Goal: Task Accomplishment & Management: Manage account settings

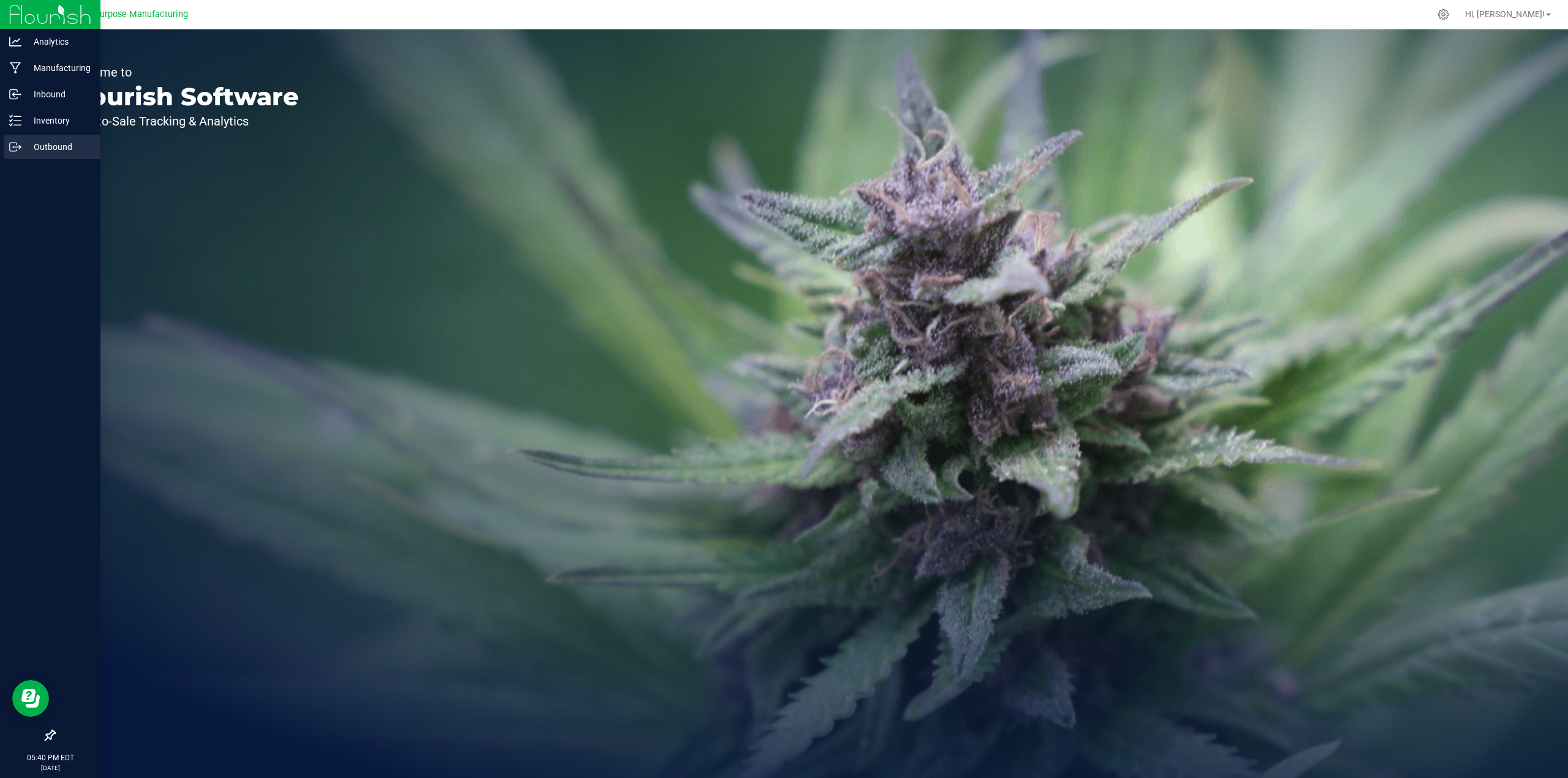
click at [52, 155] on div "Outbound" at bounding box center [52, 147] width 97 height 24
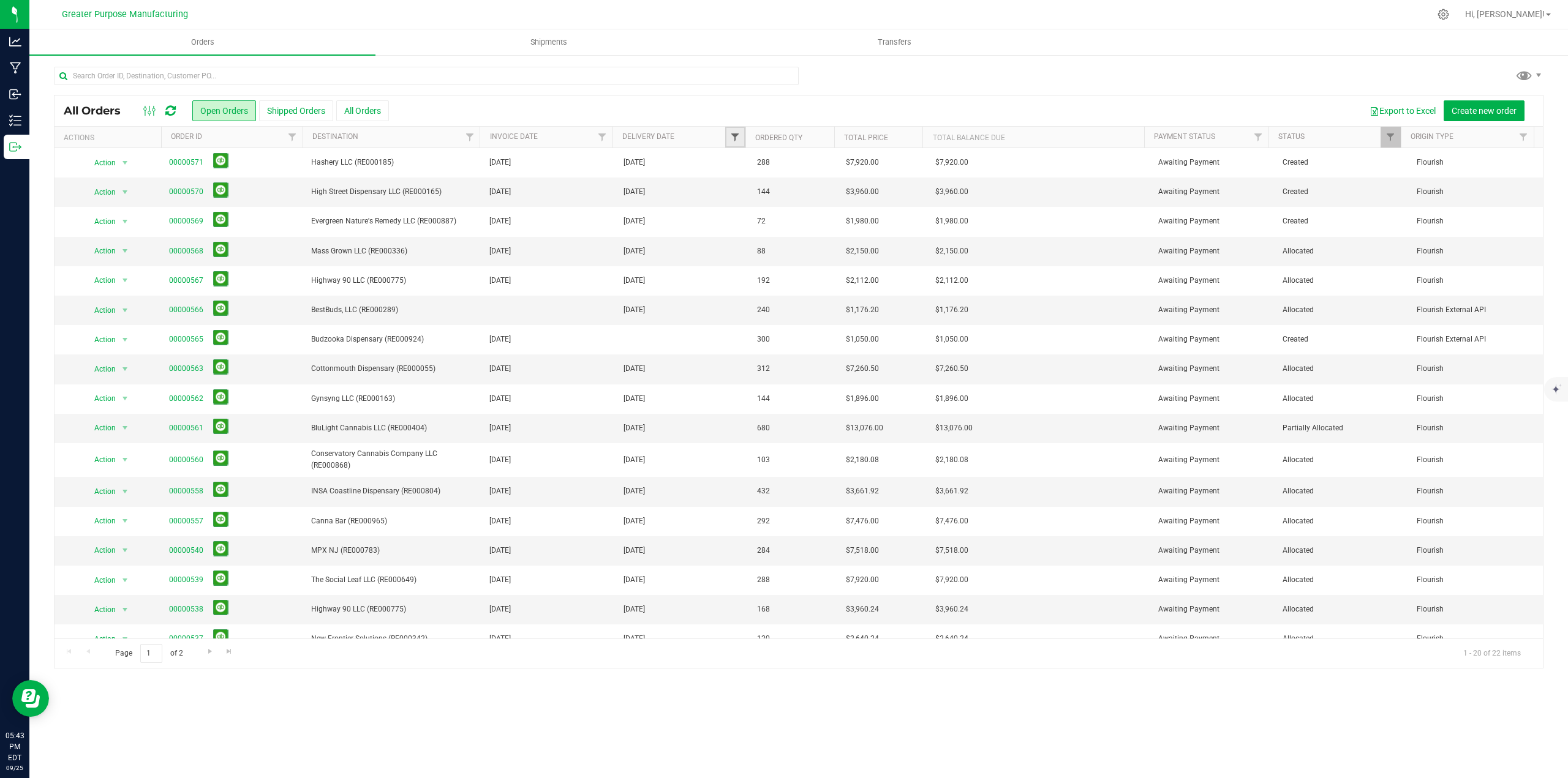
click at [739, 136] on span "Filter" at bounding box center [735, 137] width 10 height 10
click at [849, 211] on span "select" at bounding box center [849, 211] width 10 height 10
click at [836, 338] on link "26" at bounding box center [833, 339] width 18 height 19
type input "9/26/2025"
click at [763, 238] on button "Filter" at bounding box center [762, 243] width 59 height 27
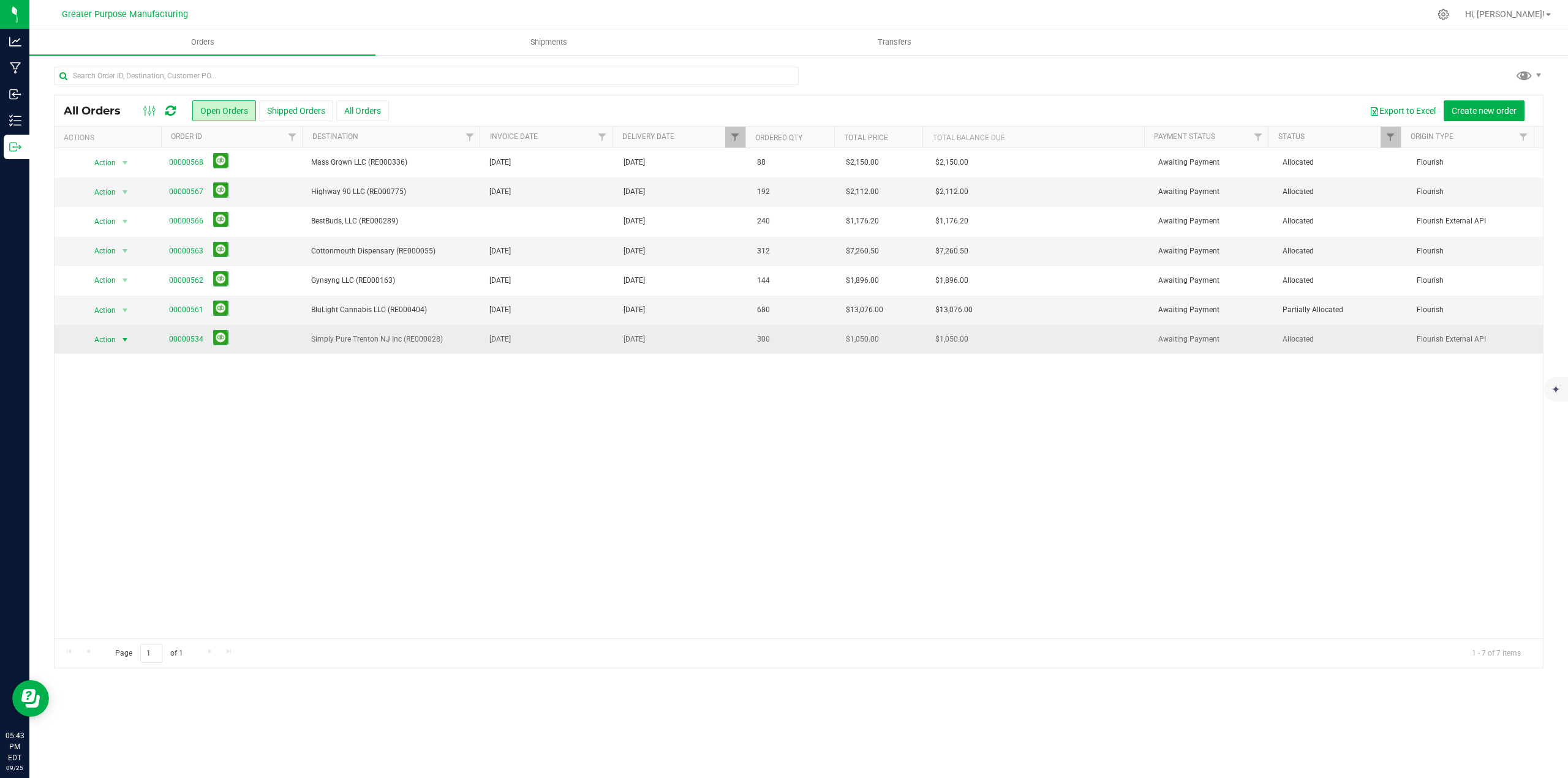
click at [120, 337] on span "select" at bounding box center [125, 340] width 10 height 10
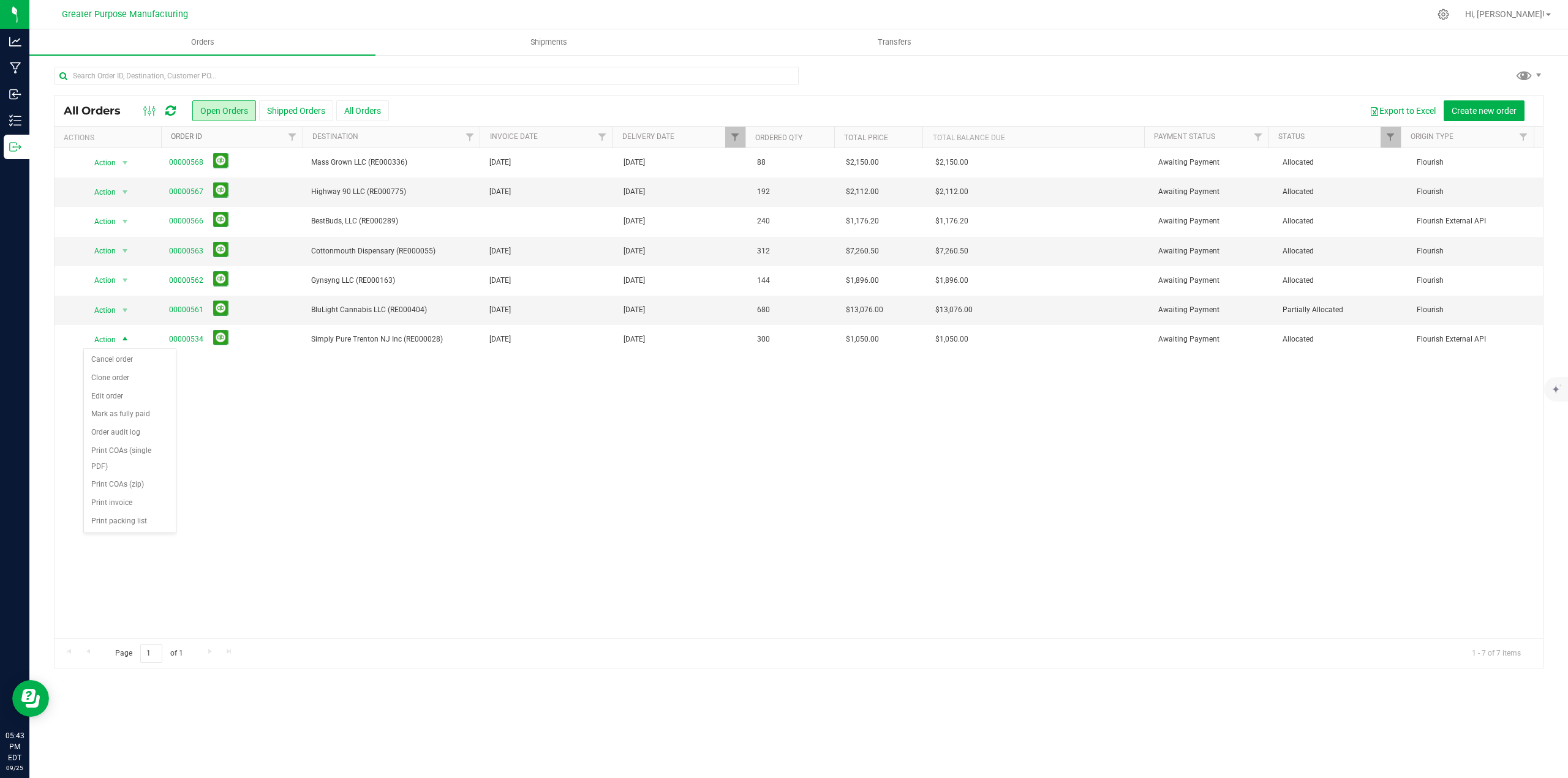
click at [185, 138] on link "Order ID" at bounding box center [187, 136] width 31 height 9
click at [185, 138] on link "Order ID" at bounding box center [194, 136] width 45 height 9
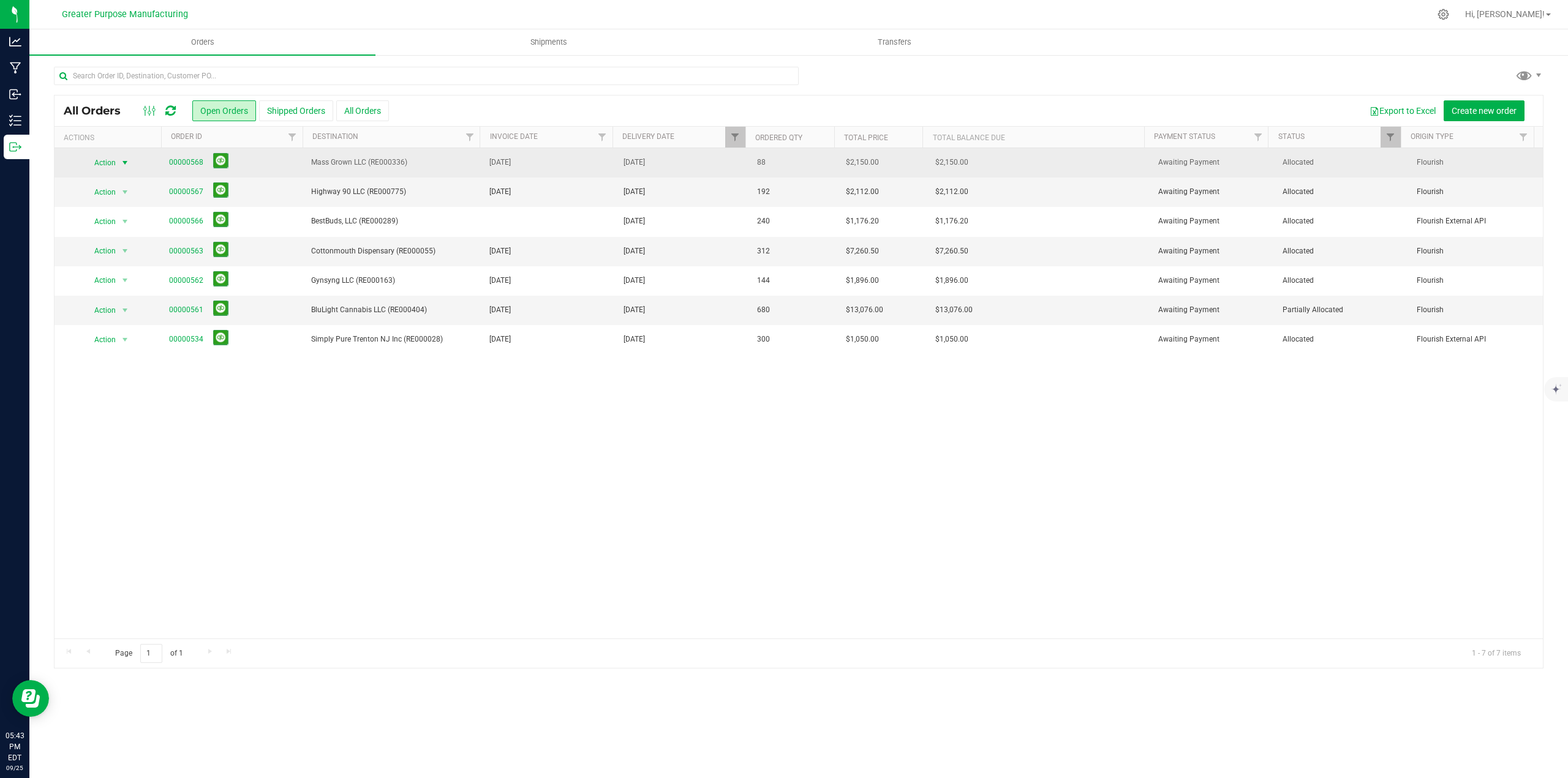
click at [122, 163] on span "select" at bounding box center [125, 163] width 10 height 10
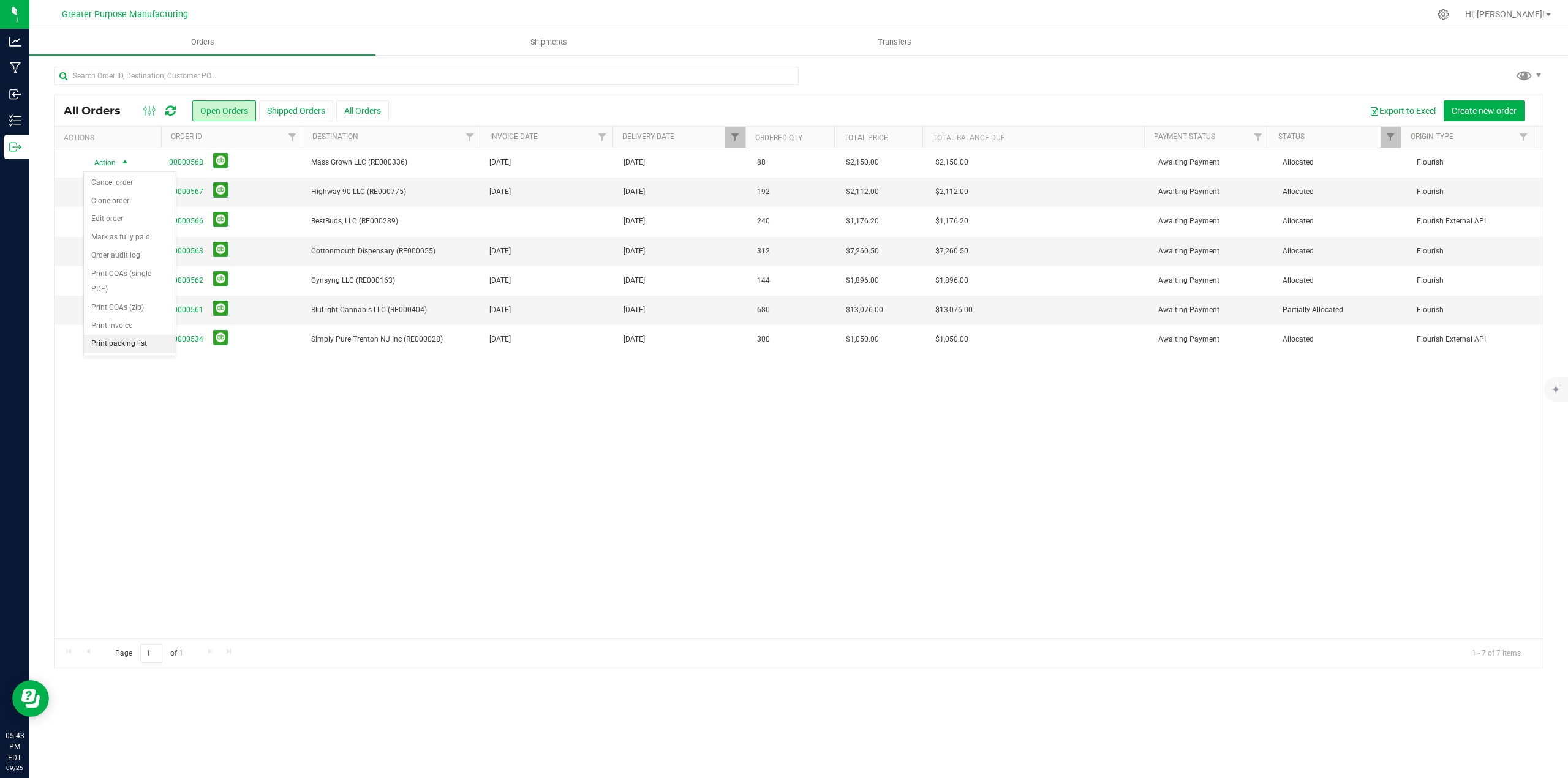
click at [120, 349] on li "Print packing list" at bounding box center [130, 344] width 92 height 19
click at [125, 192] on span "select" at bounding box center [125, 193] width 10 height 10
click at [123, 371] on li "Print packing list" at bounding box center [130, 373] width 92 height 19
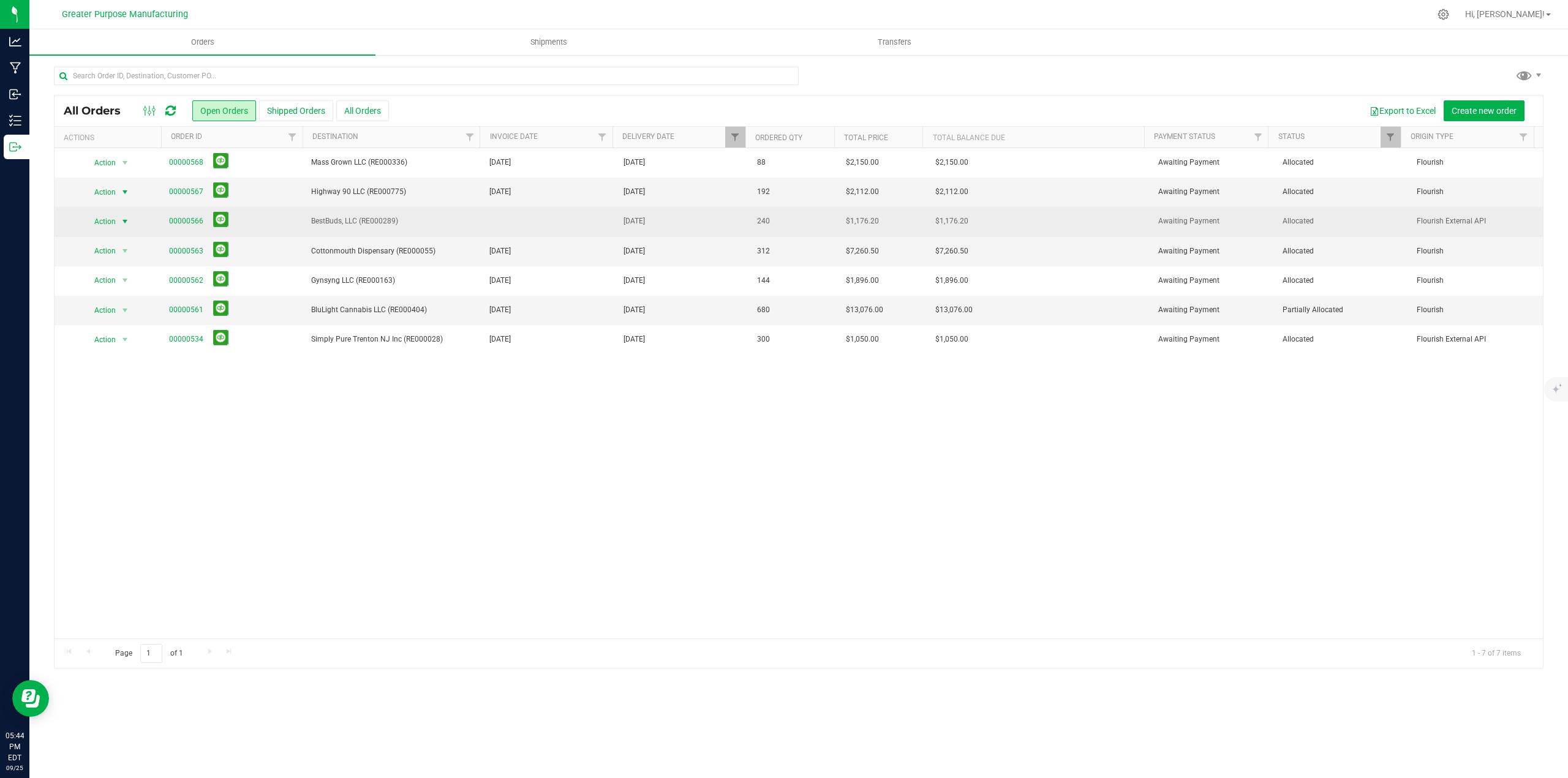
click at [127, 219] on span "select" at bounding box center [125, 222] width 10 height 10
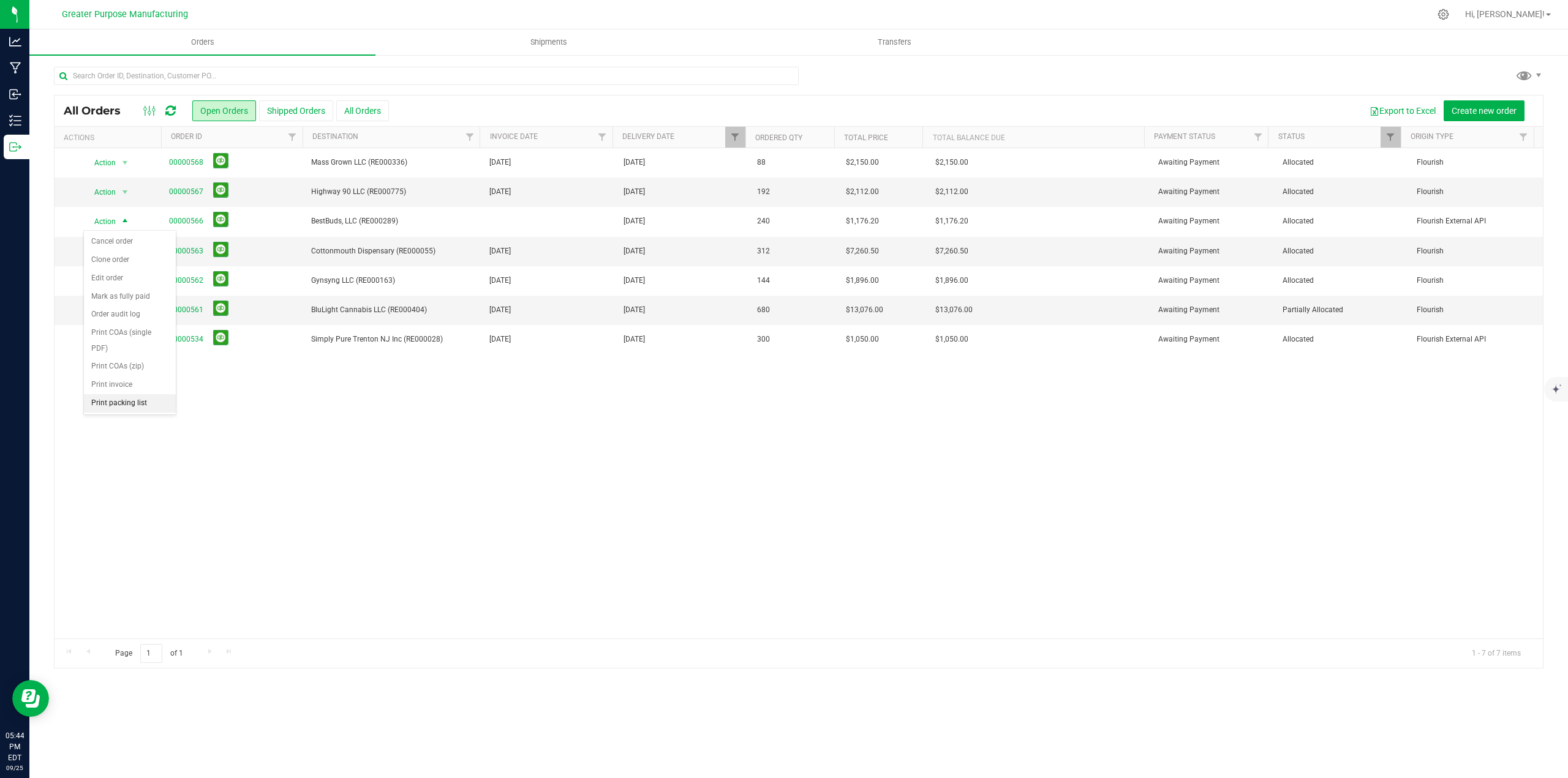
click at [122, 398] on li "Print packing list" at bounding box center [130, 404] width 92 height 19
click at [126, 250] on span "select" at bounding box center [125, 251] width 10 height 10
click at [134, 431] on li "Print packing list" at bounding box center [130, 433] width 92 height 19
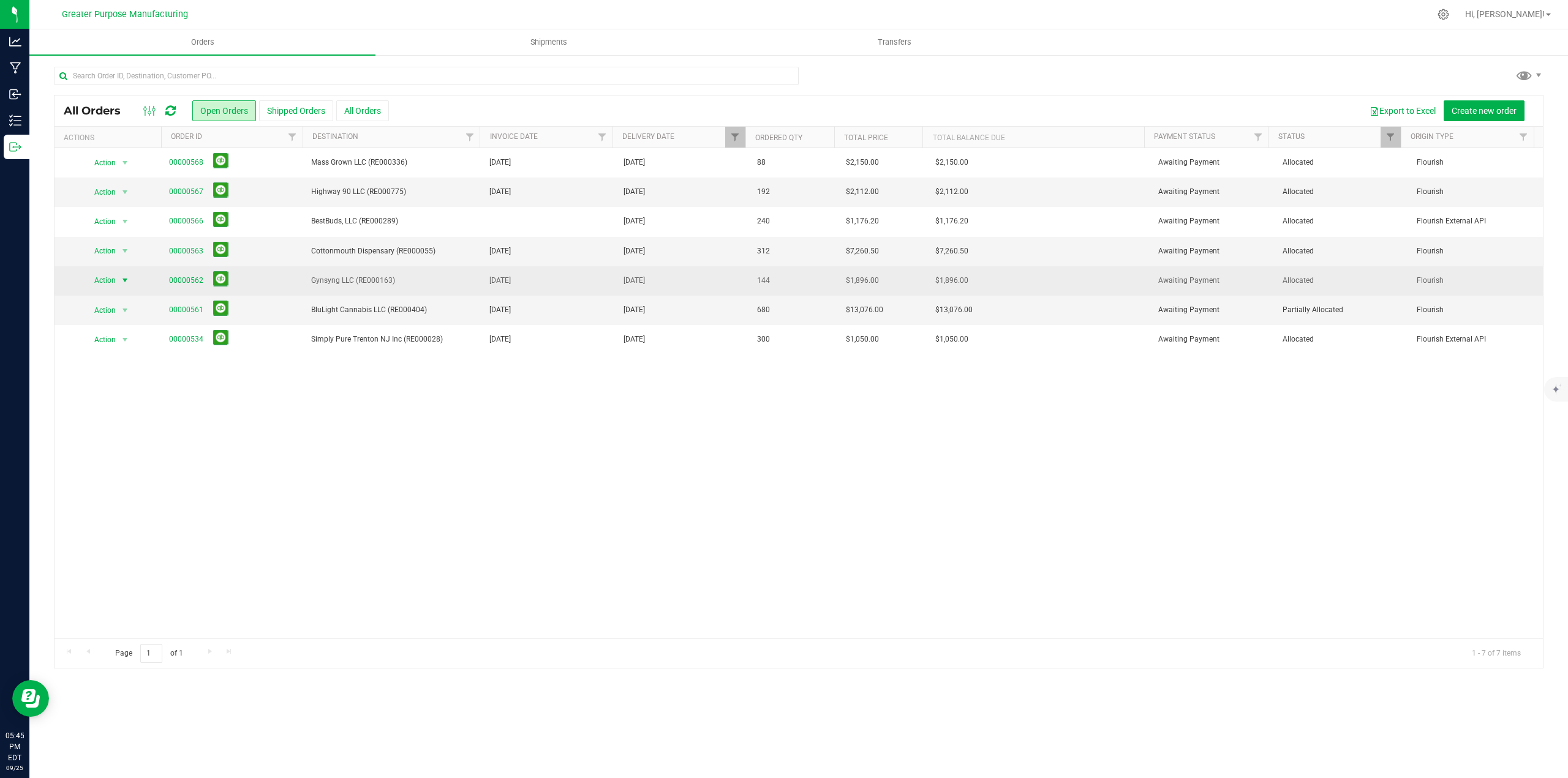
click at [125, 281] on span "select" at bounding box center [125, 281] width 10 height 10
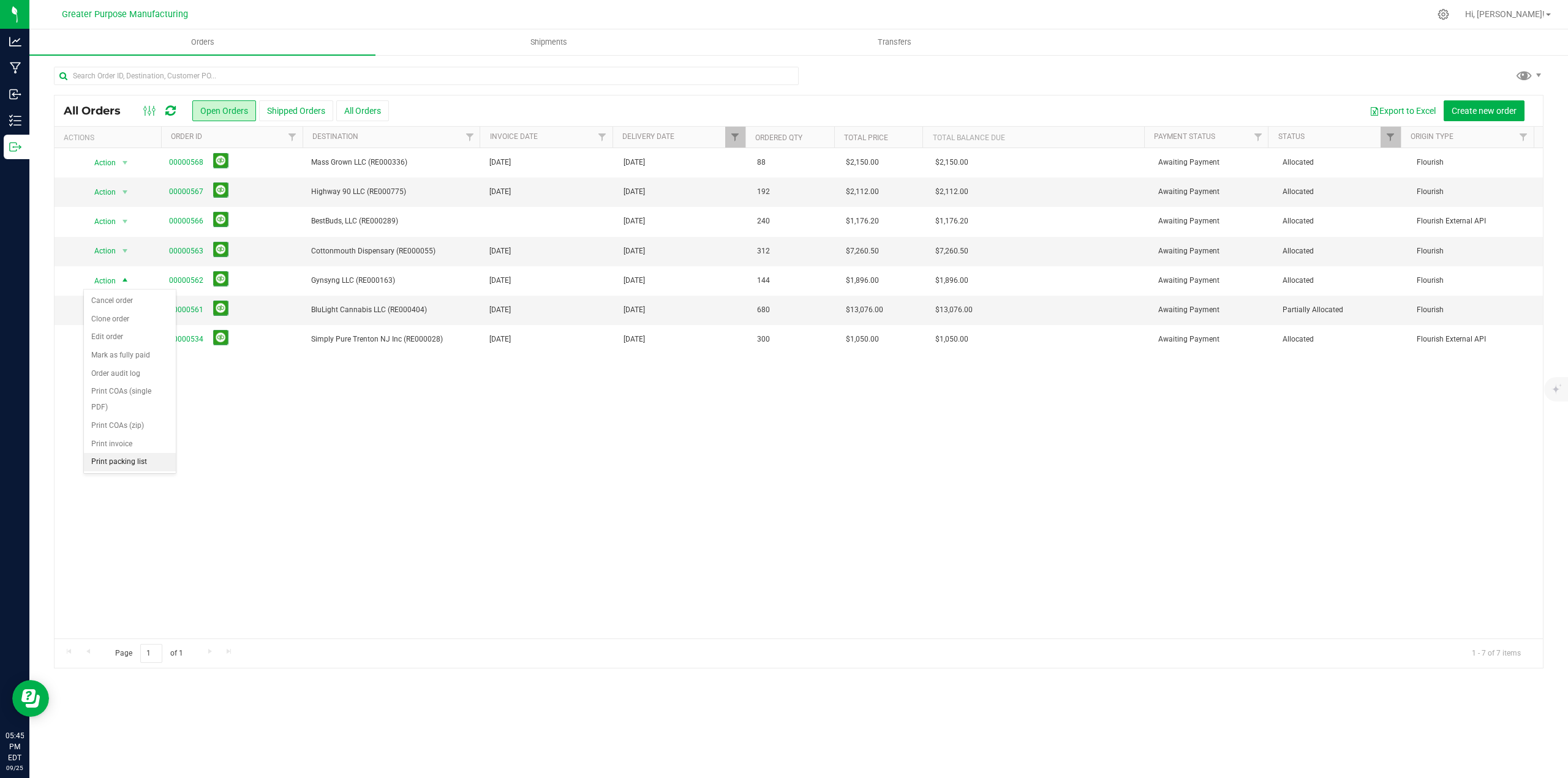
click at [110, 465] on li "Print packing list" at bounding box center [130, 462] width 92 height 19
click at [125, 309] on span "select" at bounding box center [125, 311] width 10 height 10
click at [128, 491] on li "Print packing list" at bounding box center [130, 492] width 92 height 19
click at [188, 311] on link "00000561" at bounding box center [186, 310] width 34 height 12
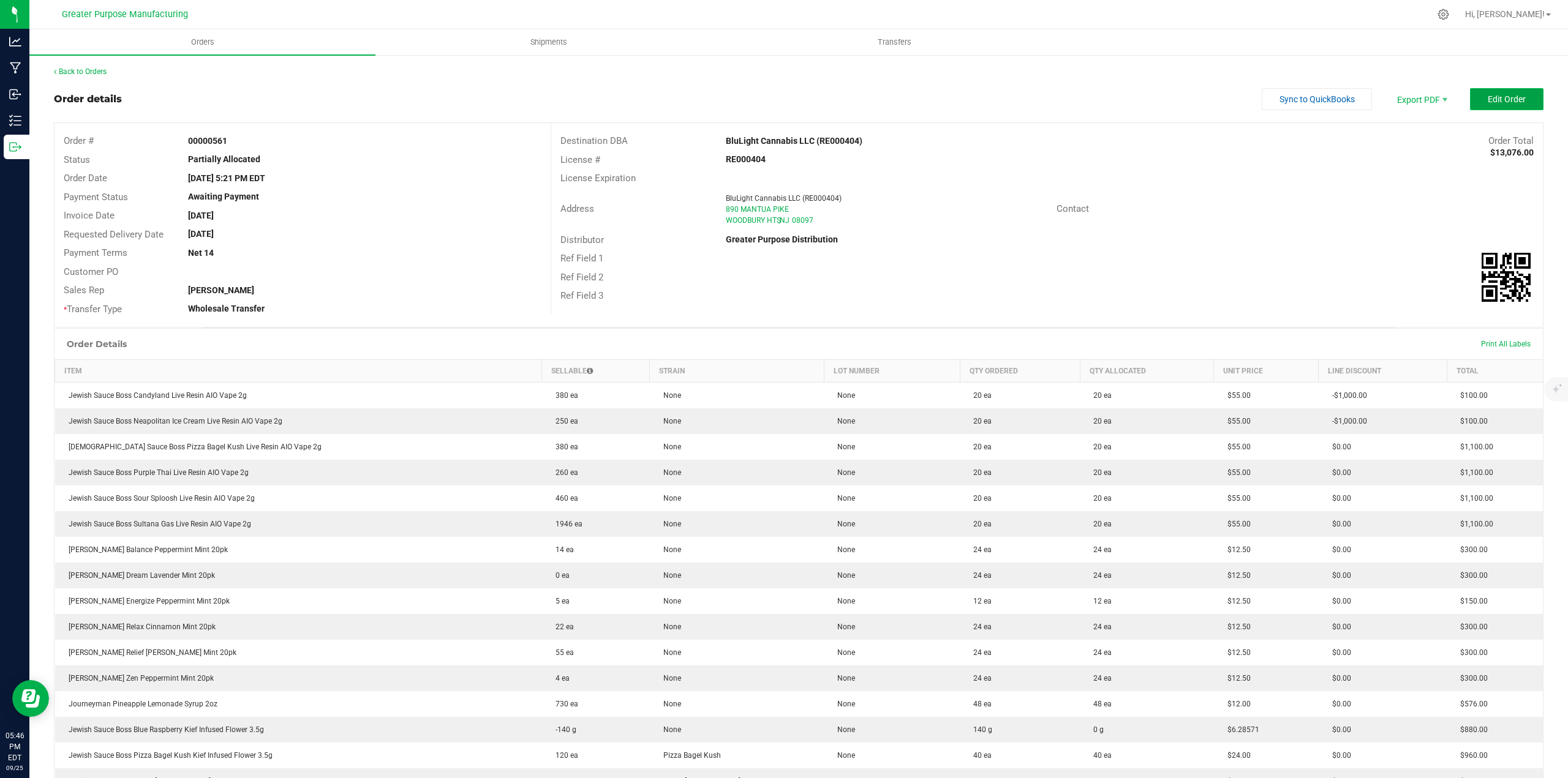
click at [1490, 101] on span "Edit Order" at bounding box center [1506, 100] width 38 height 10
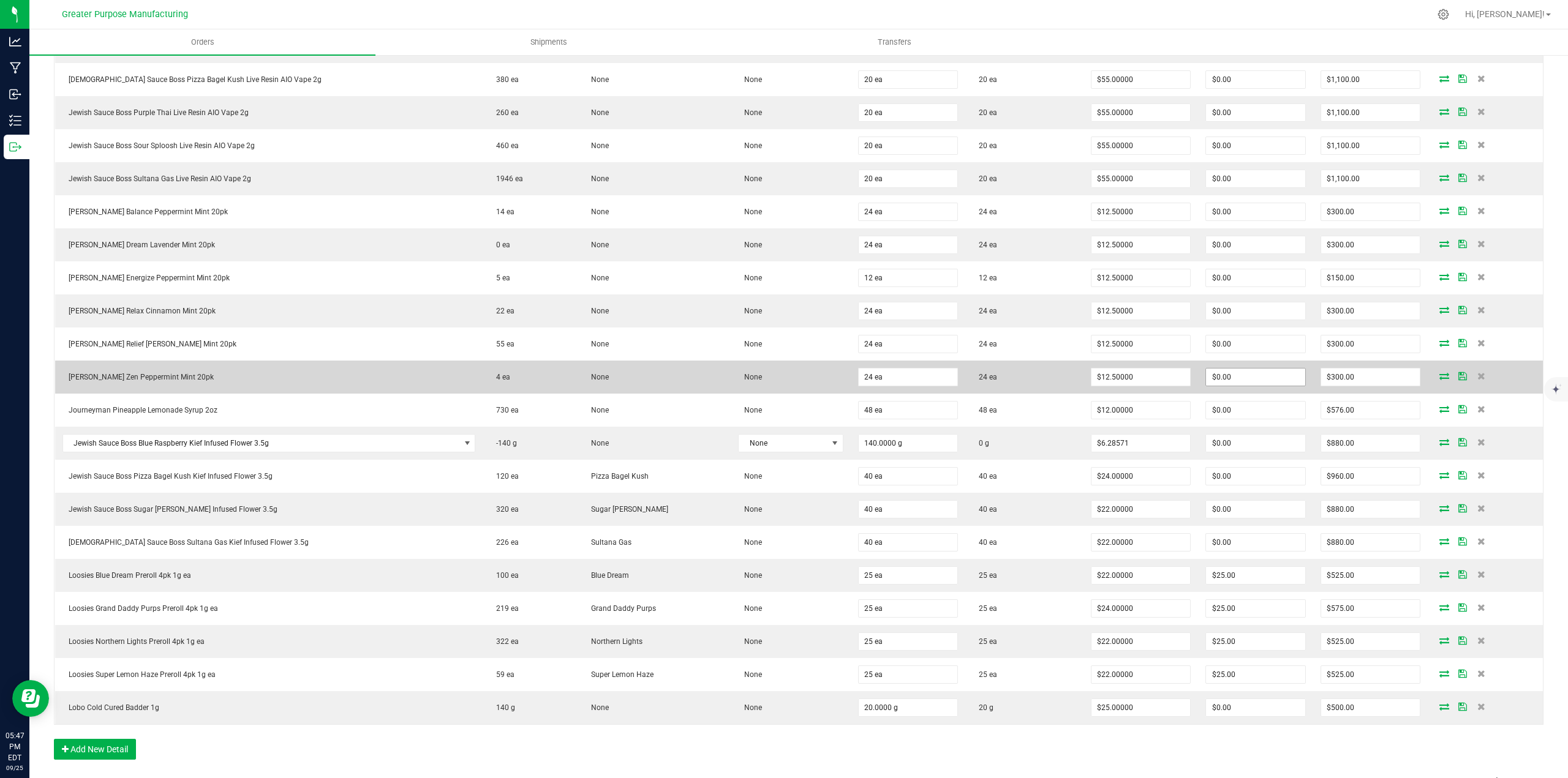
scroll to position [429, 0]
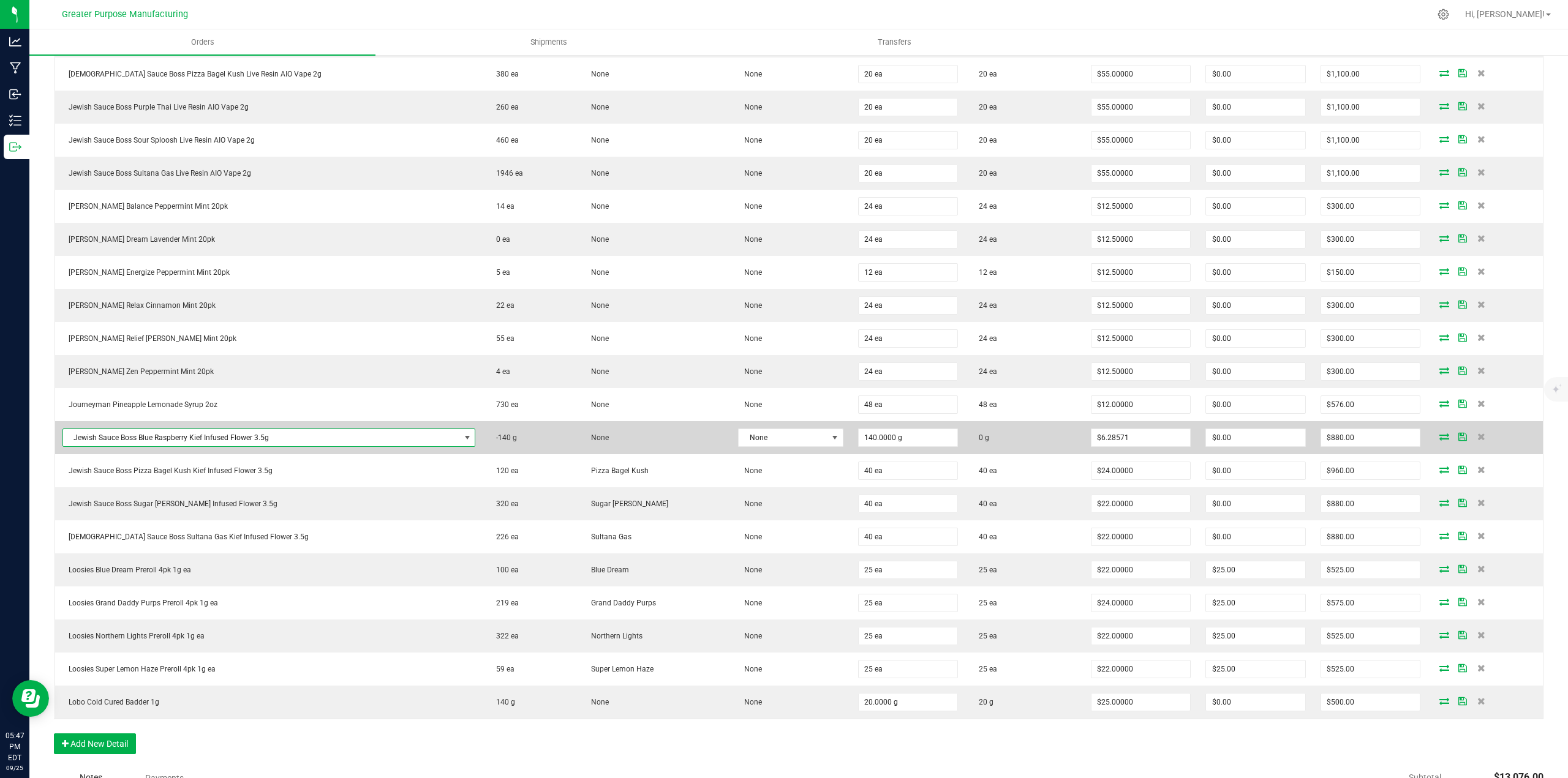
click at [403, 437] on span "Jewish Sauce Boss Blue Raspberry Kief Infused Flower 3.5g" at bounding box center [262, 438] width 397 height 18
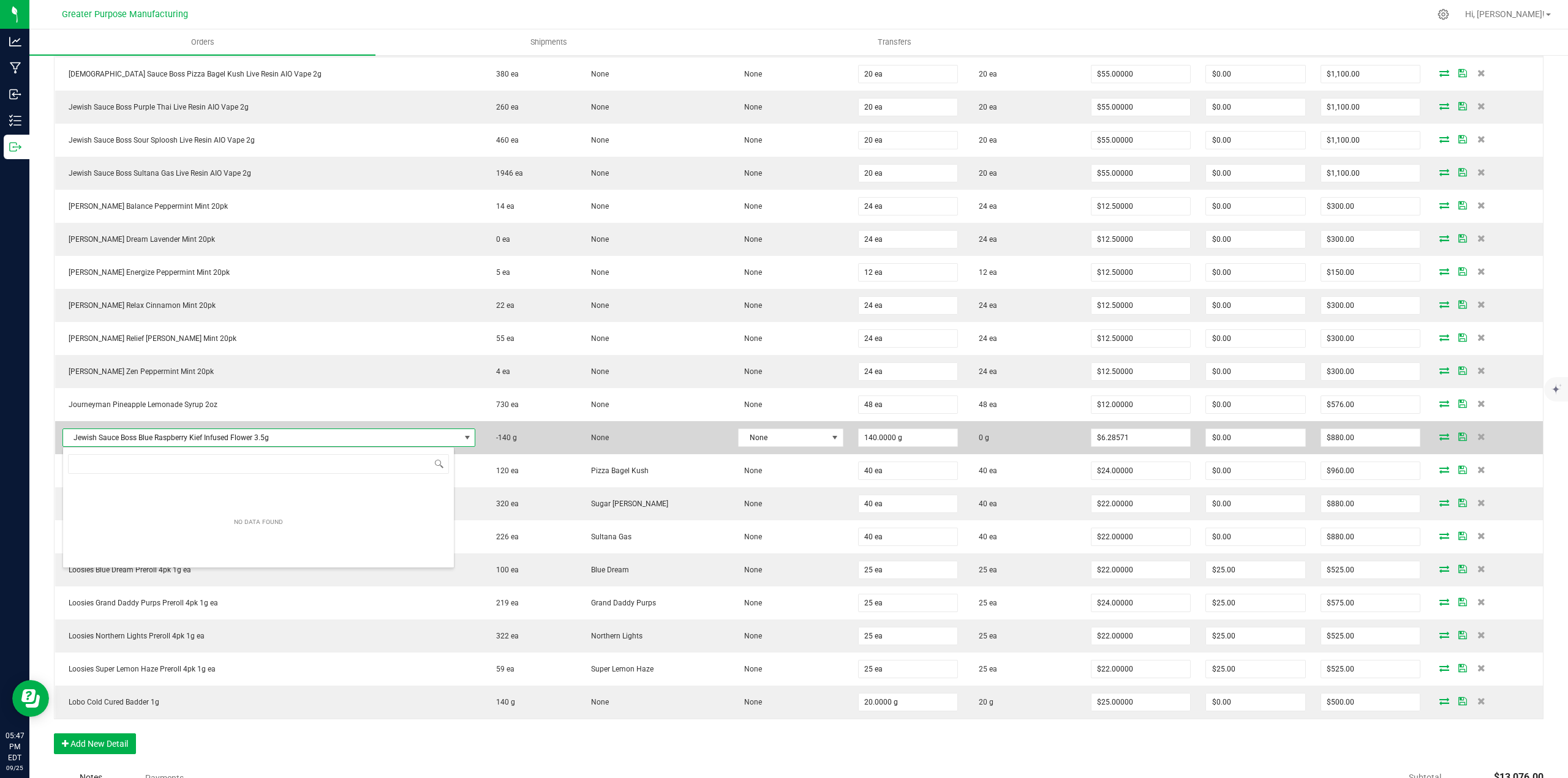
scroll to position [19, 380]
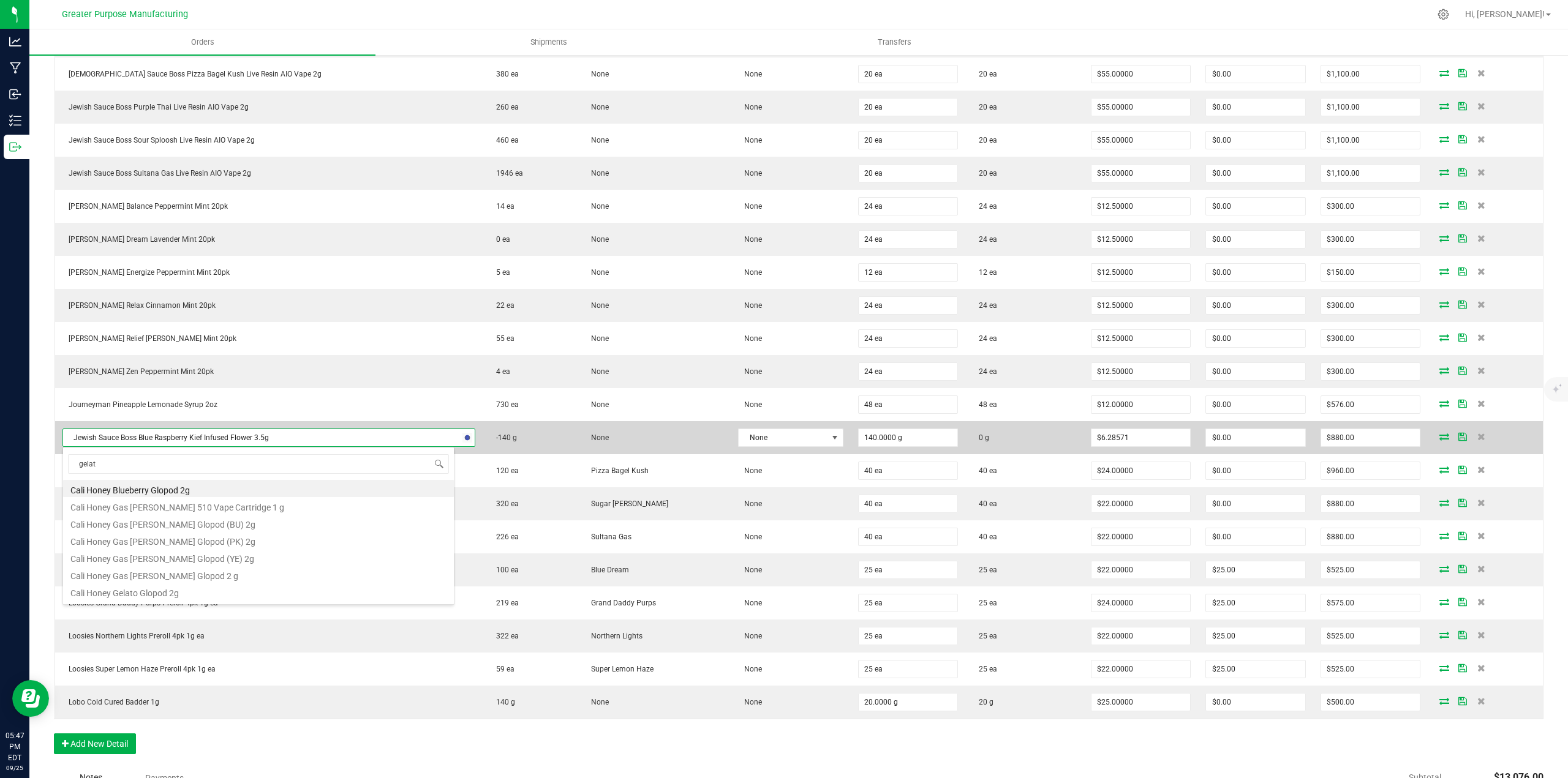
type input "gelati"
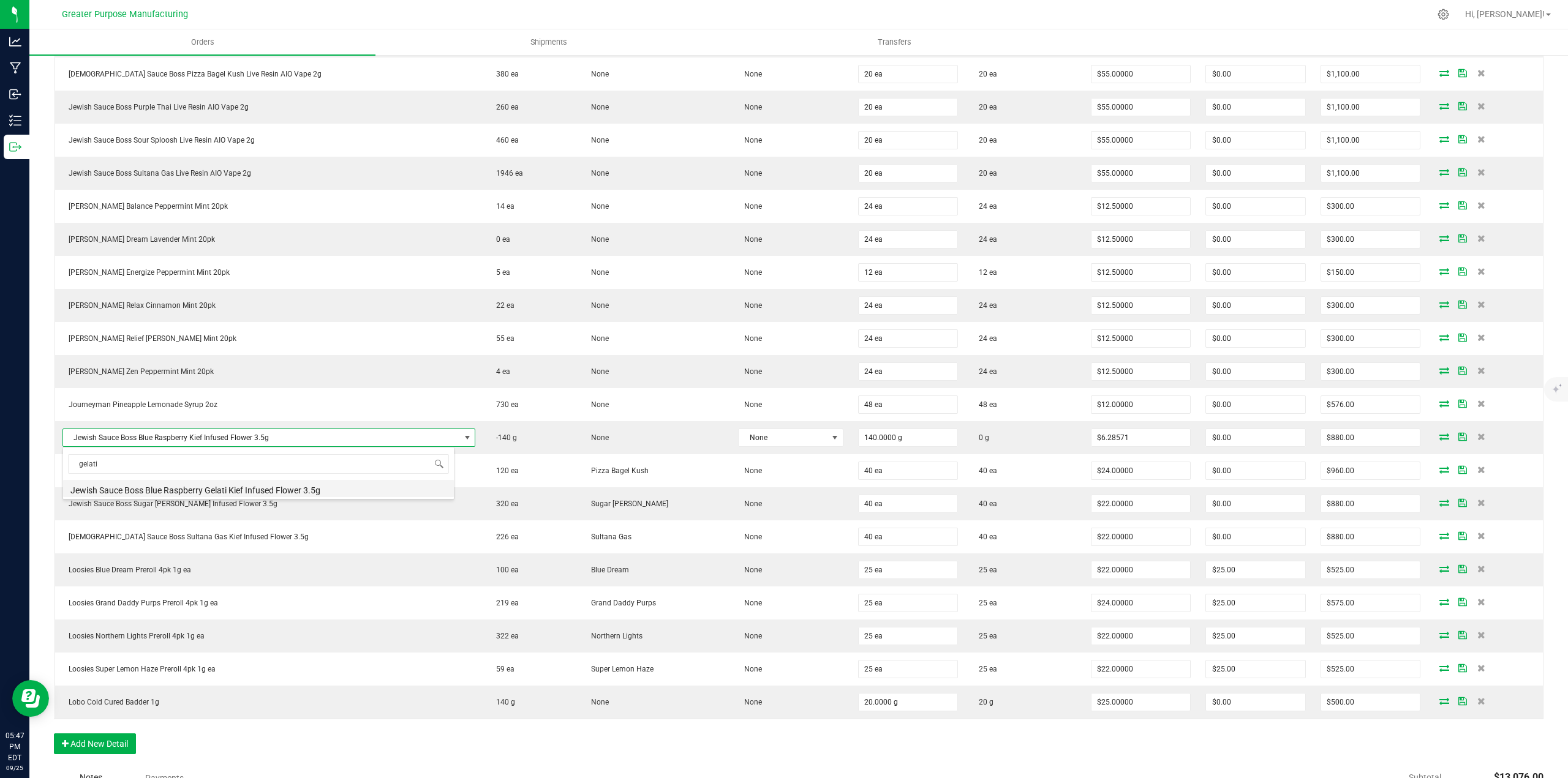
click at [258, 493] on li "Jewish Sauce Boss Blue Raspberry Gelati Kief Infused Flower 3.5g" at bounding box center [259, 489] width 391 height 18
type input "140 ea"
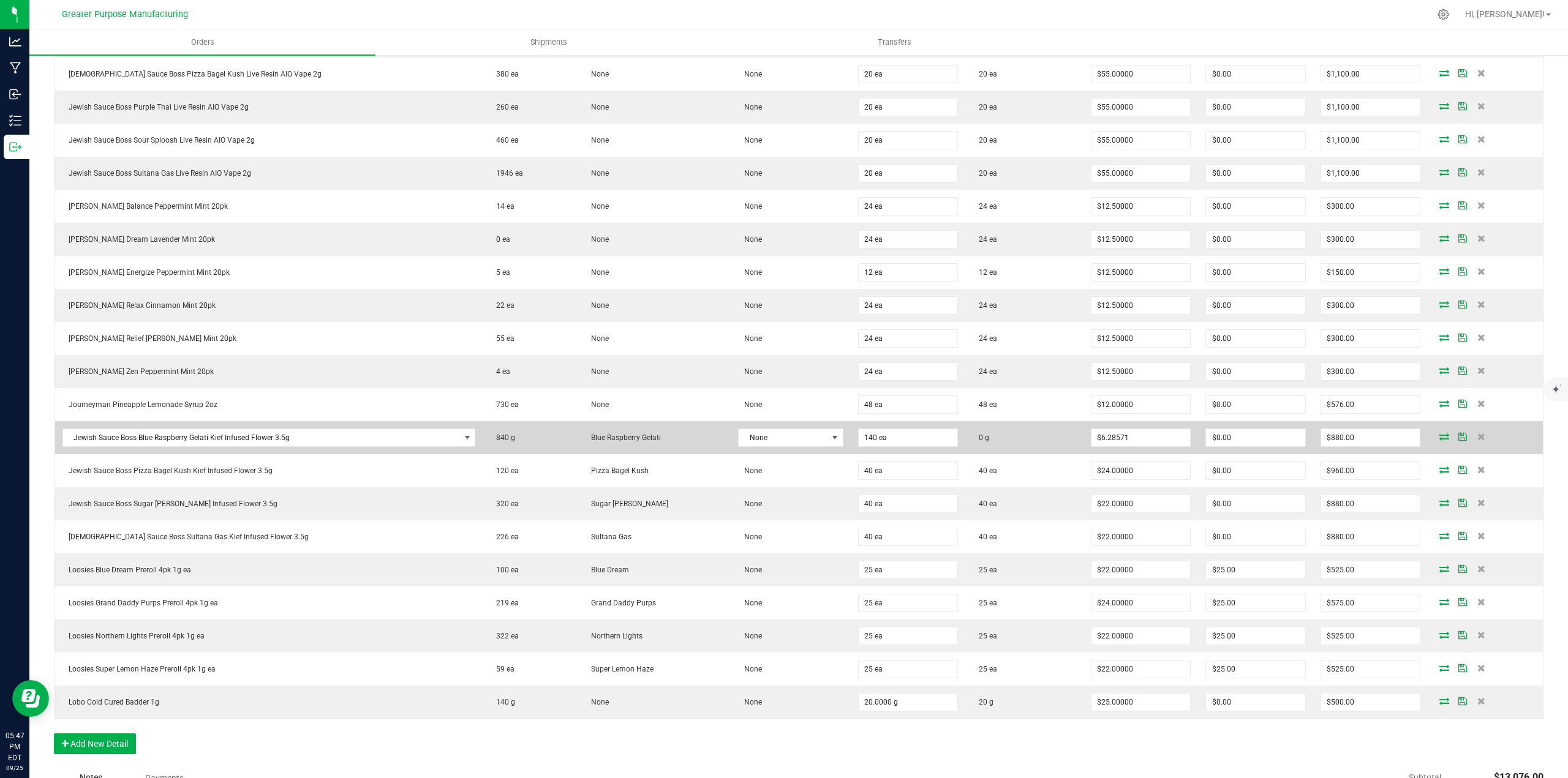
click at [1440, 439] on icon at bounding box center [1445, 437] width 10 height 8
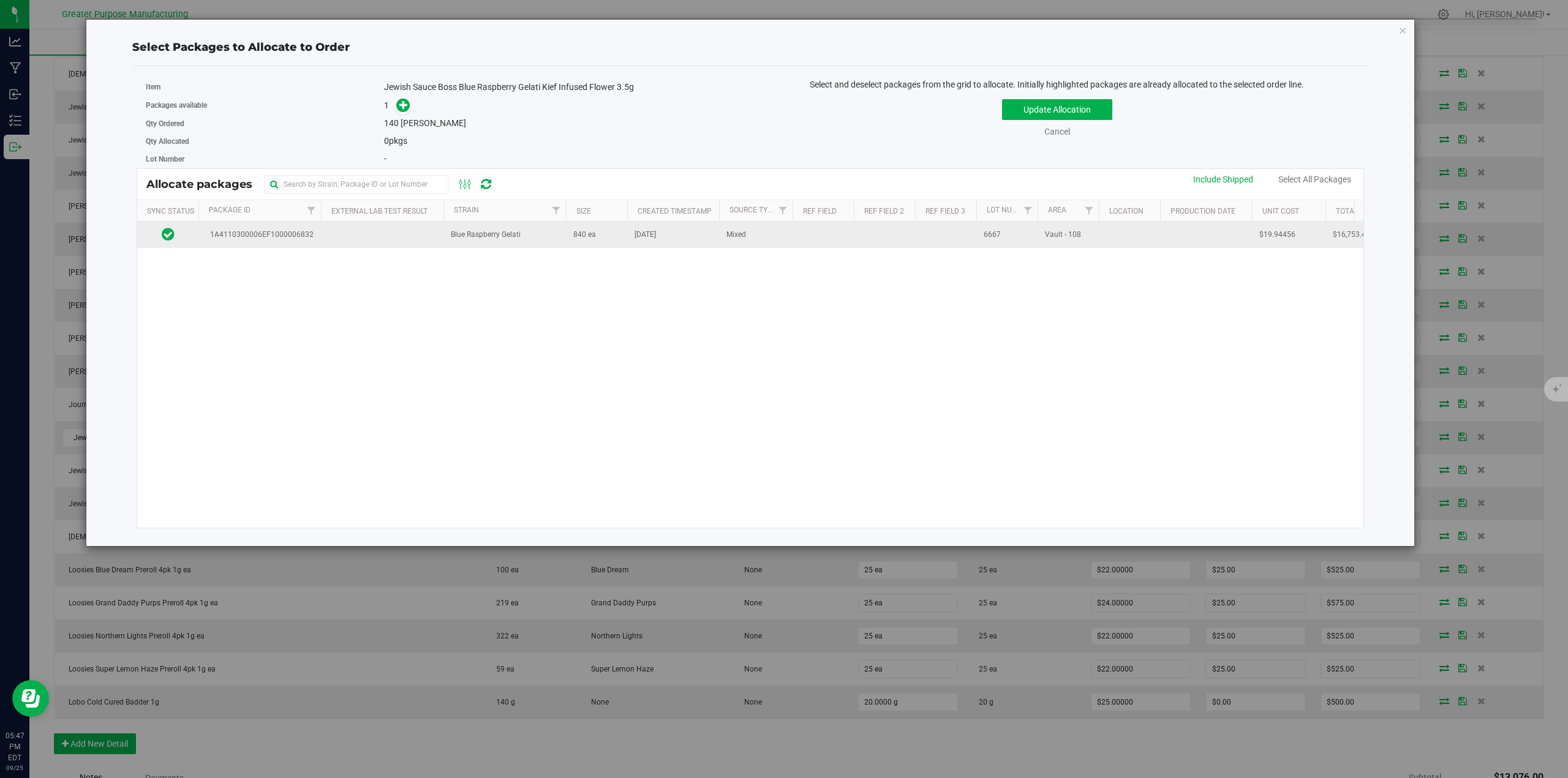
click at [289, 235] on span "1A4110300006EF1000006832" at bounding box center [260, 235] width 108 height 12
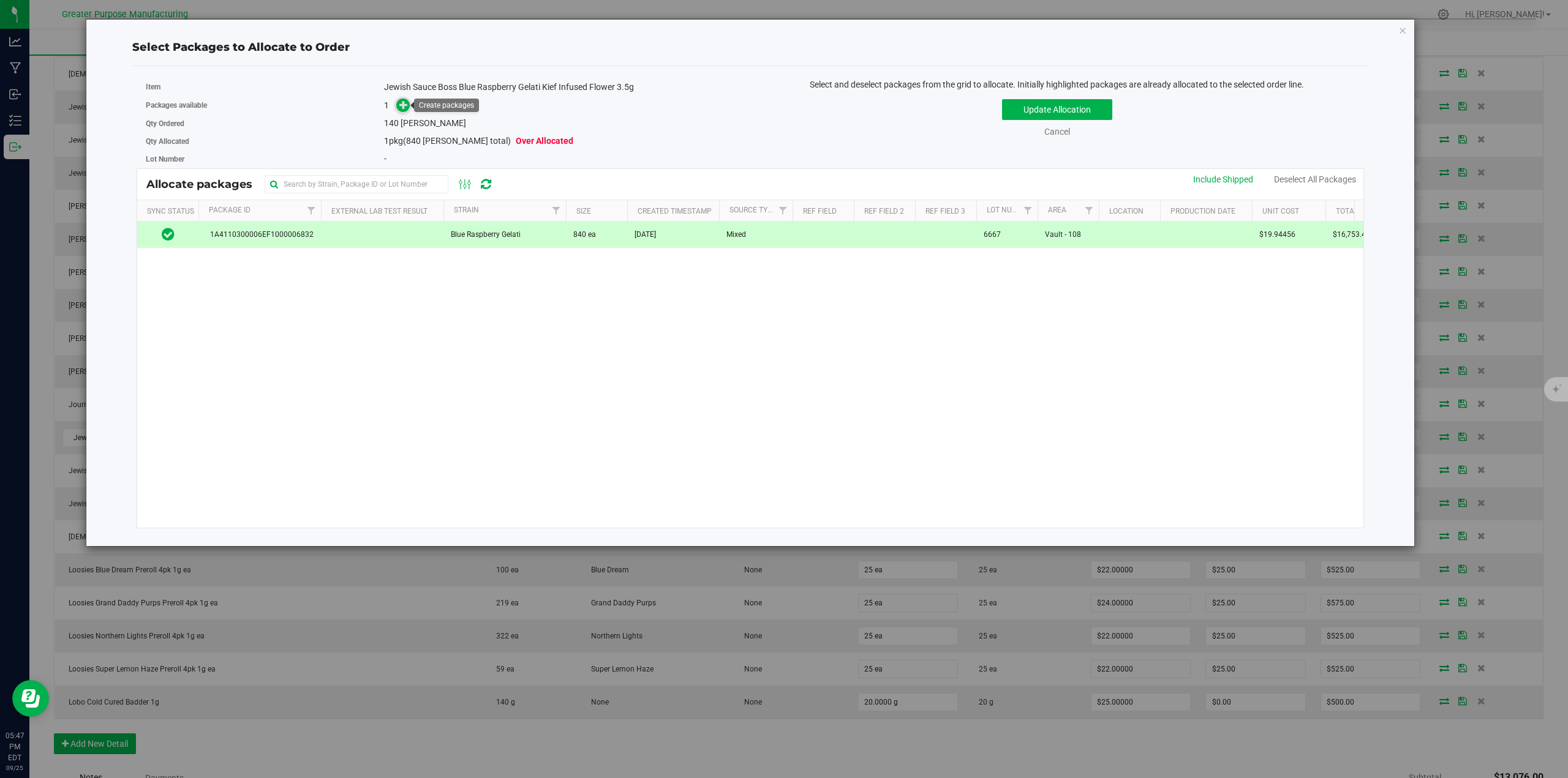
click at [408, 106] on icon at bounding box center [404, 105] width 9 height 9
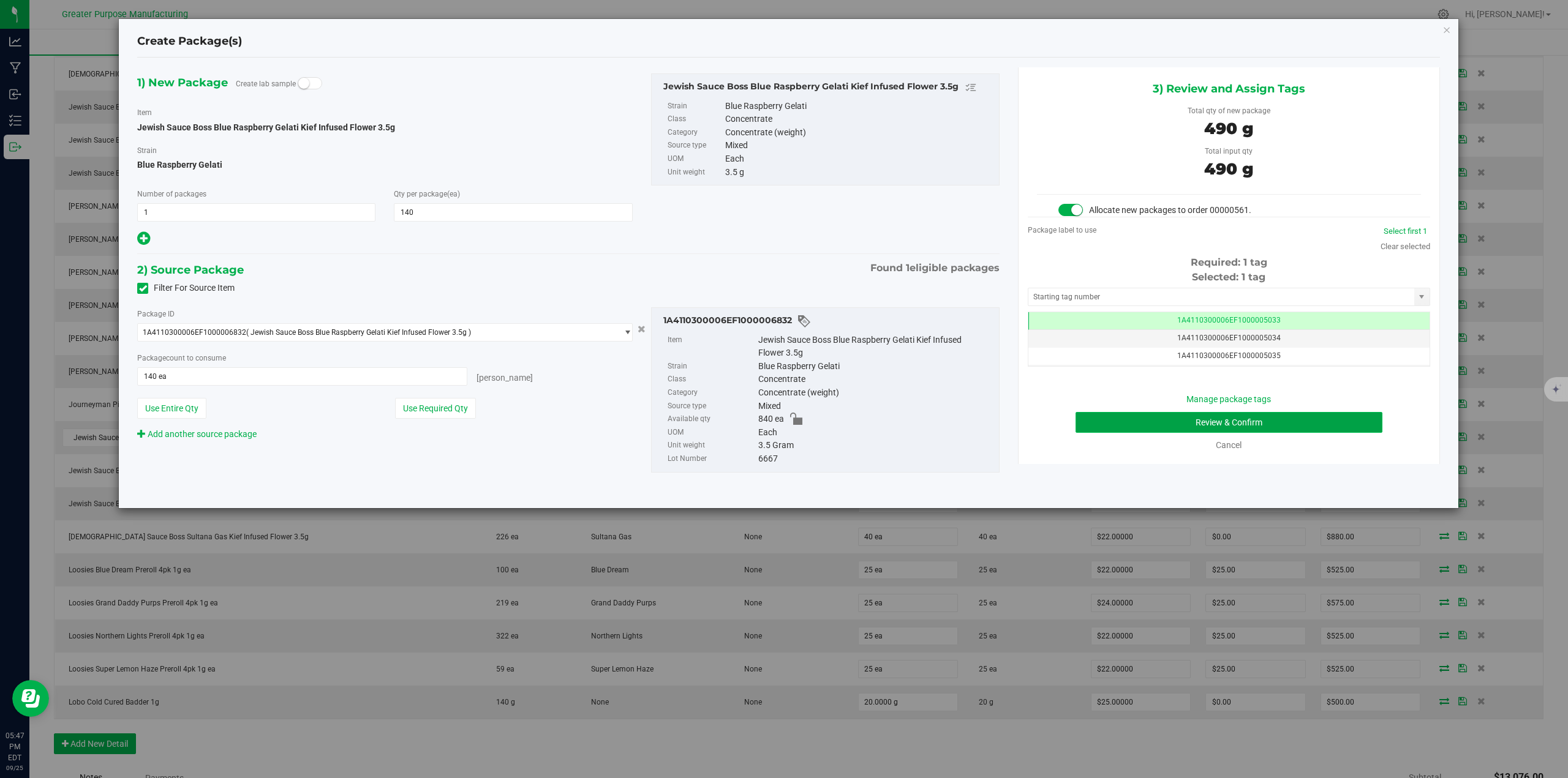
click at [1233, 427] on button "Review & Confirm" at bounding box center [1229, 422] width 308 height 21
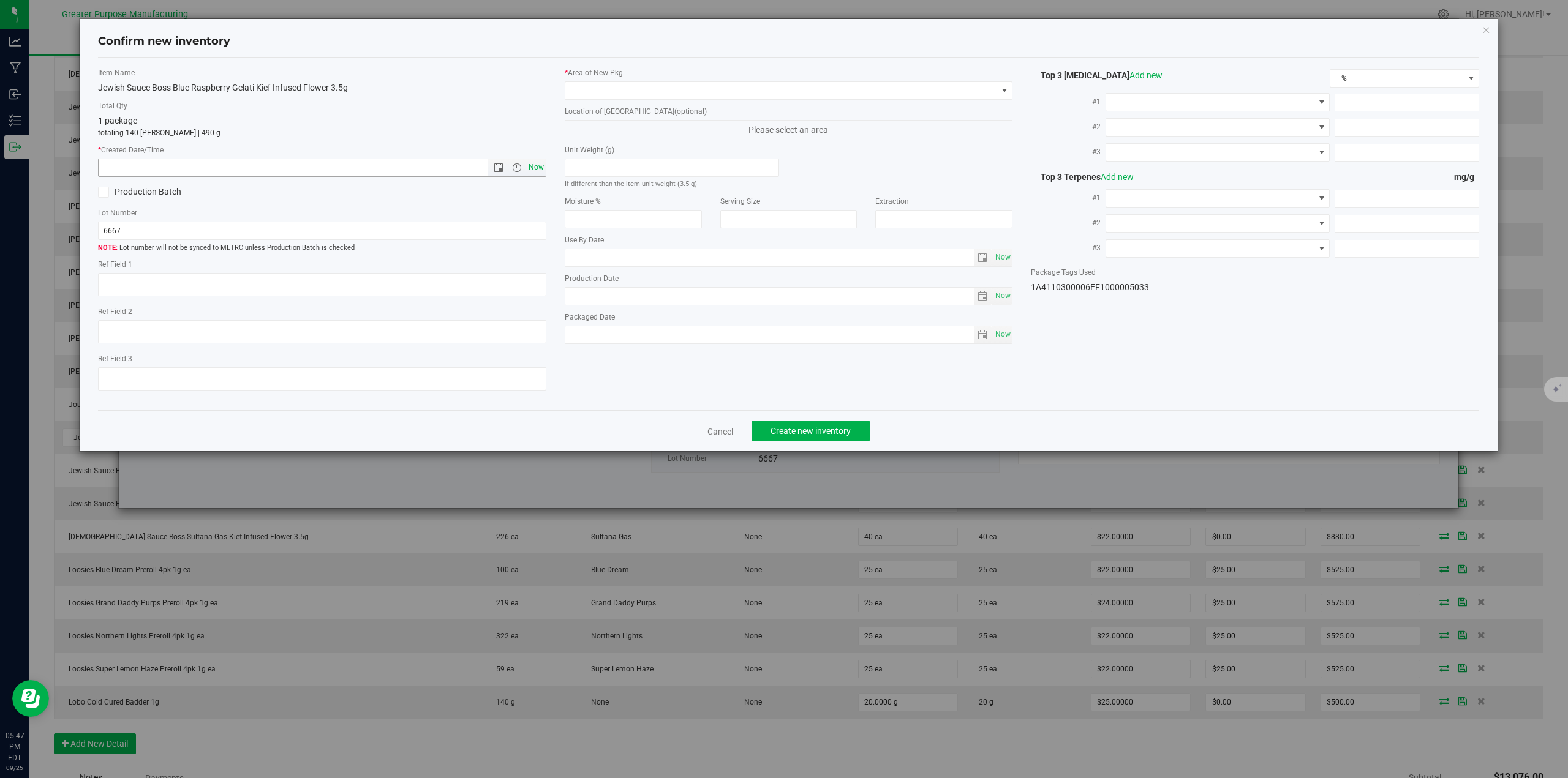
click at [534, 171] on span "Now" at bounding box center [536, 167] width 21 height 18
type input "9/25/2025 5:47 PM"
click at [613, 85] on span at bounding box center [781, 91] width 432 height 18
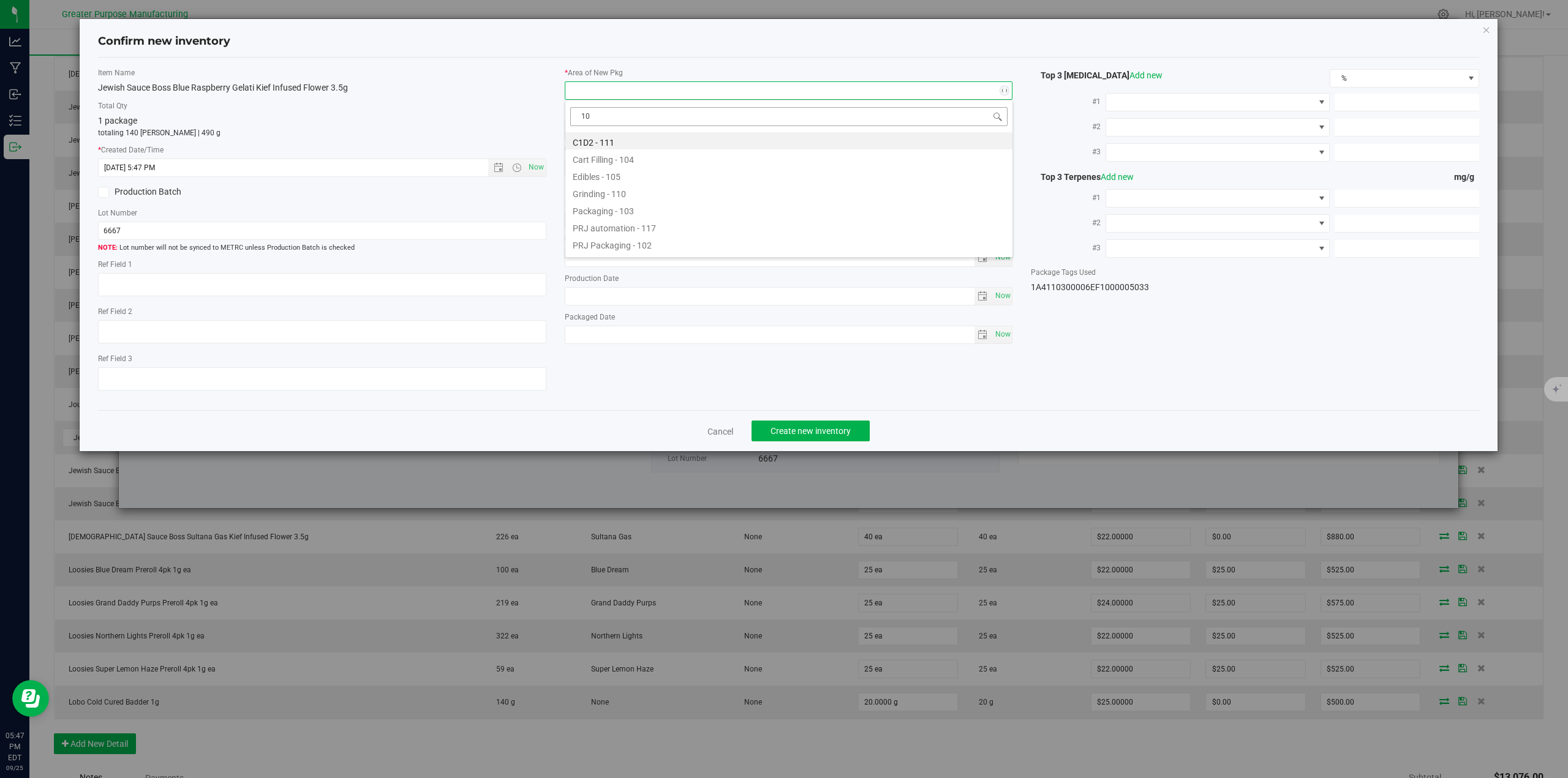
type input "108"
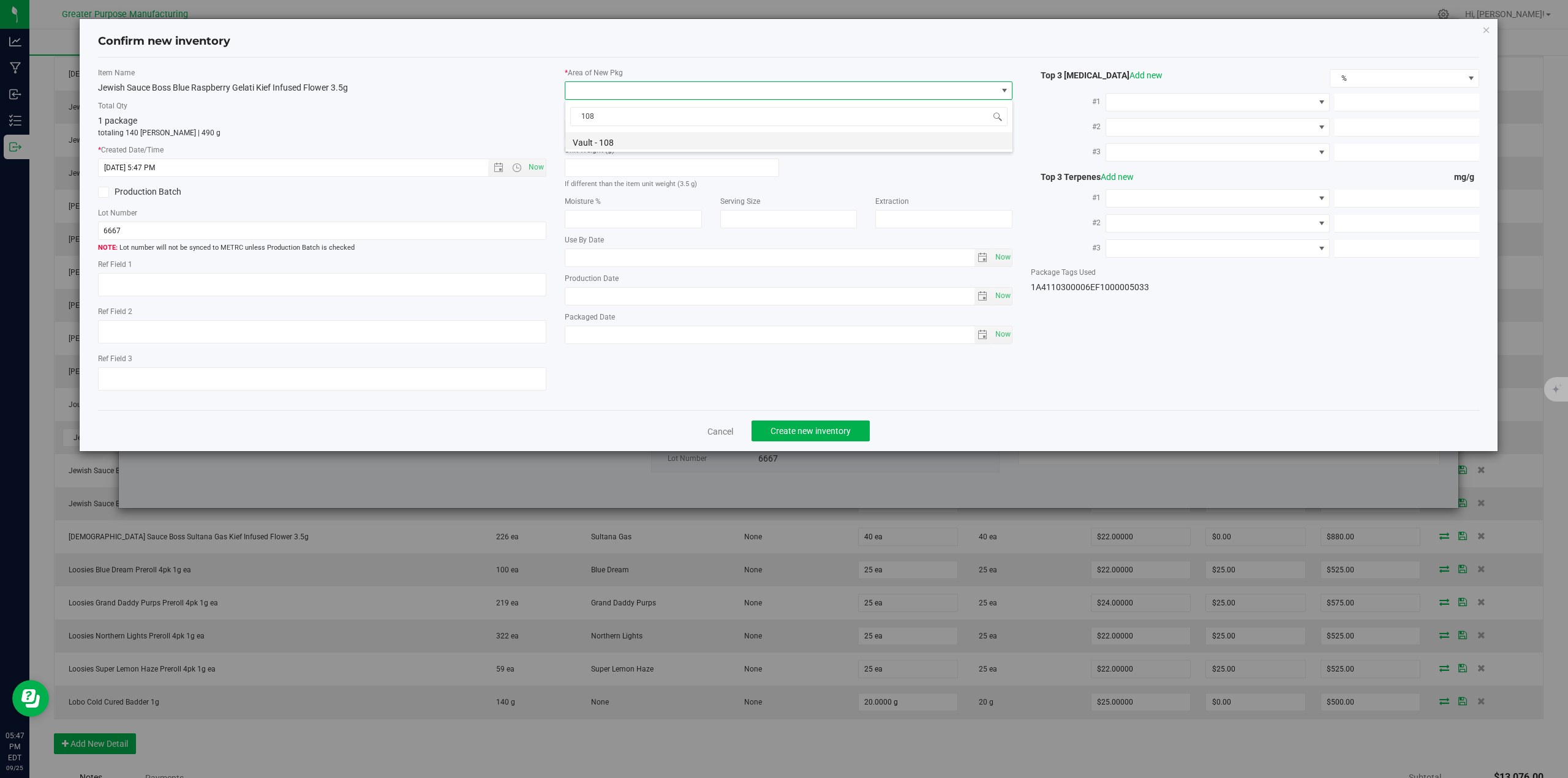
click at [606, 146] on li "Vault - 108" at bounding box center [788, 141] width 447 height 18
click at [828, 424] on button "Create new inventory" at bounding box center [810, 431] width 118 height 21
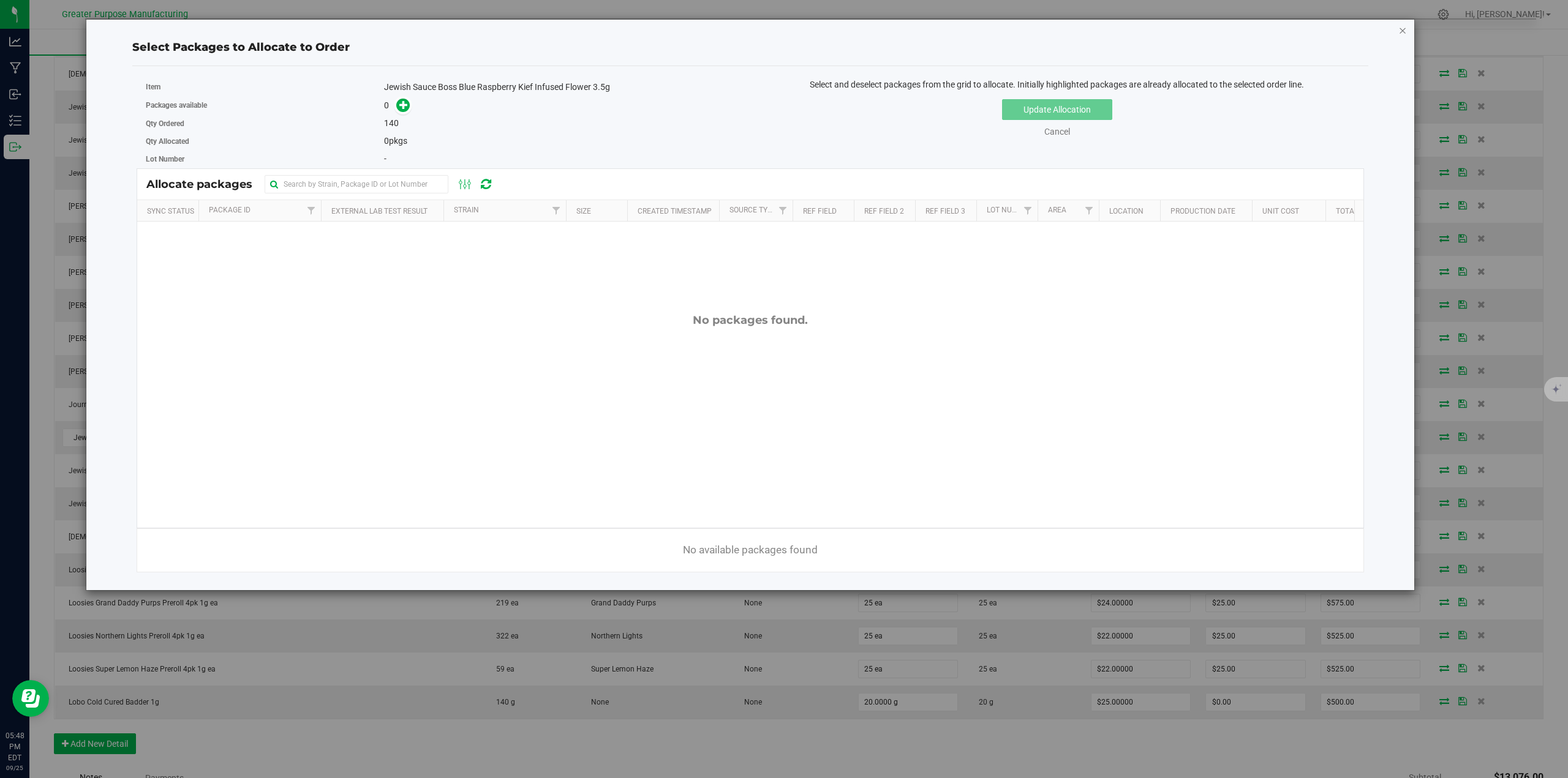
click at [1403, 29] on icon "button" at bounding box center [1403, 29] width 9 height 15
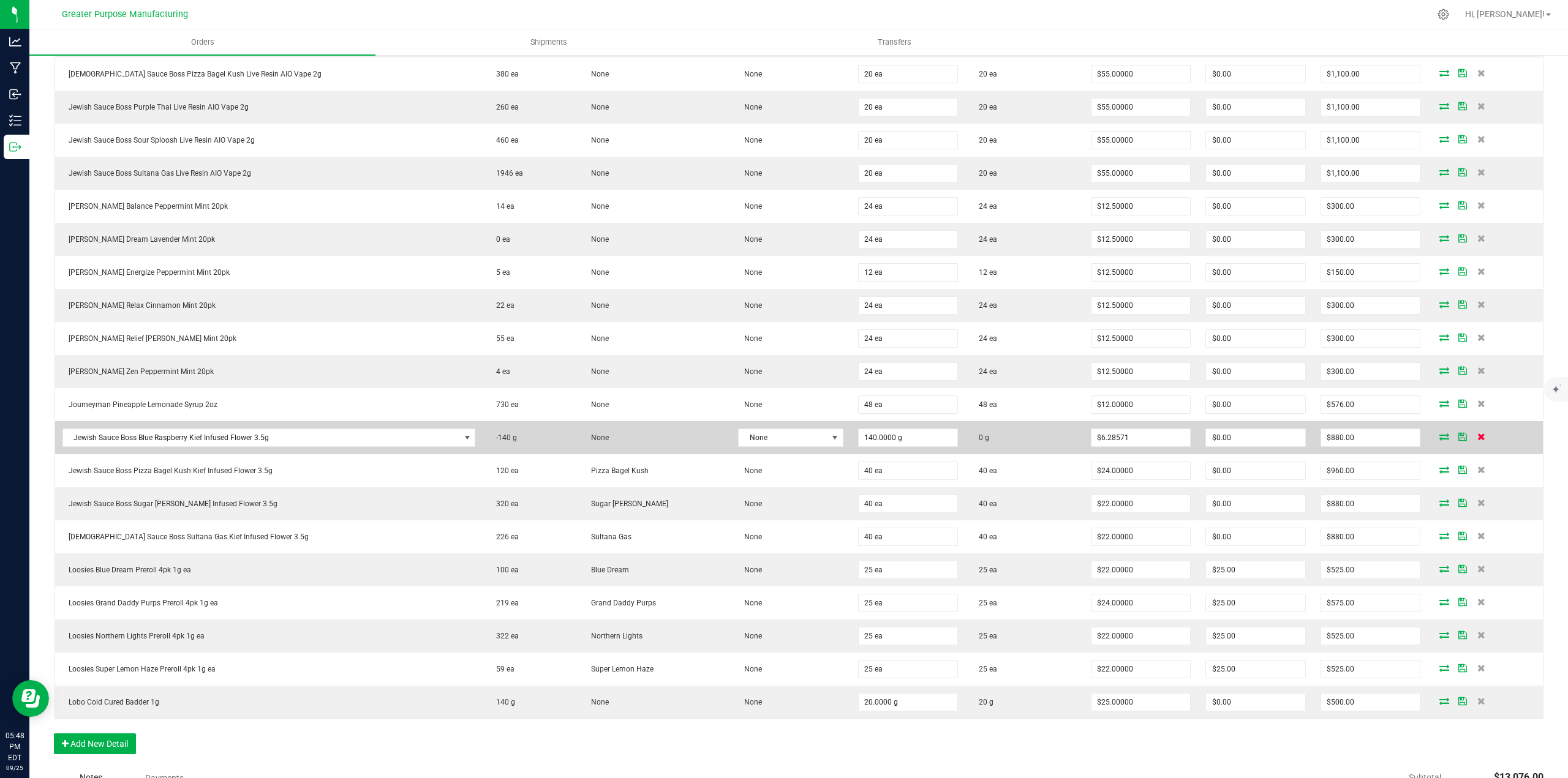
click at [1478, 436] on icon at bounding box center [1482, 437] width 8 height 8
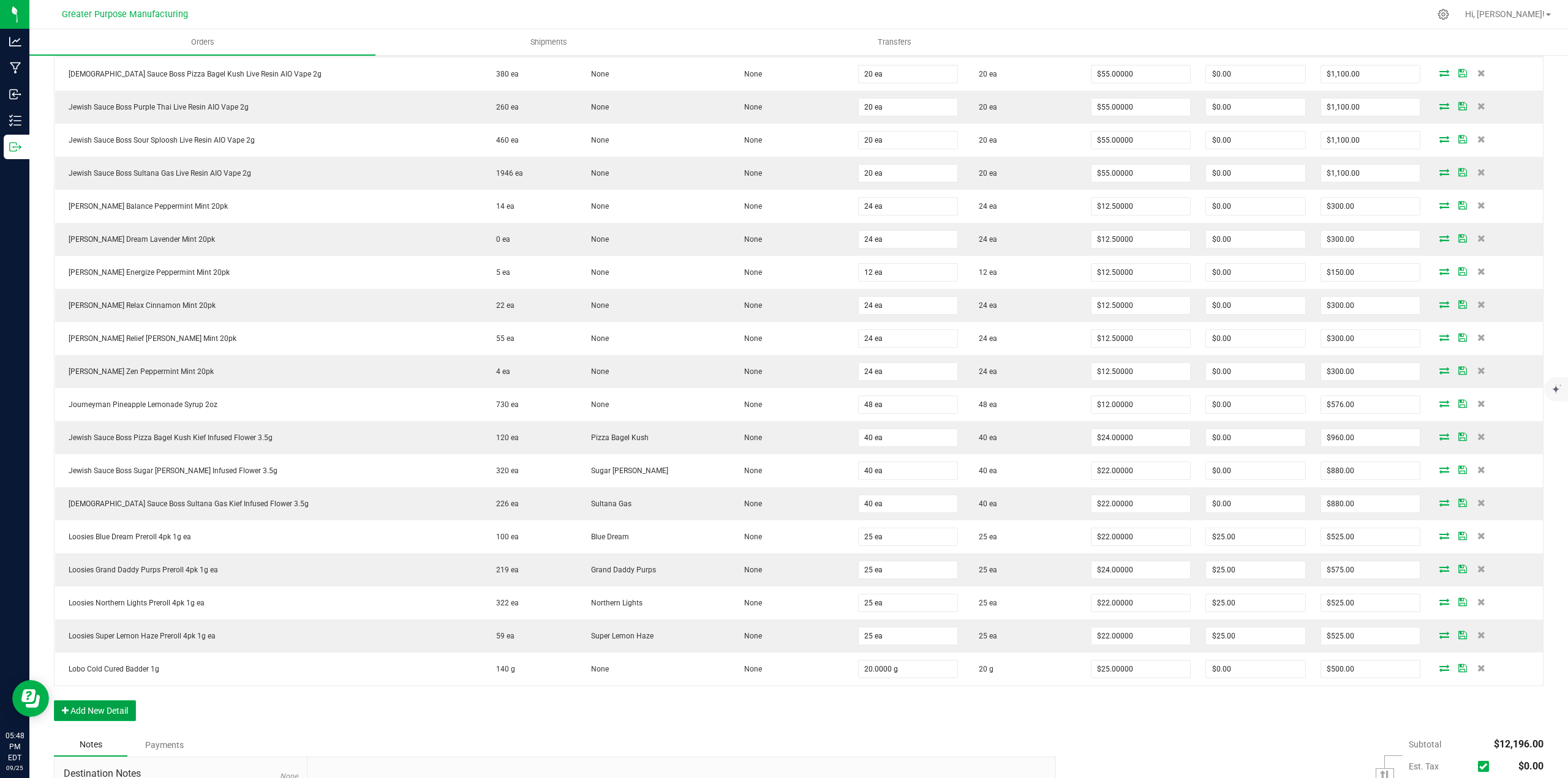
click at [100, 714] on button "Add New Detail" at bounding box center [95, 711] width 82 height 21
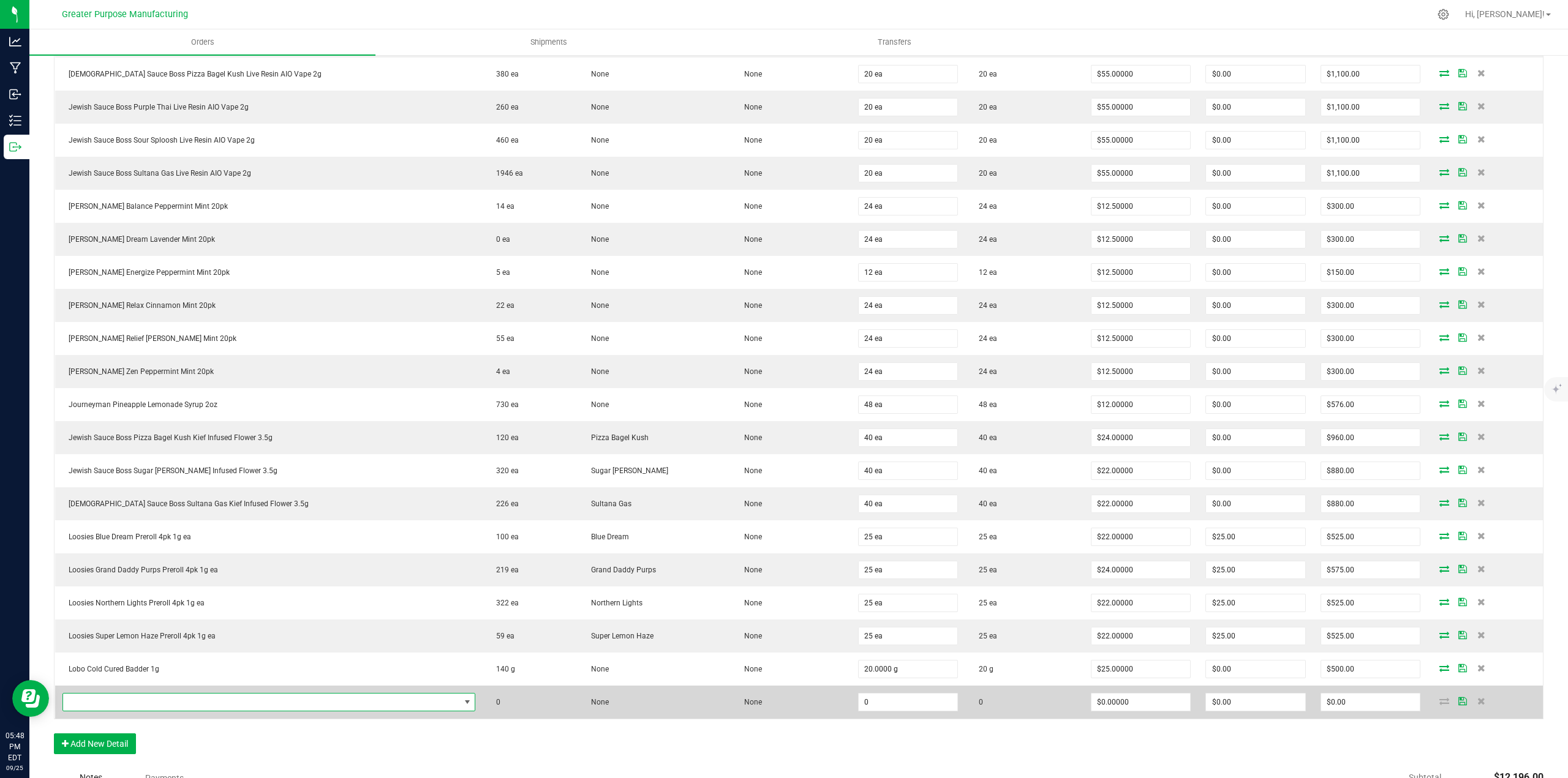
click at [123, 701] on span "NO DATA FOUND" at bounding box center [262, 703] width 397 height 18
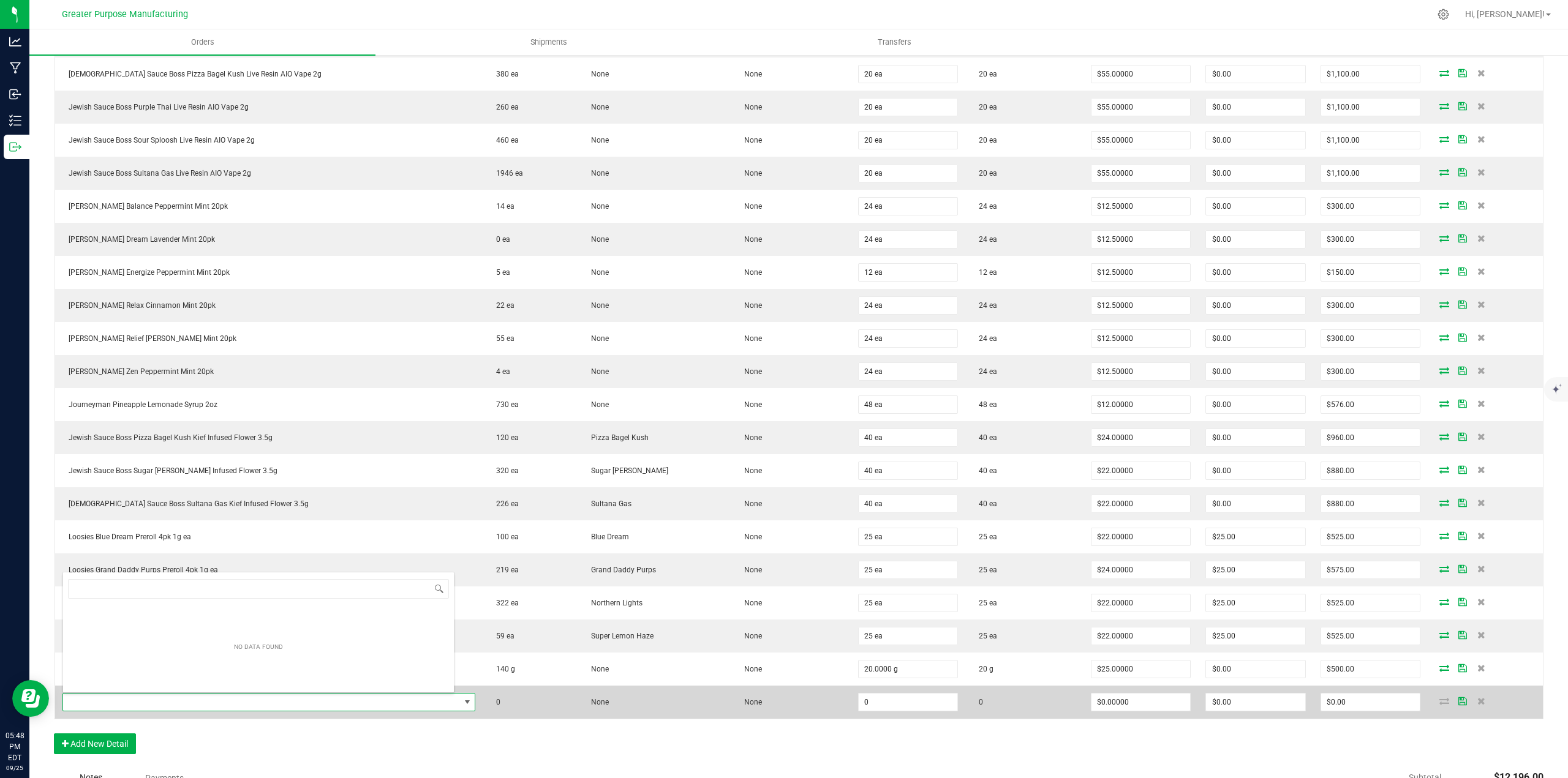
scroll to position [19, 368]
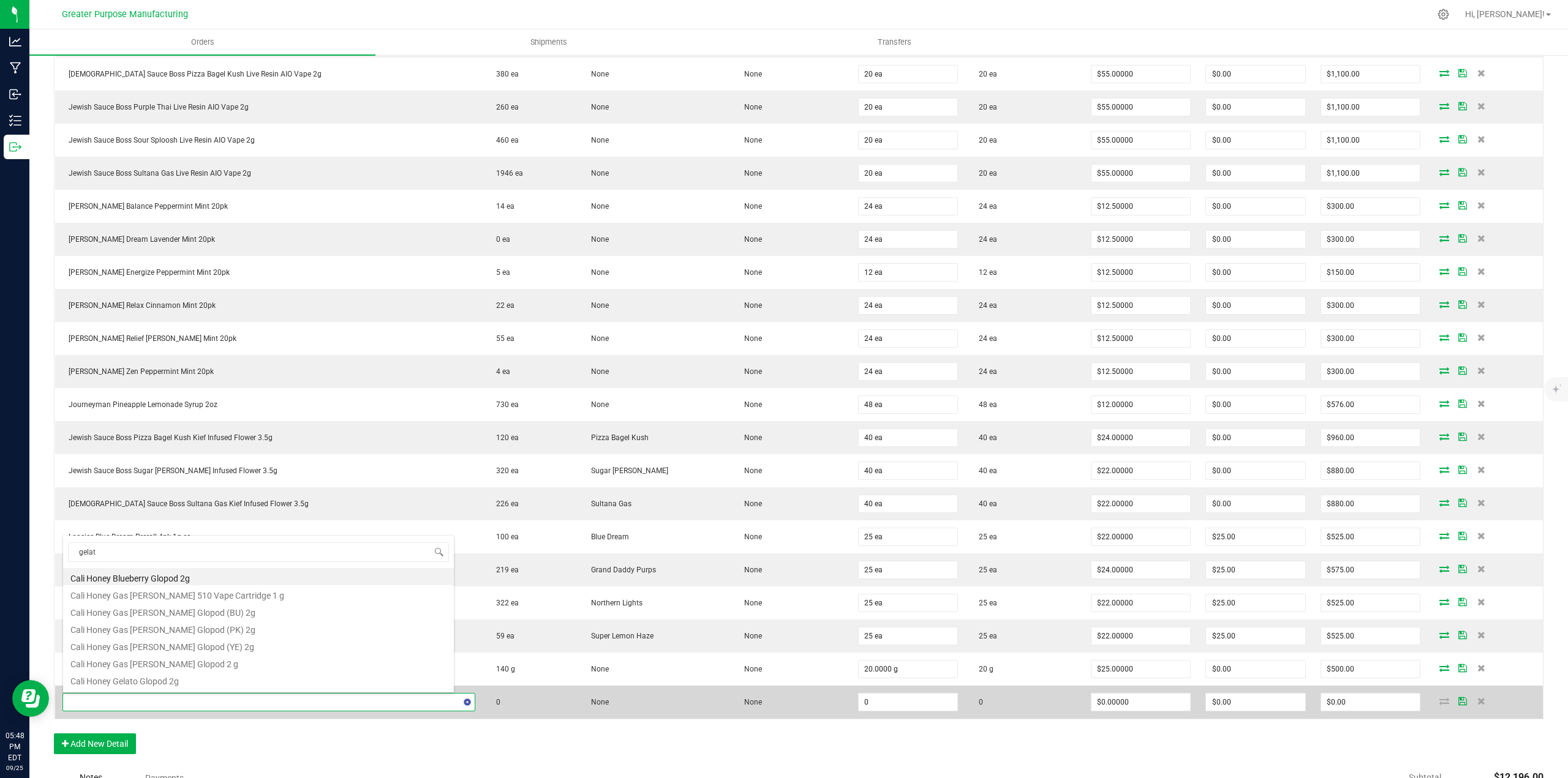
type input "gelati"
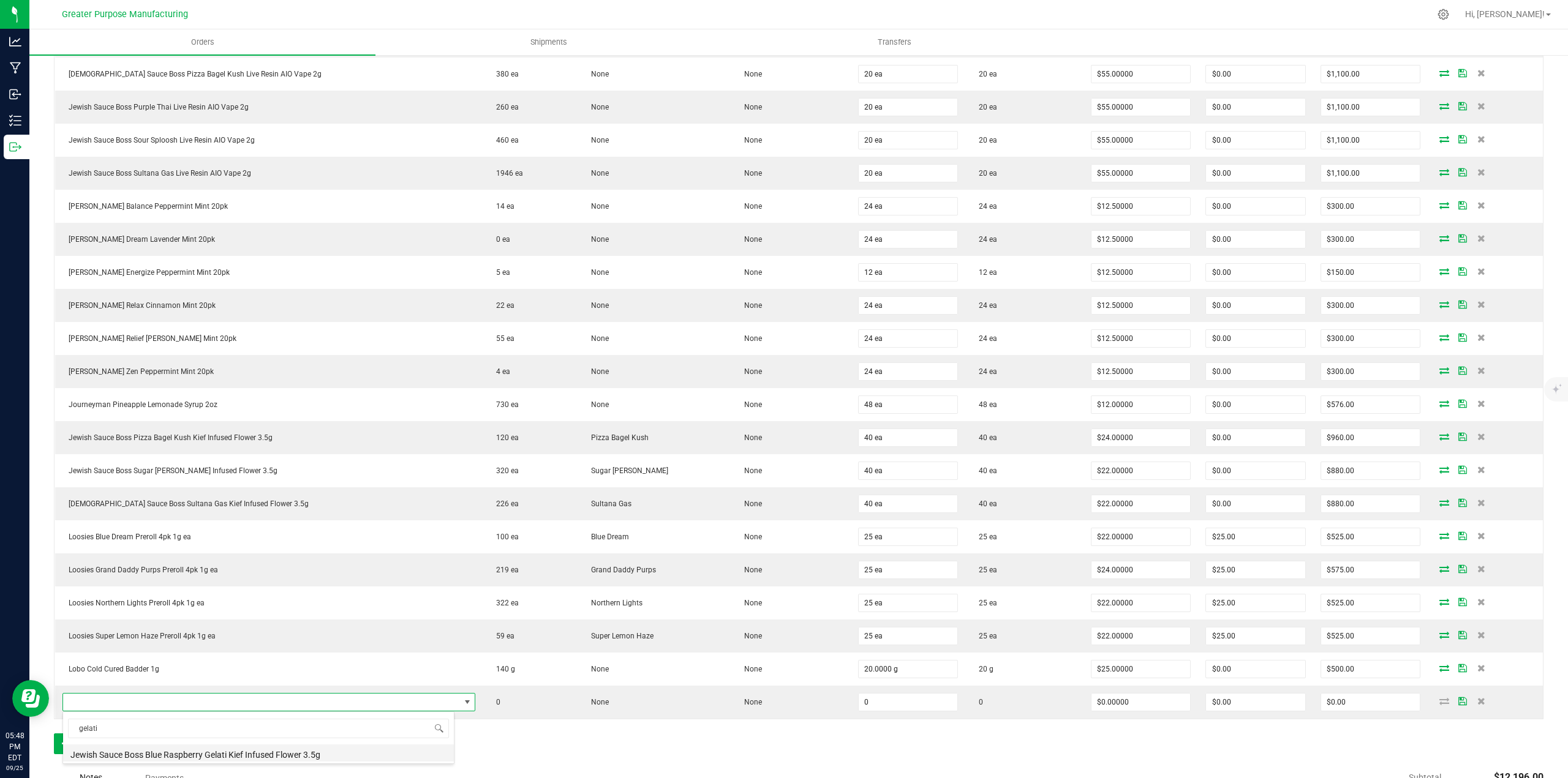
click at [228, 753] on li "Jewish Sauce Boss Blue Raspberry Gelati Kief Infused Flower 3.5g" at bounding box center [259, 754] width 391 height 18
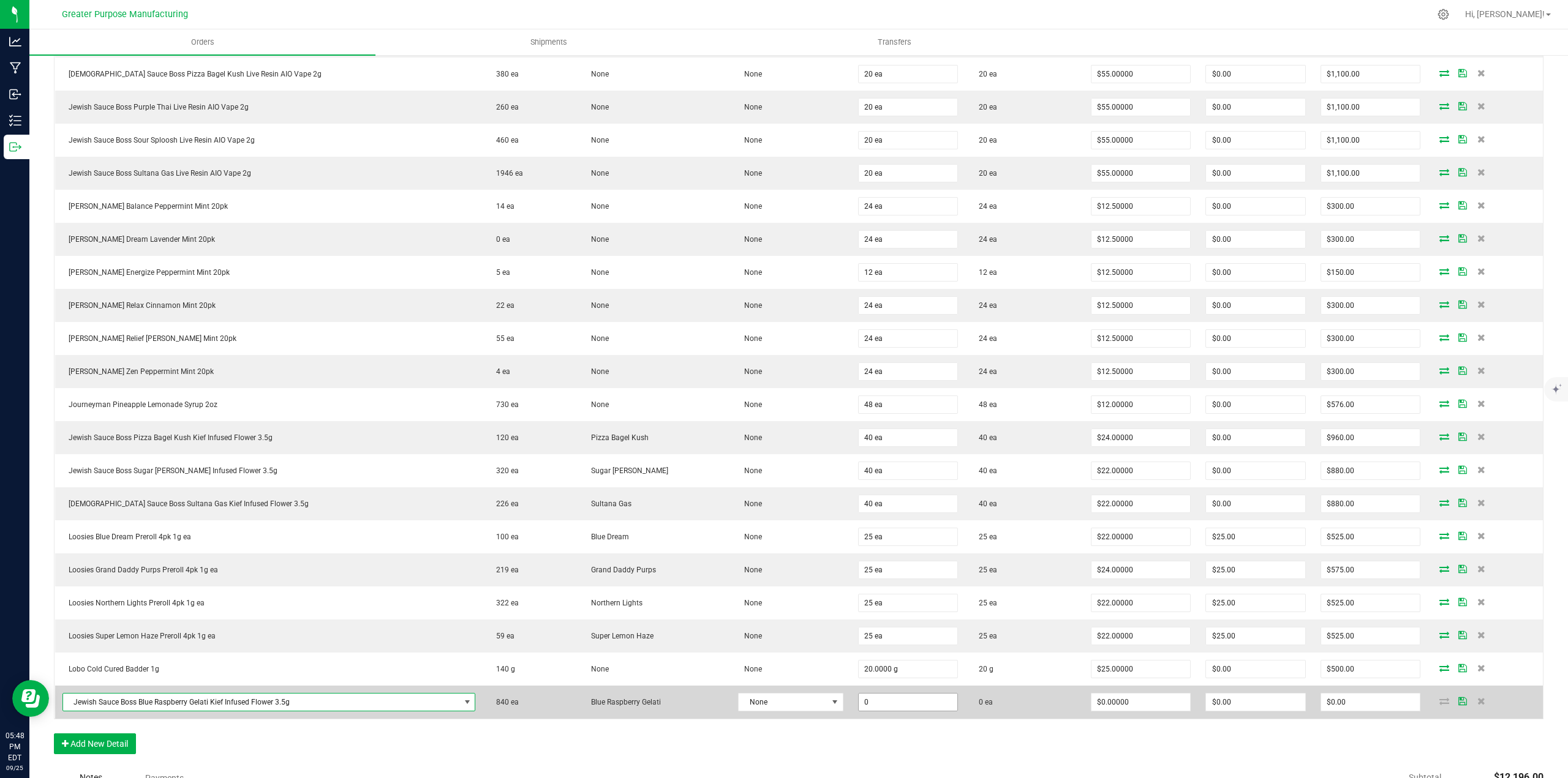
click at [887, 700] on input "0" at bounding box center [909, 703] width 100 height 18
type input "140 ea"
type input "0"
click at [1139, 697] on input "0" at bounding box center [1142, 703] width 100 height 18
type input "$22.00000"
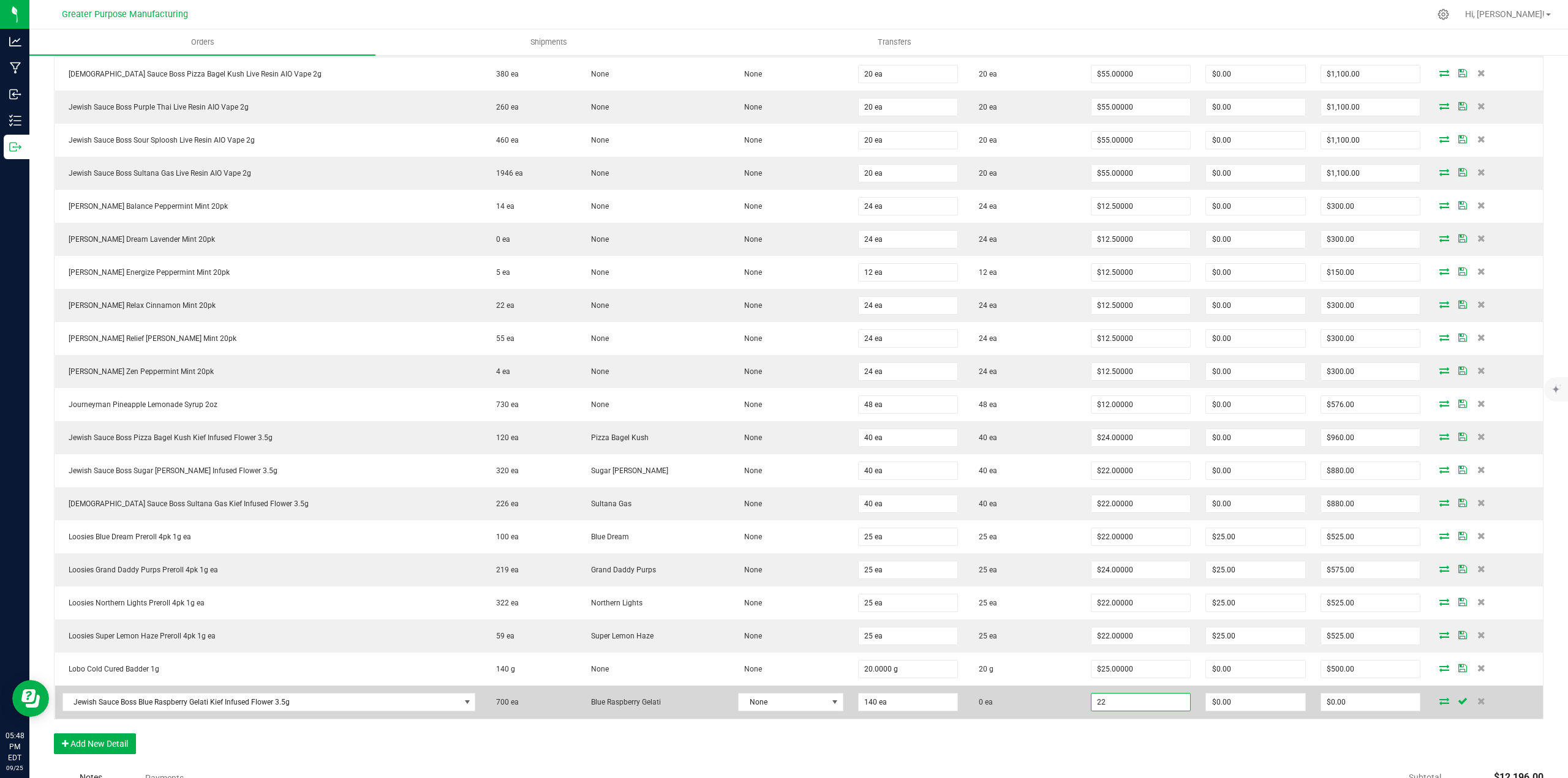
type input "0"
type input "$3,080.00"
click at [894, 704] on input "140" at bounding box center [909, 703] width 100 height 18
type input "40 ea"
type input "22"
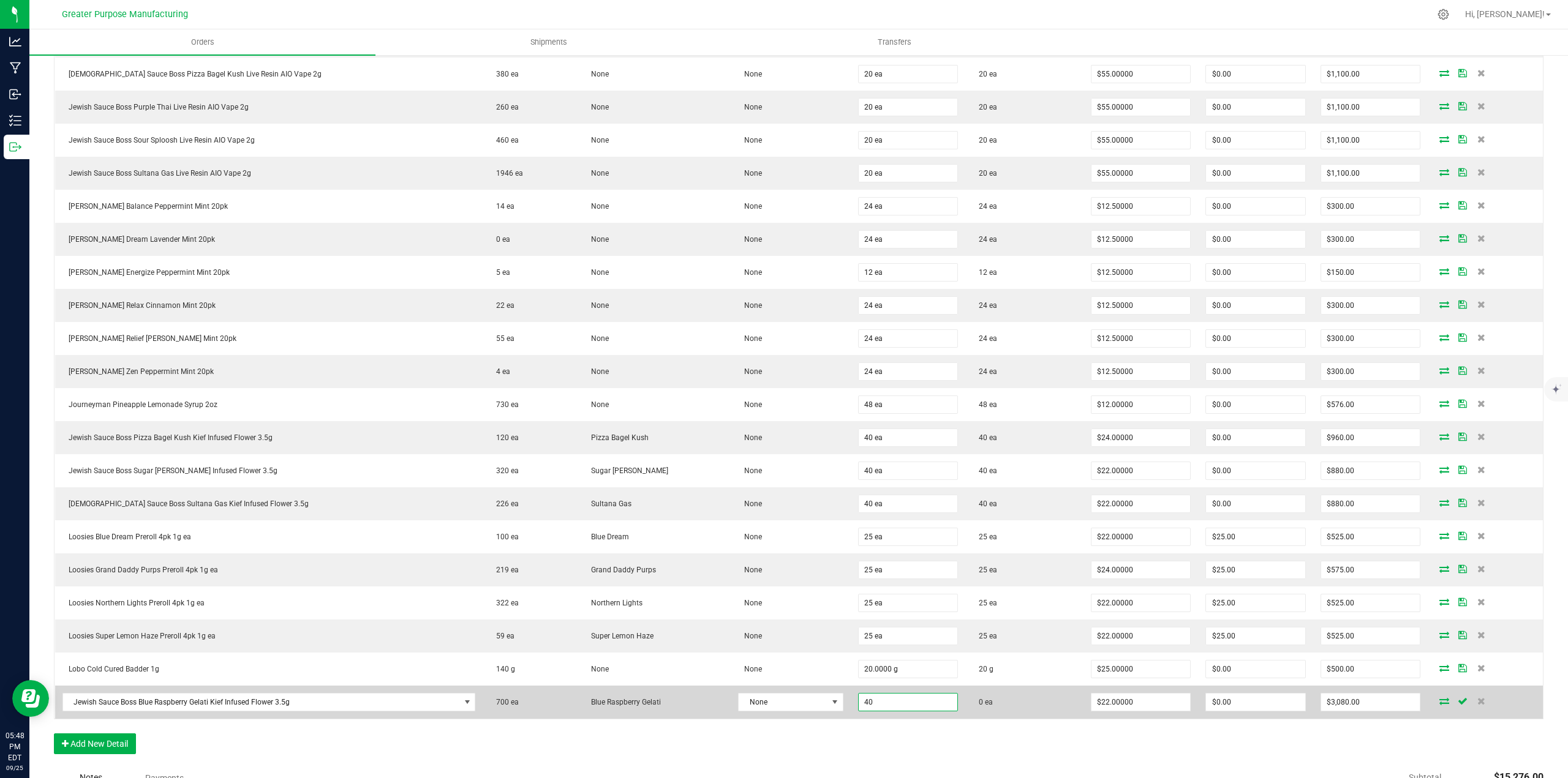
type input "$880.00"
click at [1440, 702] on icon at bounding box center [1445, 702] width 10 height 8
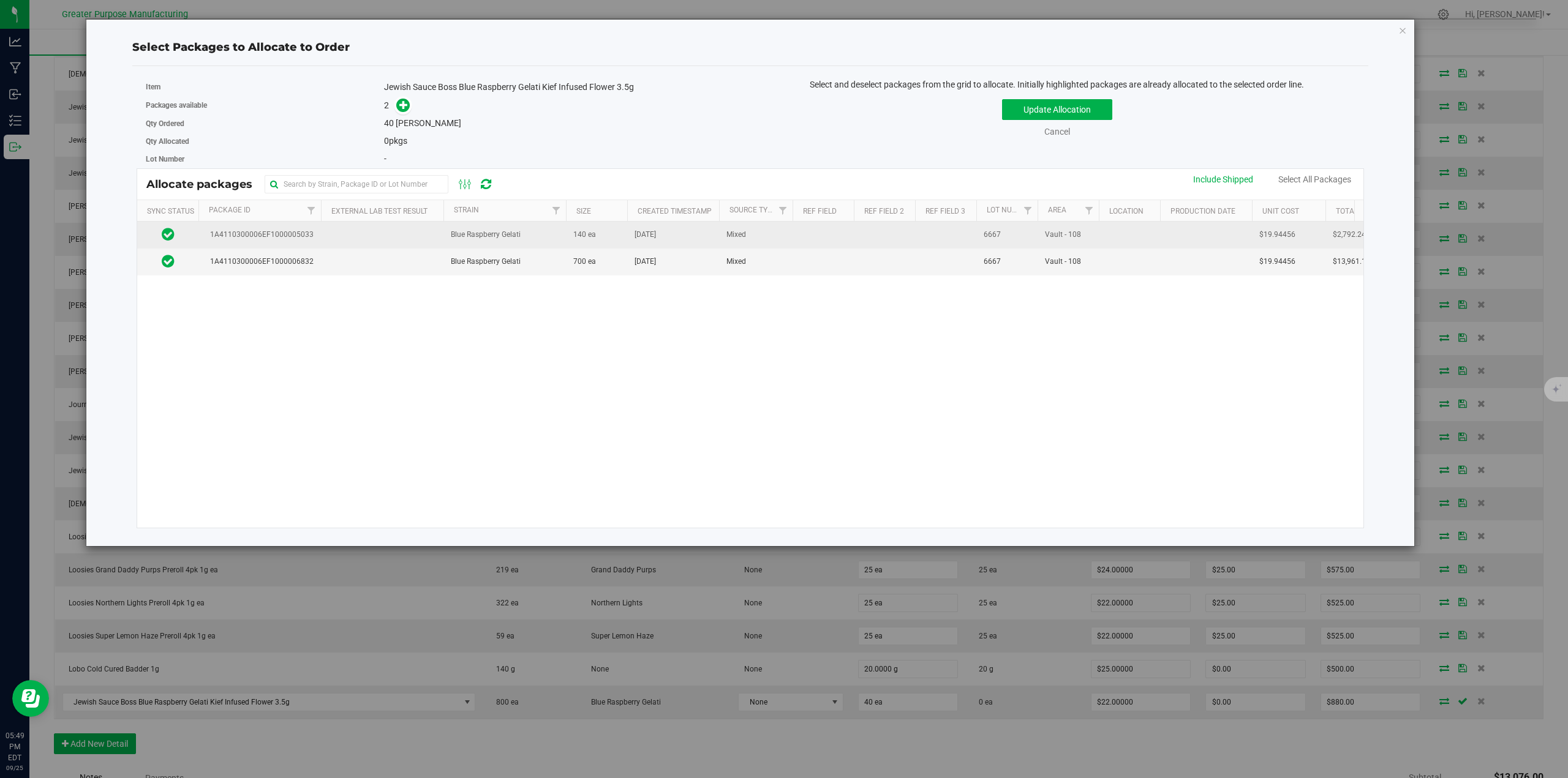
click at [338, 237] on td at bounding box center [381, 236] width 122 height 27
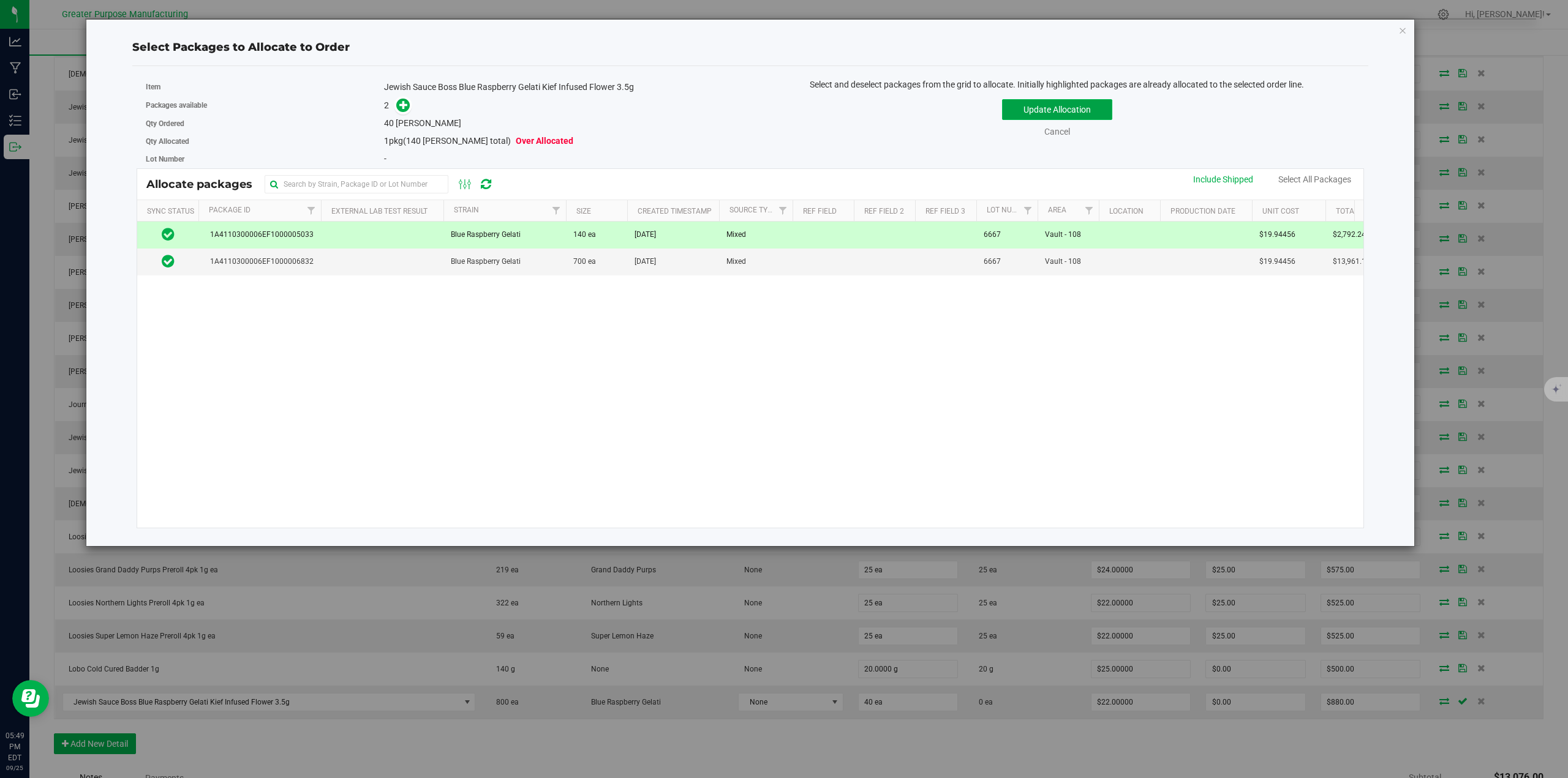
click at [1061, 106] on button "Update Allocation" at bounding box center [1057, 109] width 110 height 21
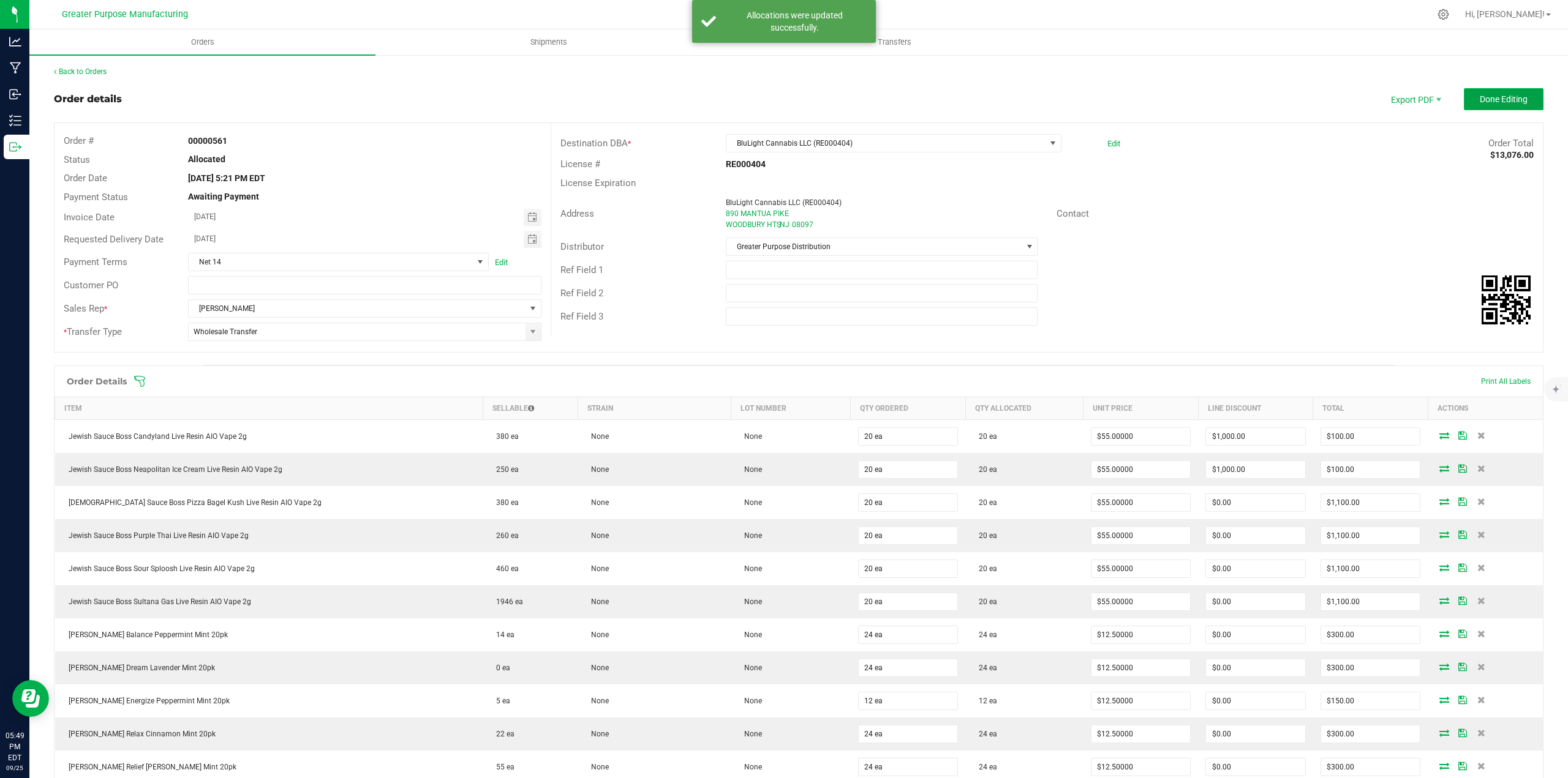
click at [1483, 98] on span "Done Editing" at bounding box center [1503, 100] width 48 height 10
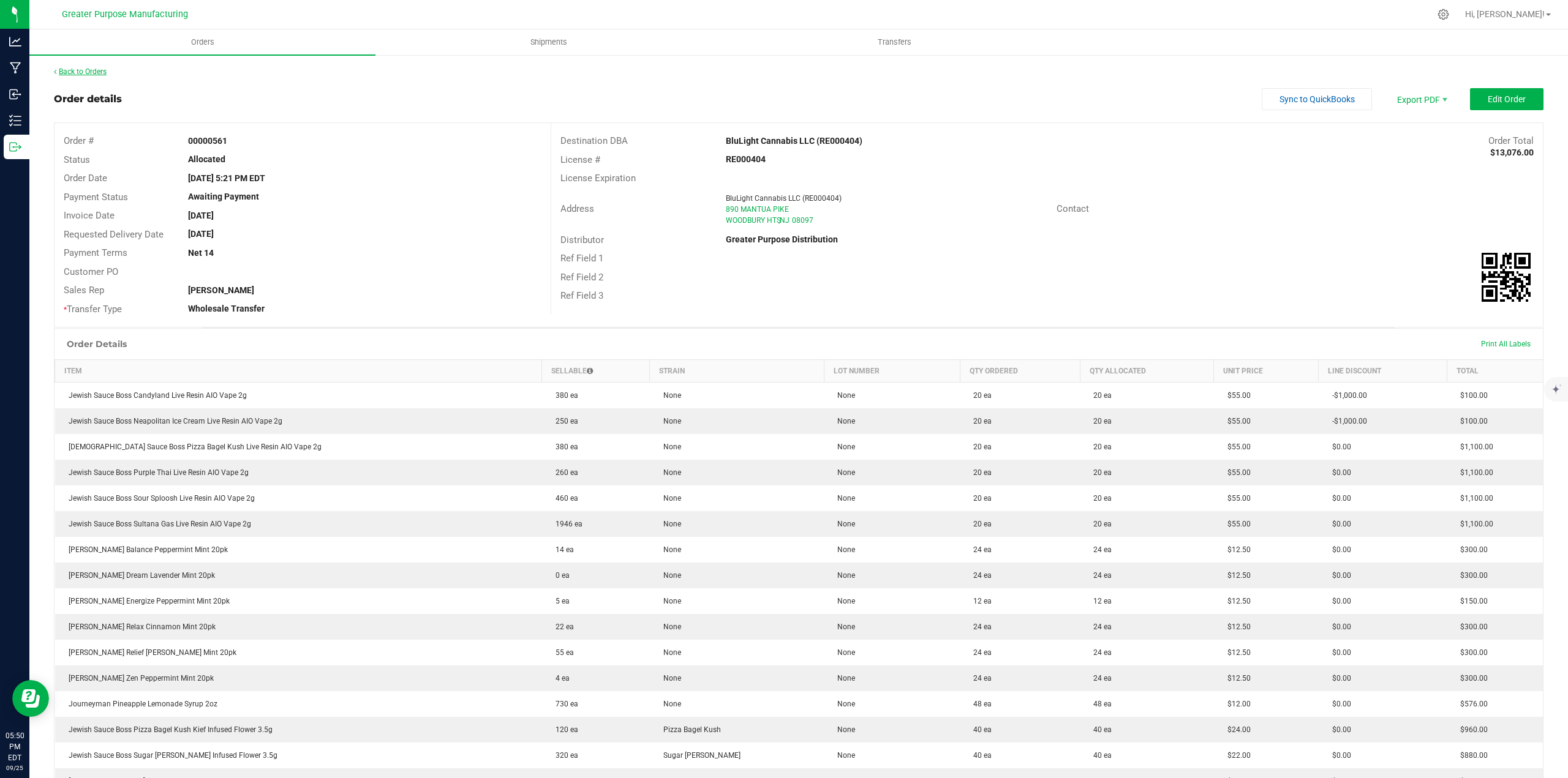
click at [83, 71] on link "Back to Orders" at bounding box center [80, 71] width 53 height 9
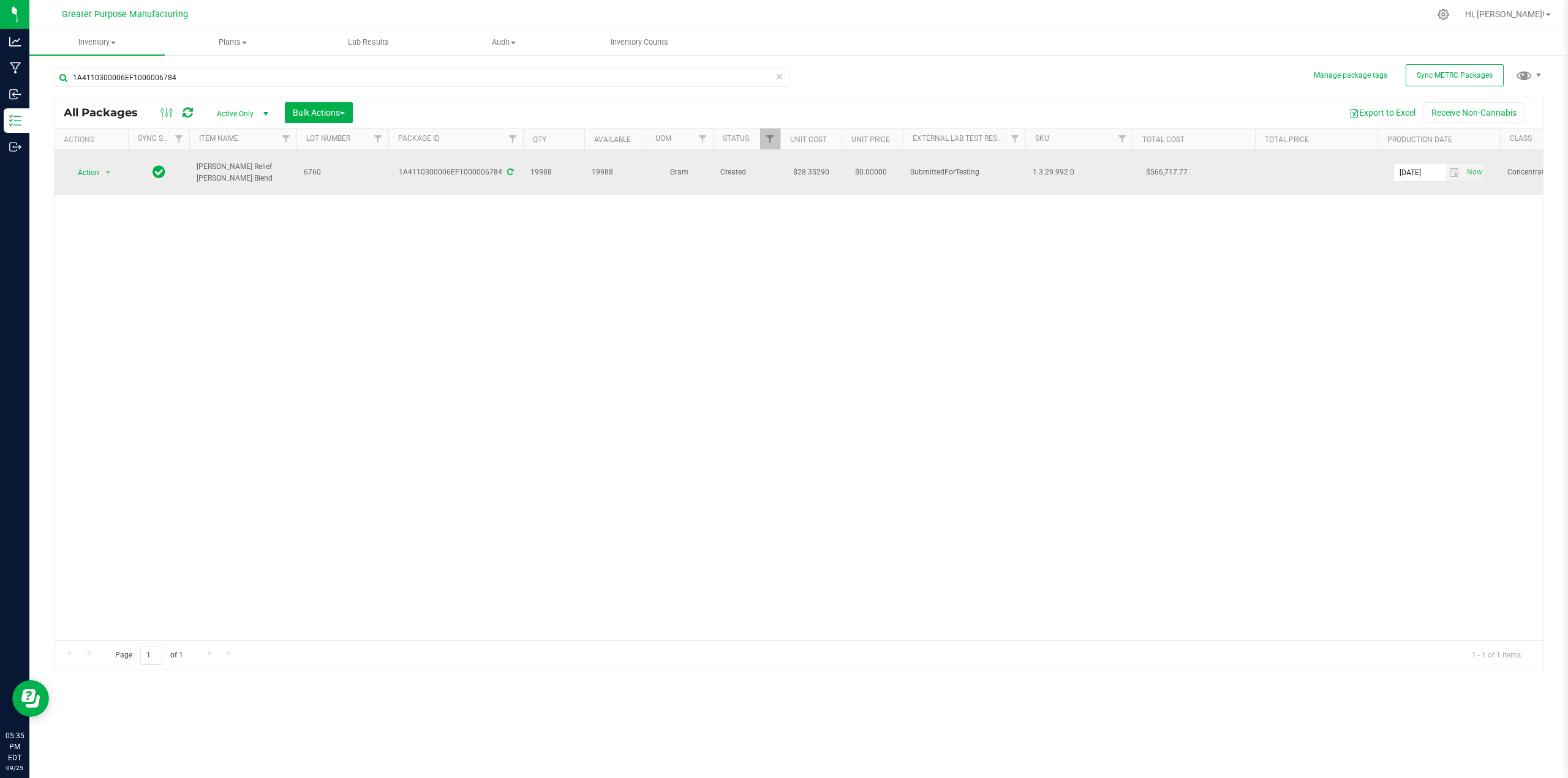
scroll to position [0, 929]
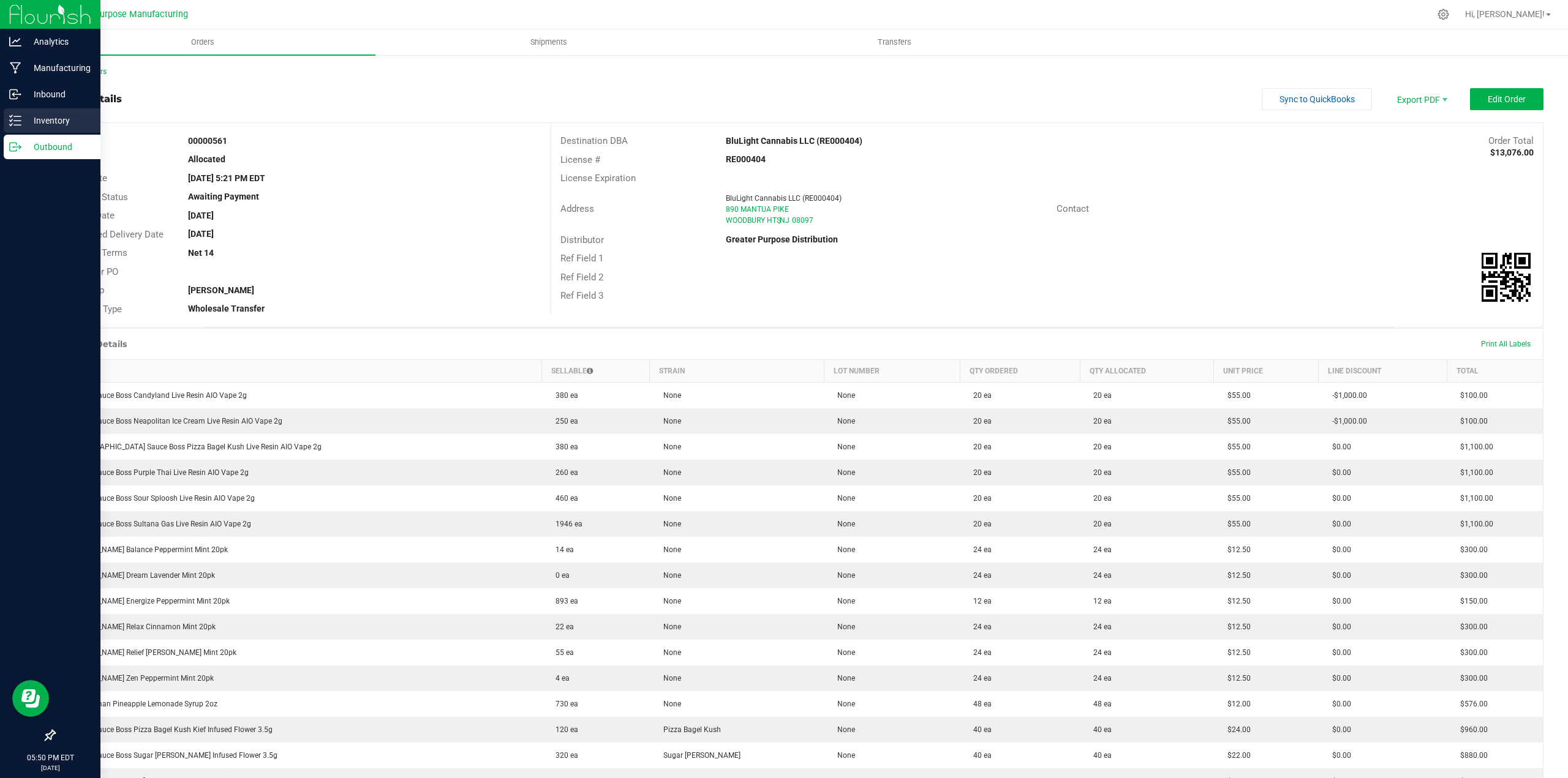
click at [50, 118] on p "Inventory" at bounding box center [58, 120] width 73 height 15
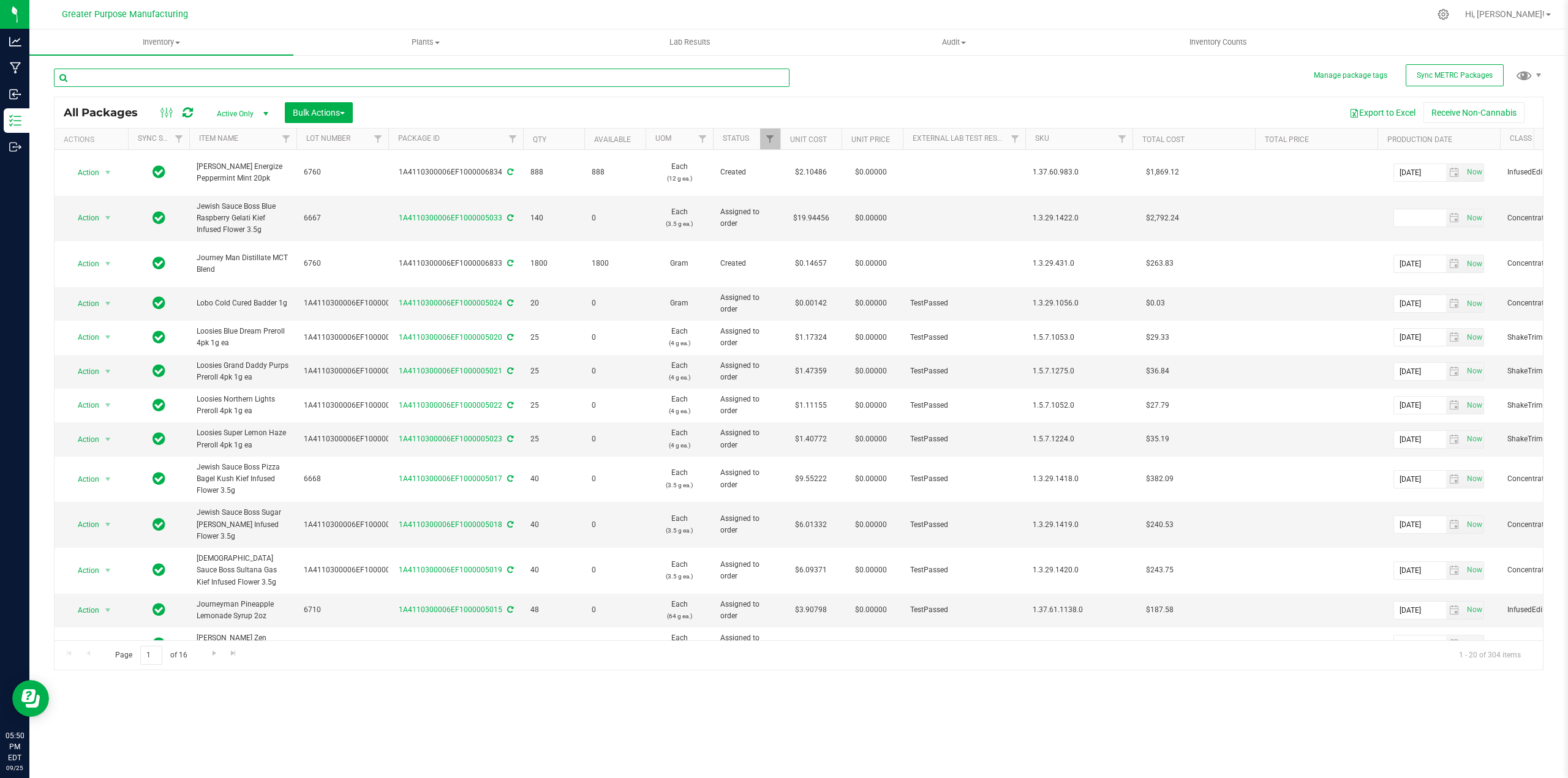
click at [250, 81] on input "text" at bounding box center [421, 77] width 736 height 19
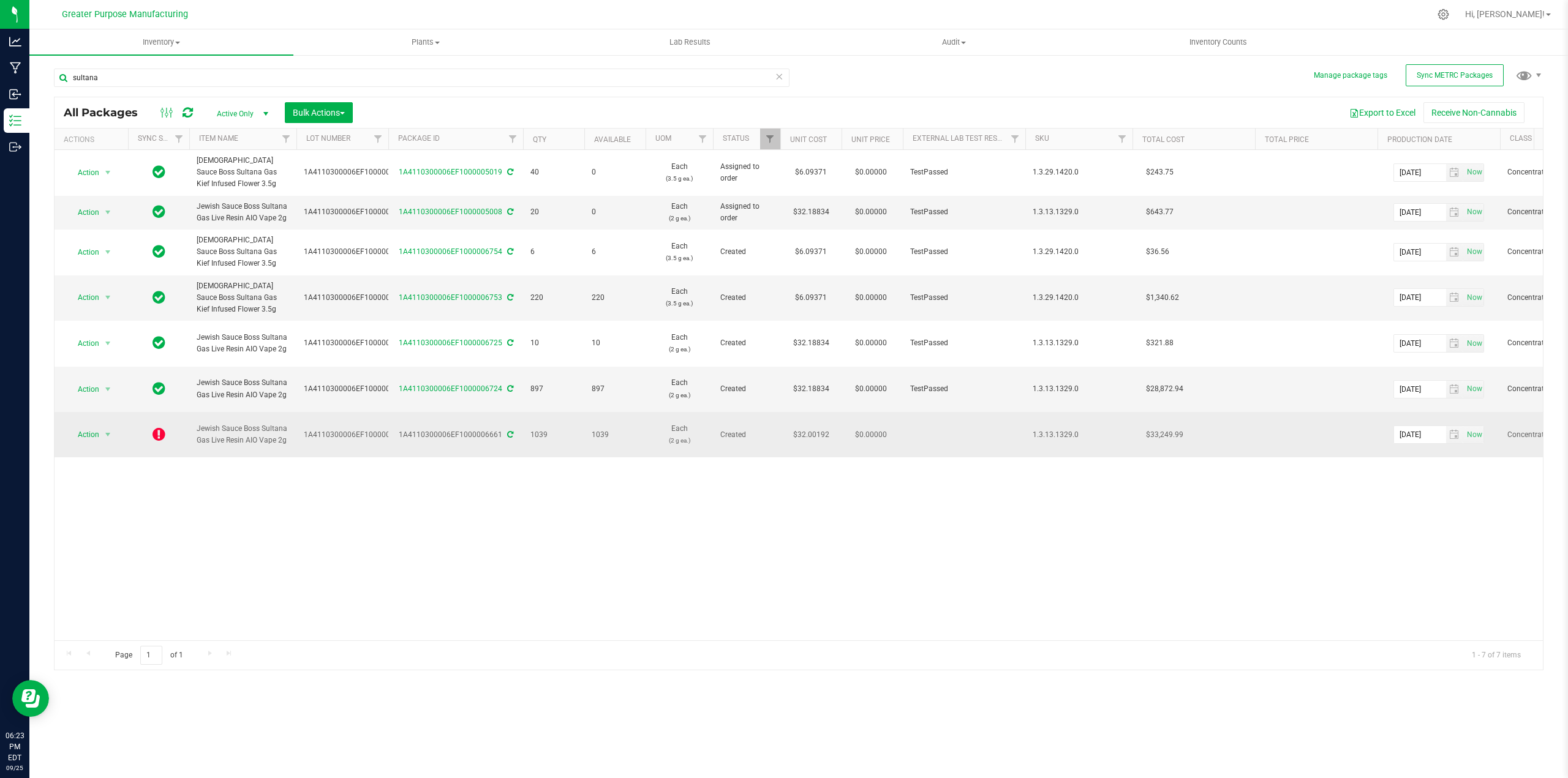
click at [509, 431] on icon at bounding box center [510, 435] width 6 height 8
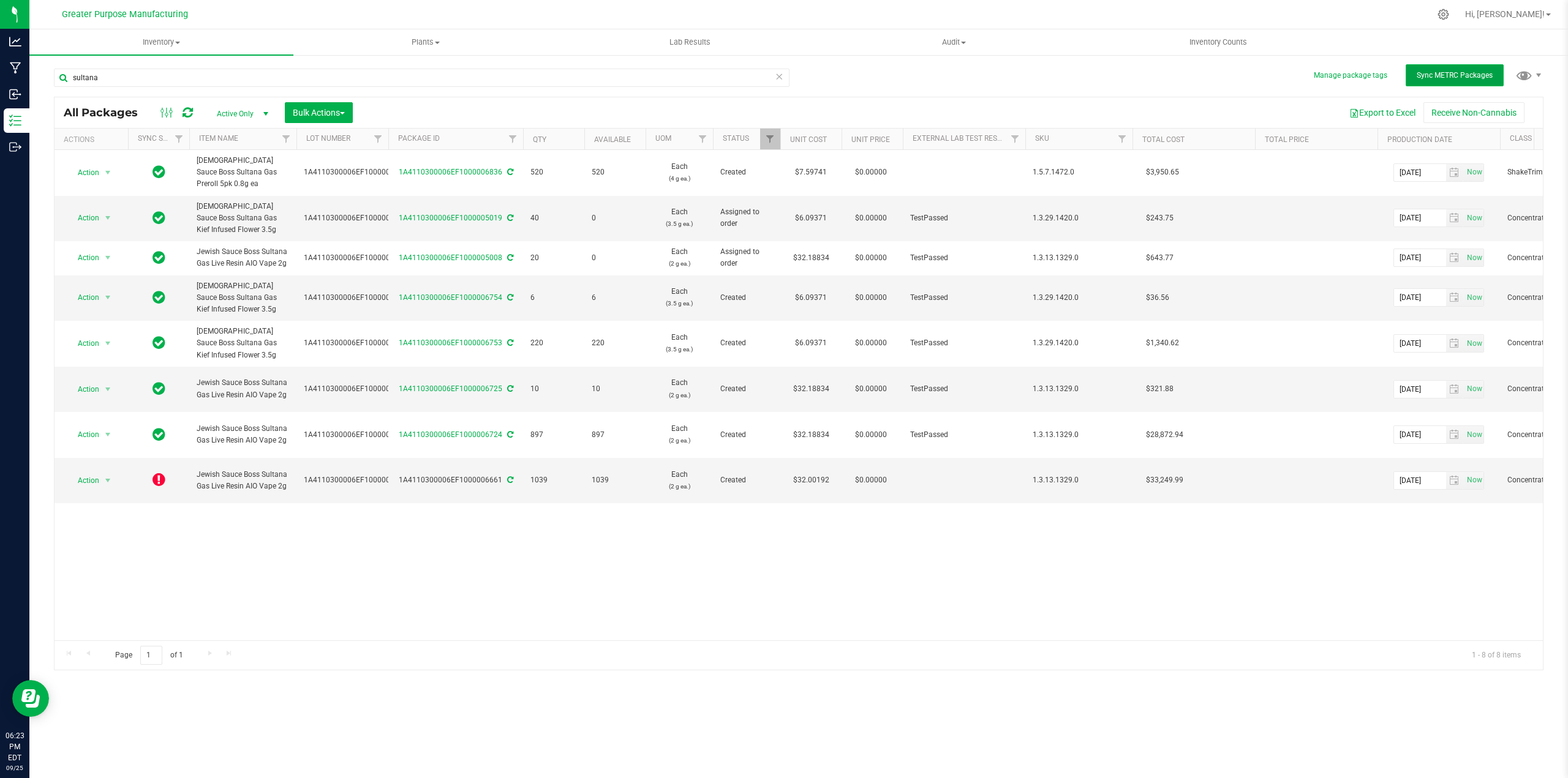
click at [1452, 79] on button "Sync METRC Packages" at bounding box center [1455, 75] width 98 height 22
click at [160, 472] on icon at bounding box center [158, 479] width 13 height 15
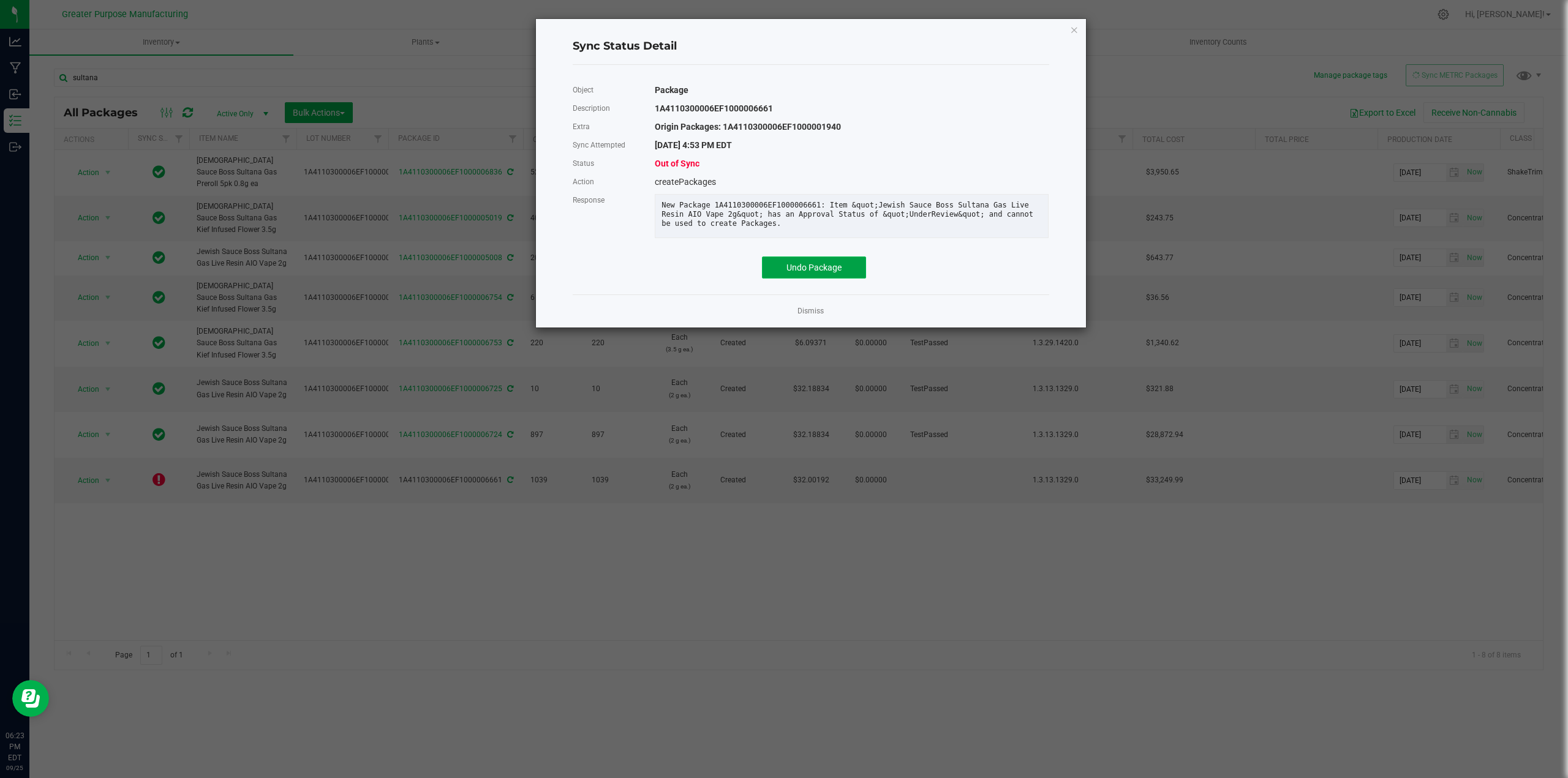
click at [806, 269] on button "Undo Package" at bounding box center [814, 268] width 105 height 22
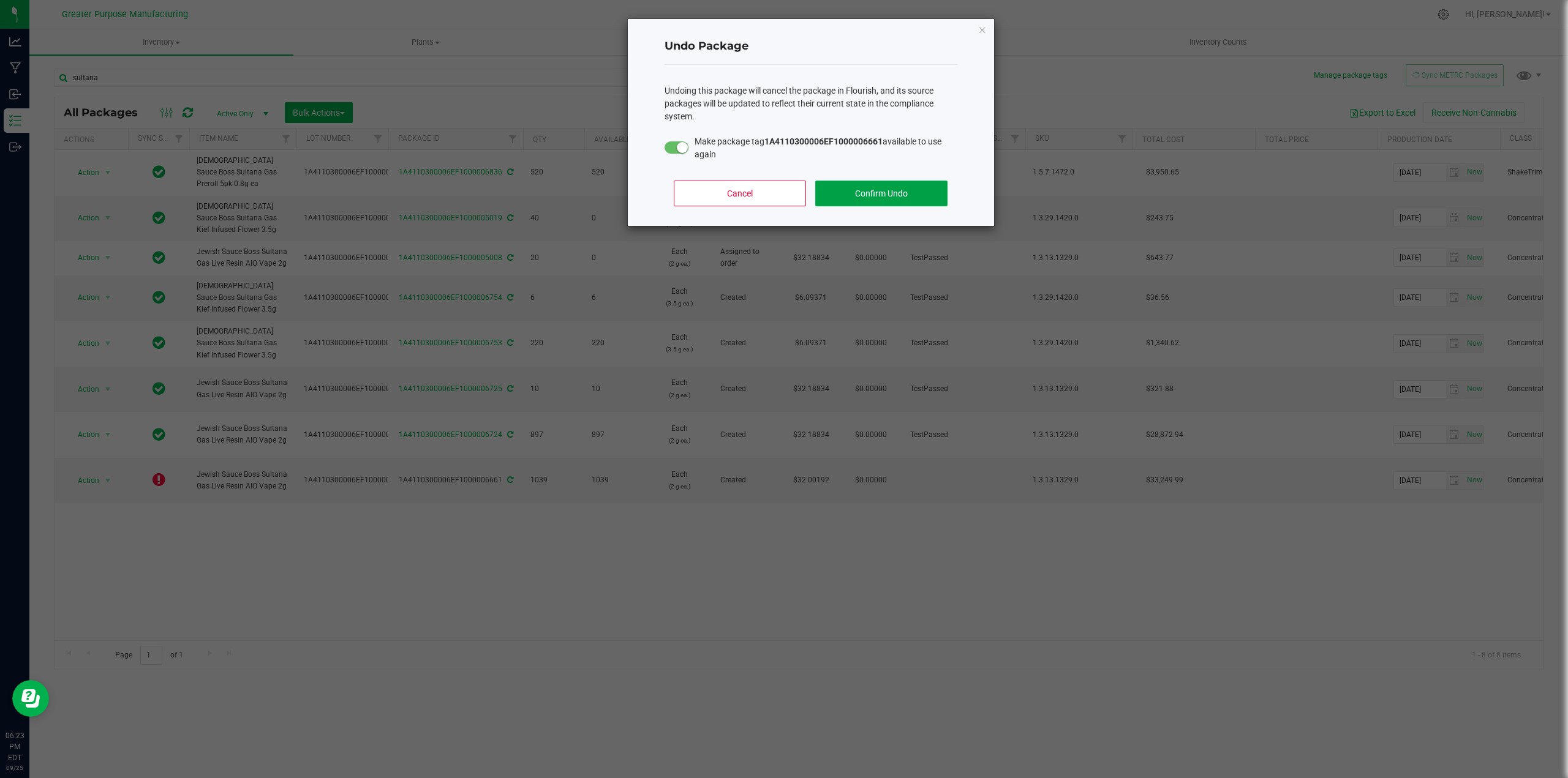
click at [882, 193] on button "Confirm Undo" at bounding box center [881, 194] width 132 height 25
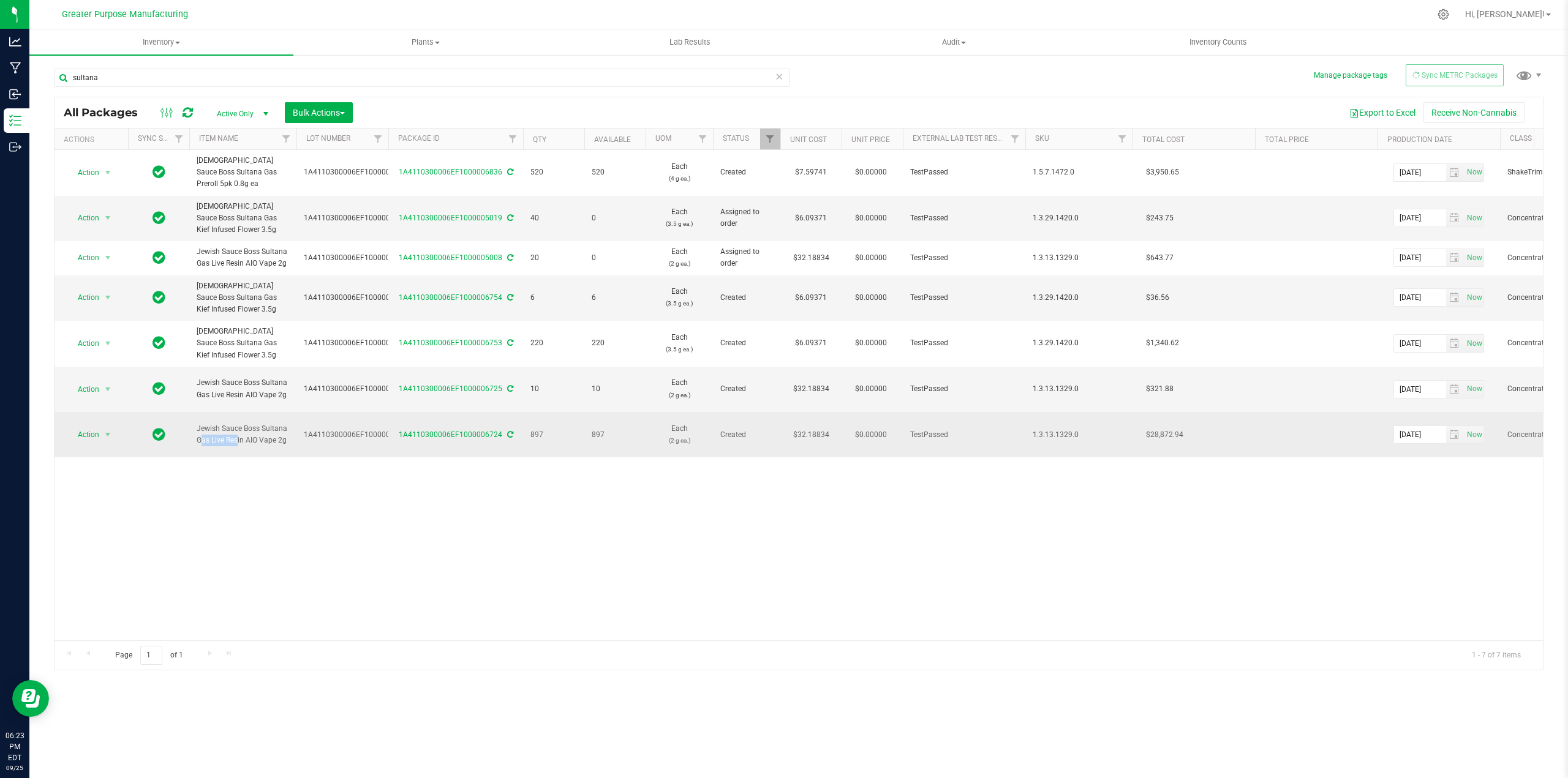
drag, startPoint x: 262, startPoint y: 399, endPoint x: 208, endPoint y: 411, distance: 55.3
click at [208, 423] on span "Jewish Sauce Boss Sultana Gas Live Resin AIO Vape 2g" at bounding box center [242, 435] width 93 height 23
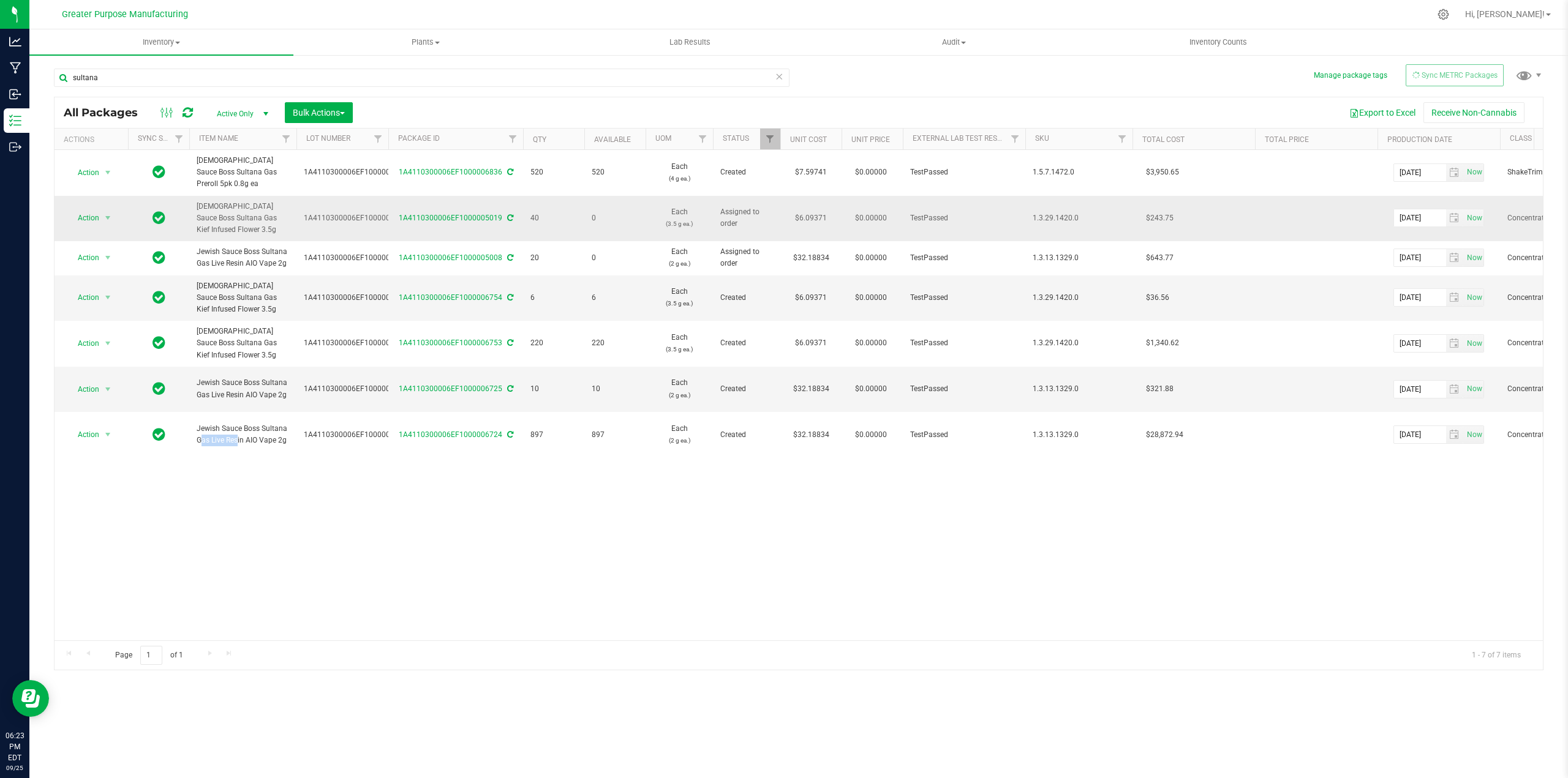
copy span "Sultana Gas"
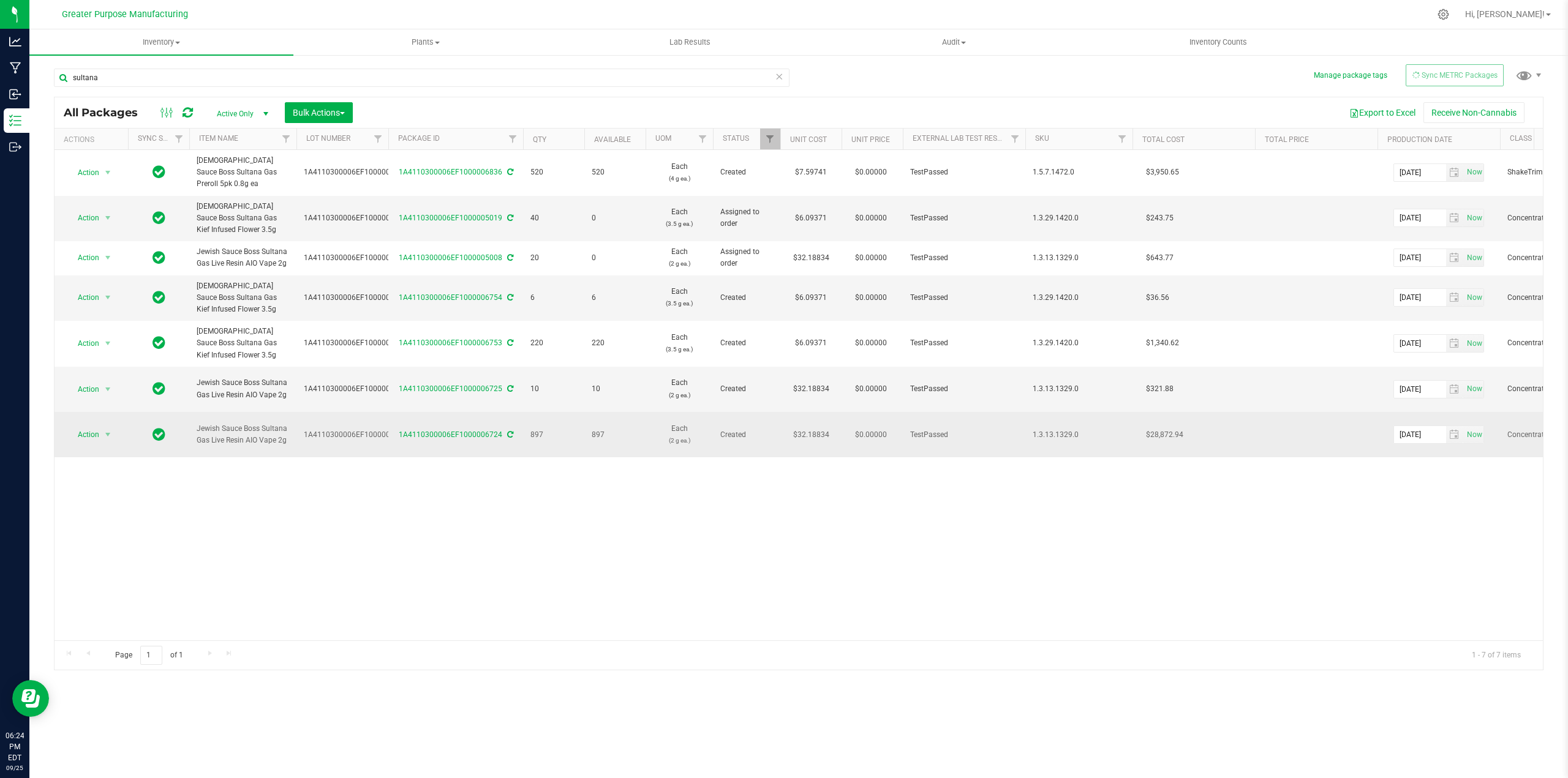
click at [284, 423] on span "Jewish Sauce Boss Sultana Gas Live Resin AIO Vape 2g" at bounding box center [242, 435] width 93 height 23
drag, startPoint x: 262, startPoint y: 400, endPoint x: 243, endPoint y: 411, distance: 22.0
click at [243, 423] on span "Jewish Sauce Boss Sultana Gas Live Resin AIO Vape 2g" at bounding box center [242, 435] width 93 height 23
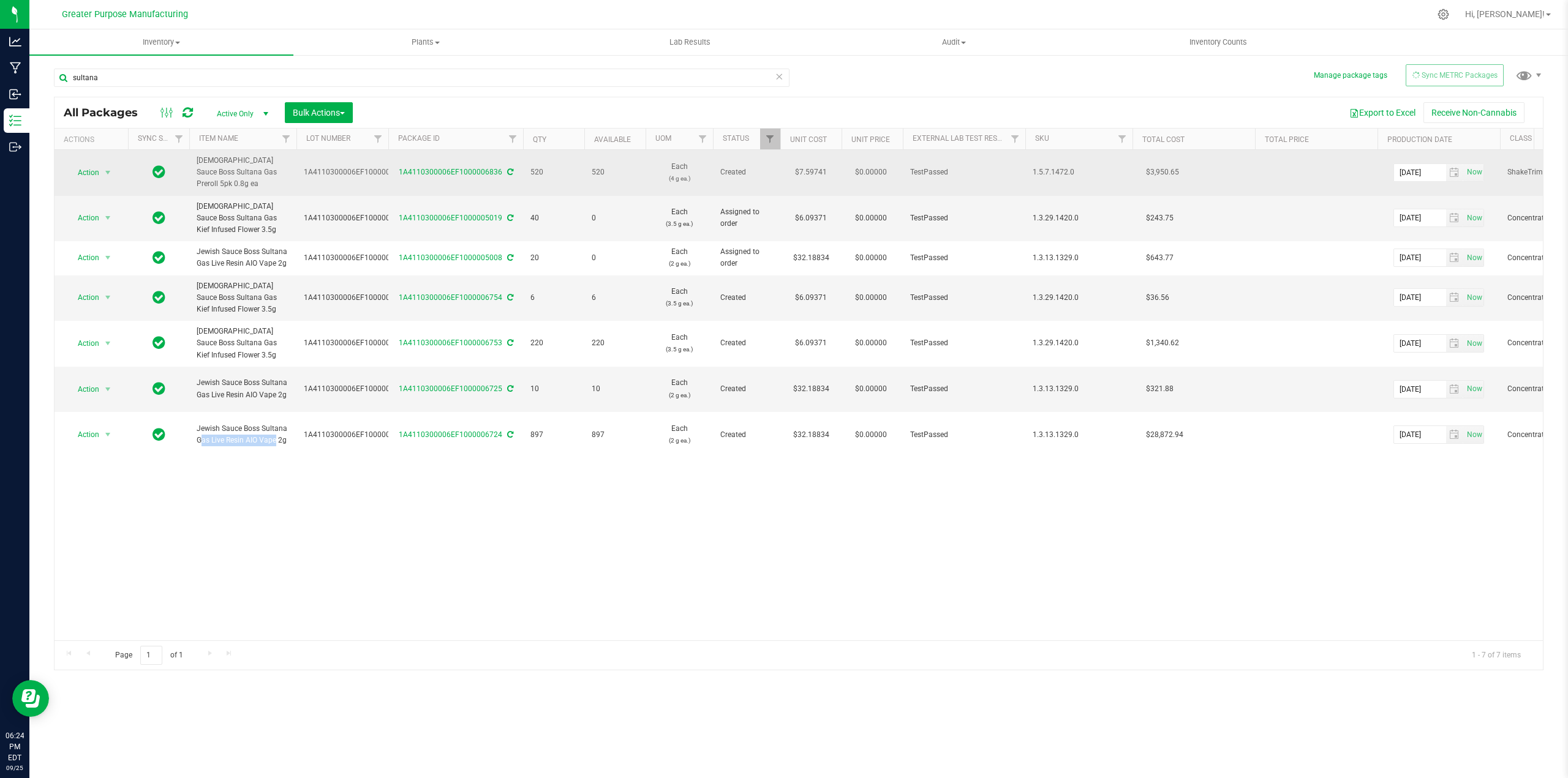
copy span "Sultana Gas Live Resin"
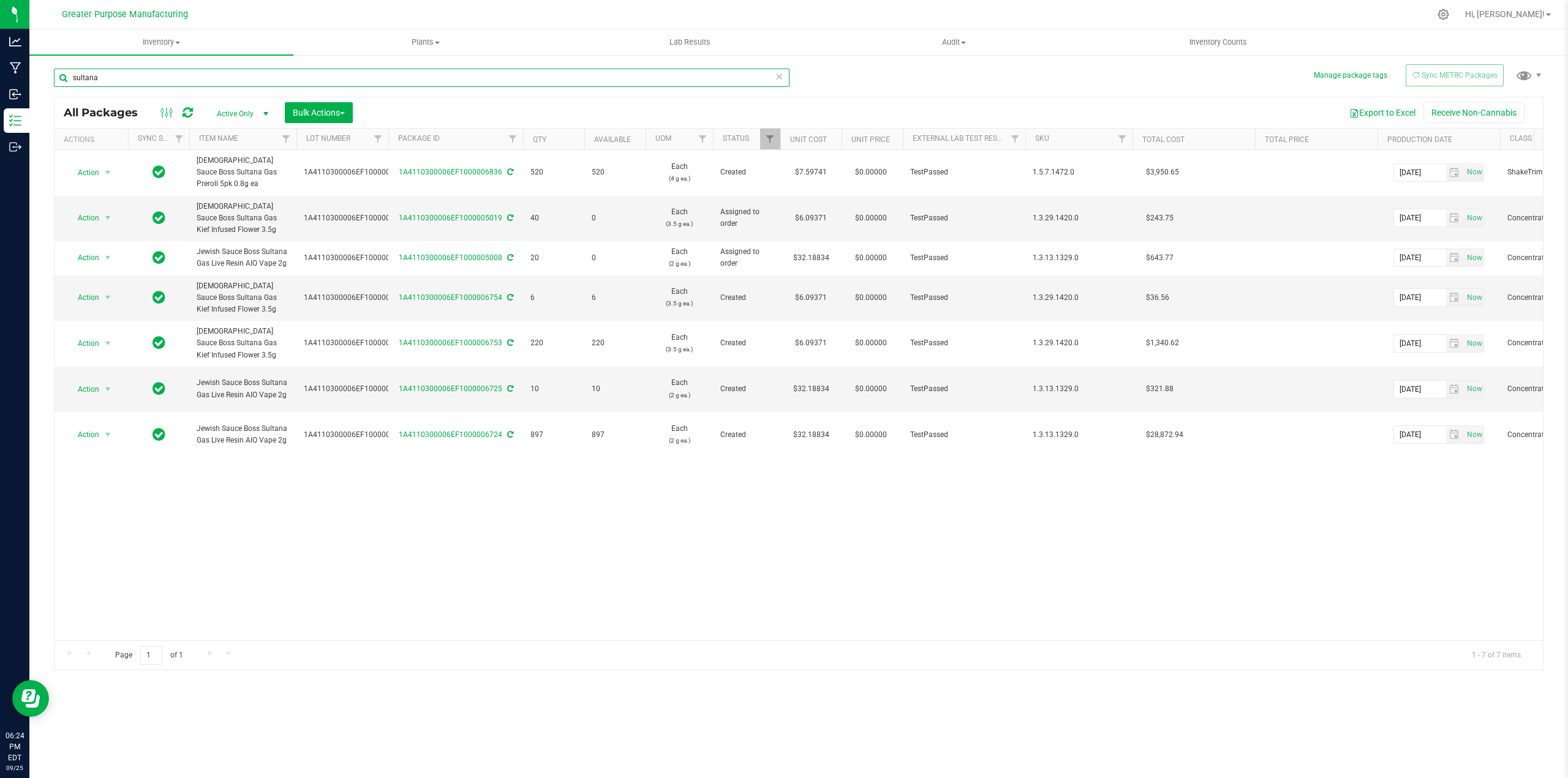
drag, startPoint x: 109, startPoint y: 78, endPoint x: 52, endPoint y: 74, distance: 57.1
click at [52, 74] on div "Manage package tags Sync METRC Packages sultana All Packages Active Only Active…" at bounding box center [799, 240] width 1539 height 373
paste input "Sultana Gas Live Resin"
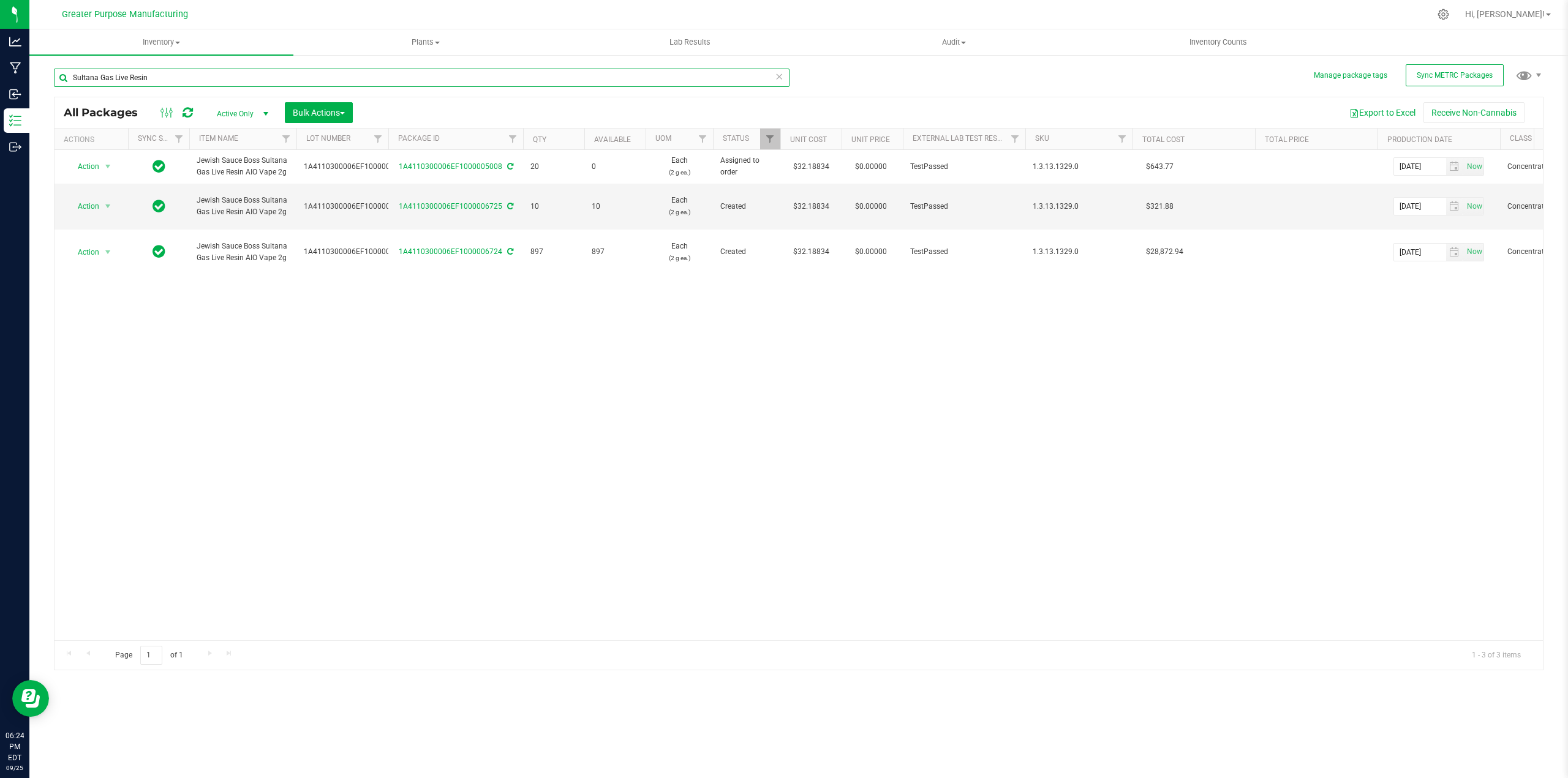
type input "Sultana Gas Live Resin"
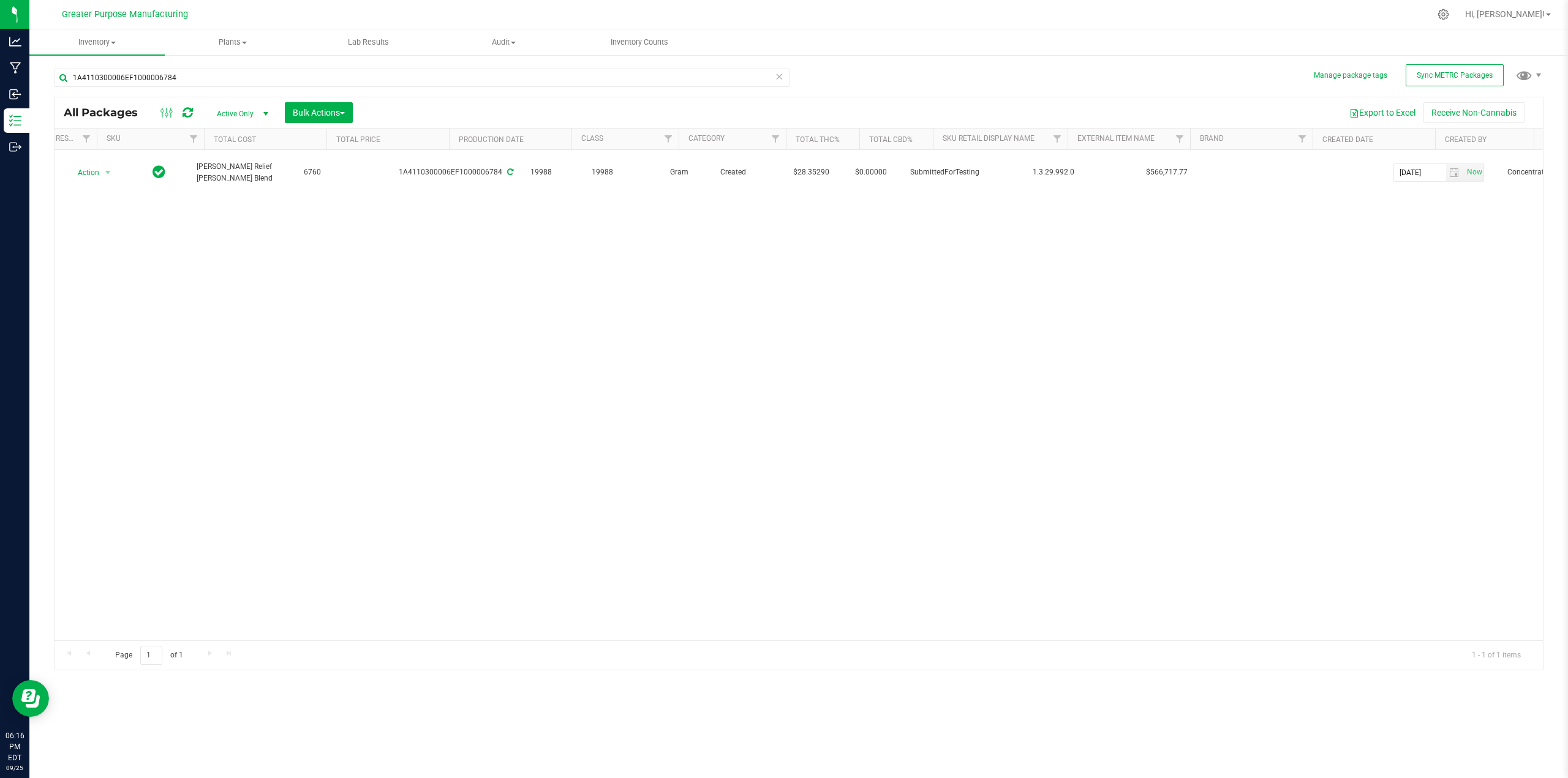
scroll to position [0, 929]
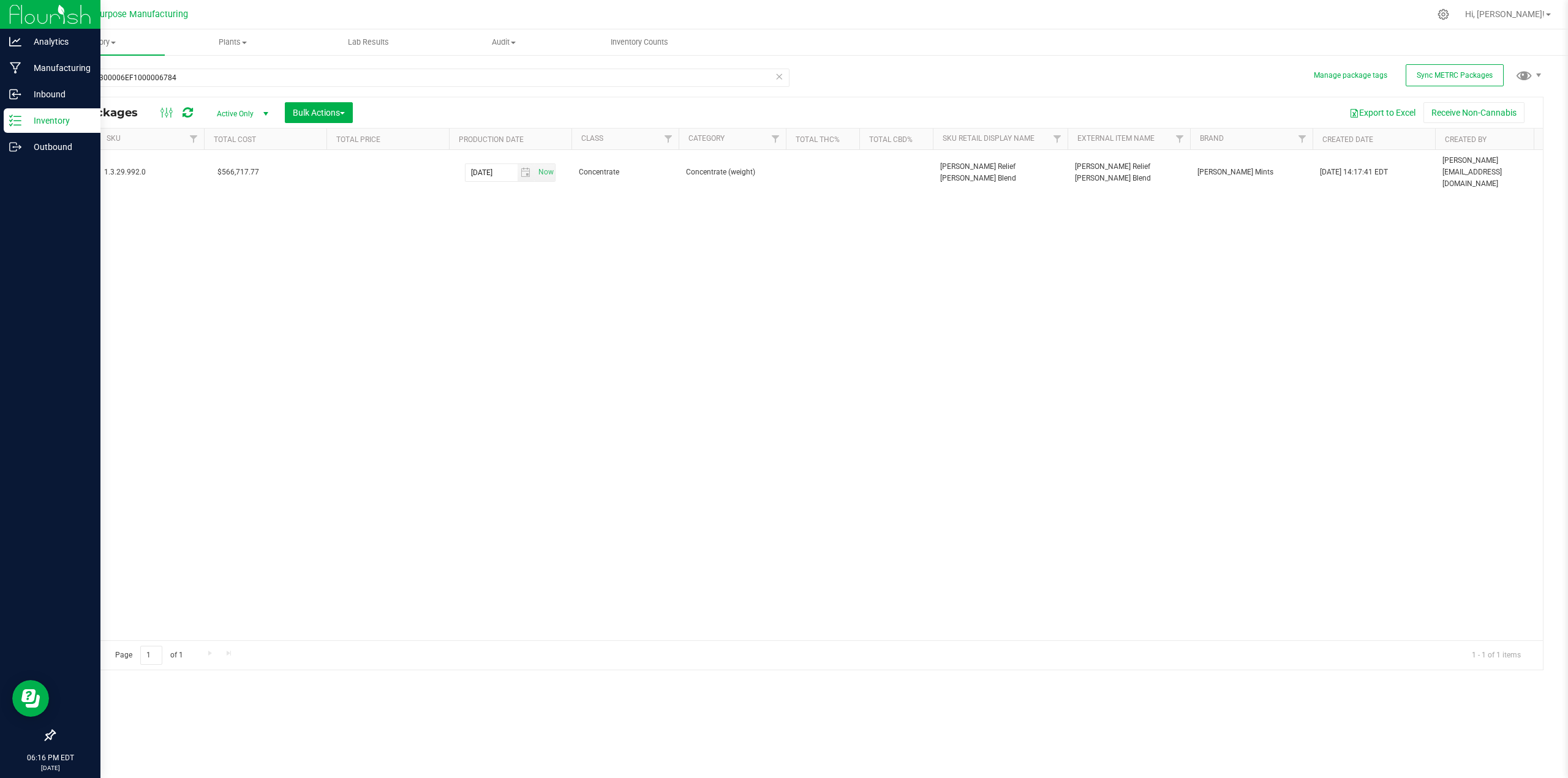
click at [50, 119] on p "Inventory" at bounding box center [58, 120] width 73 height 15
drag, startPoint x: 187, startPoint y: 77, endPoint x: 0, endPoint y: 88, distance: 187.3
click at [0, 88] on div "Analytics Manufacturing Inbound Inventory Outbound 06:16 PM EDT 09/25/2025 09/2…" at bounding box center [784, 389] width 1568 height 778
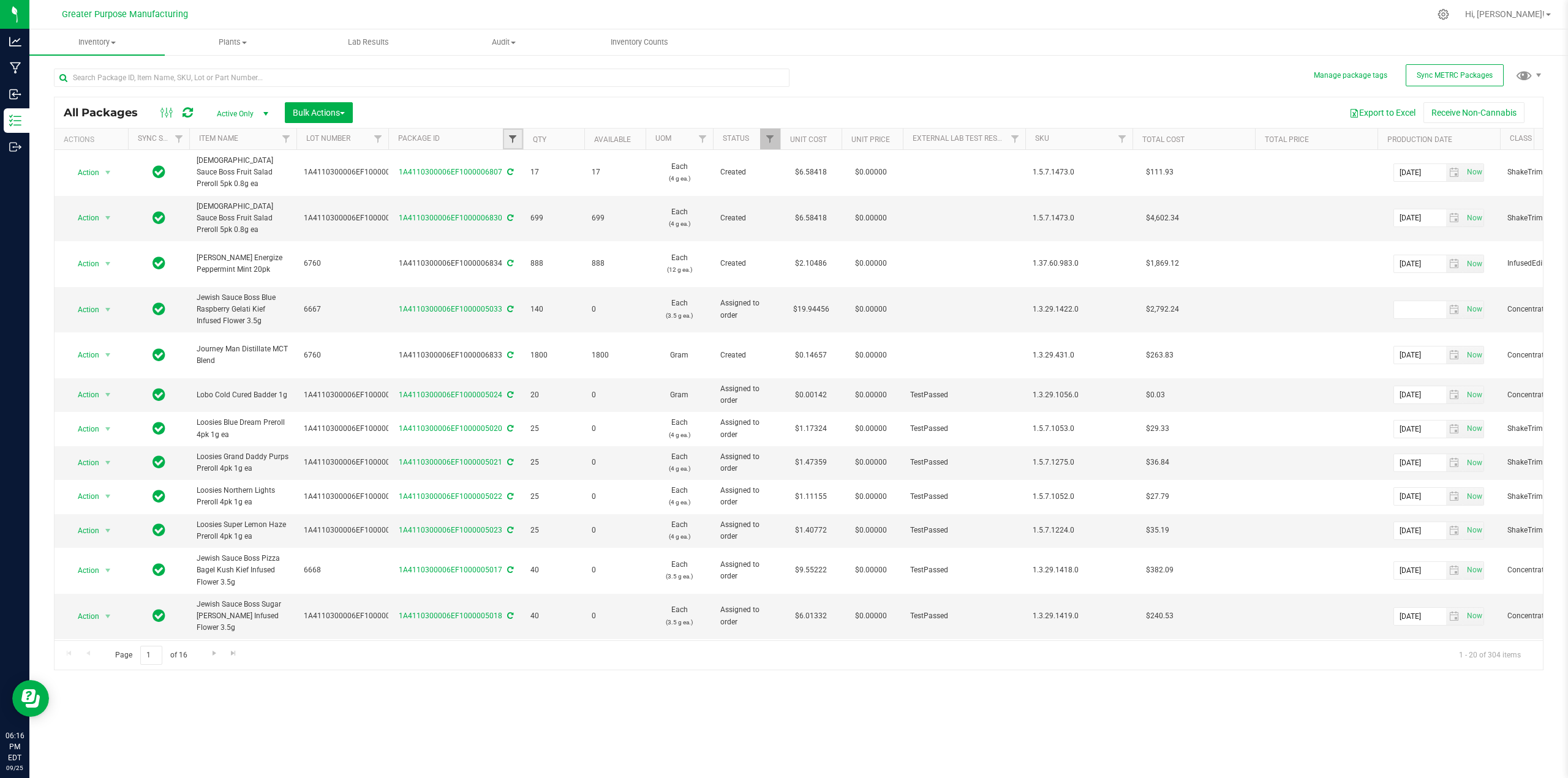
click at [513, 137] on span "Filter" at bounding box center [513, 139] width 10 height 10
click at [541, 164] on input "text" at bounding box center [573, 165] width 126 height 19
type input "6830"
click at [538, 196] on button "Filter" at bounding box center [540, 198] width 59 height 27
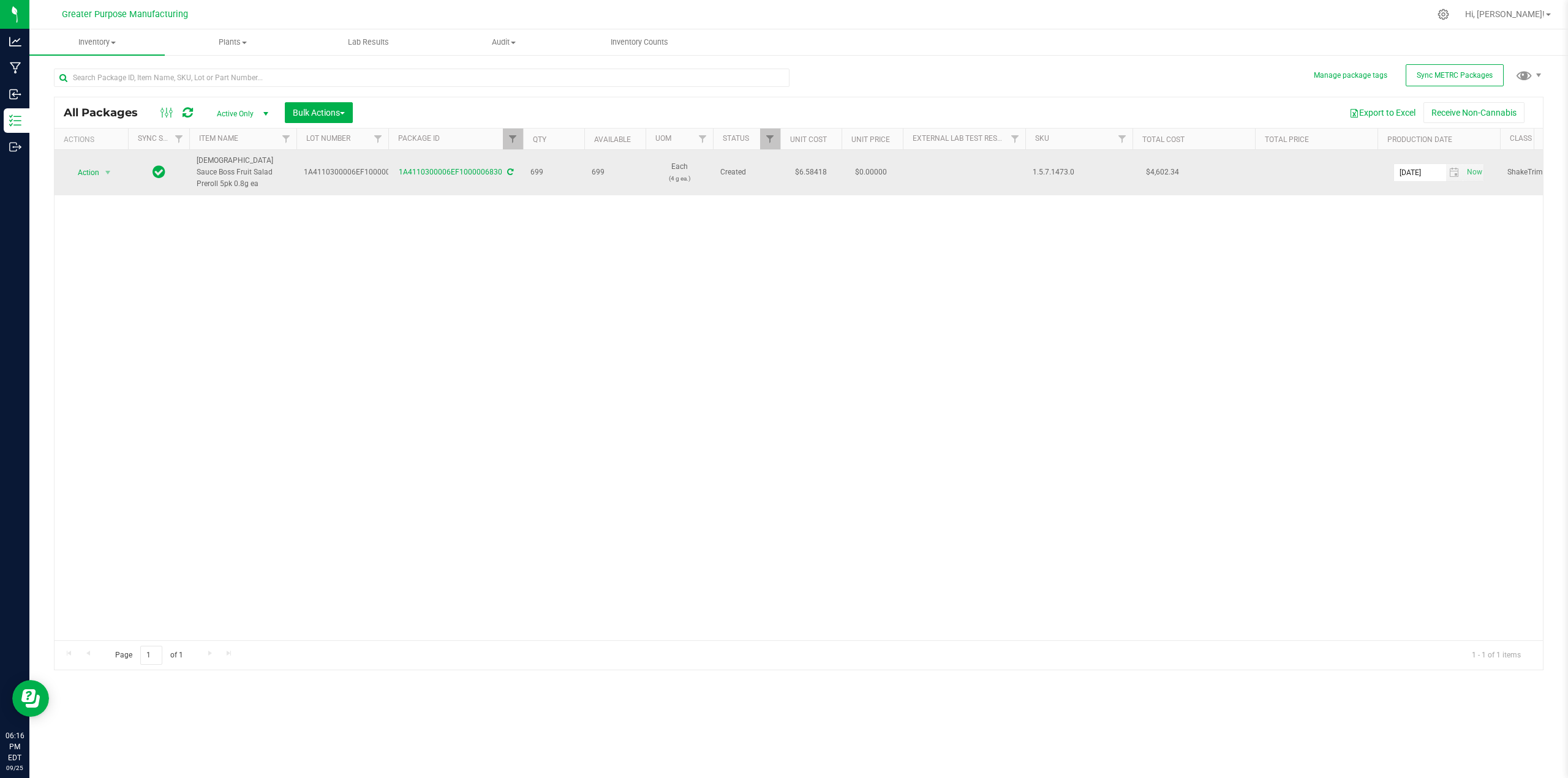
drag, startPoint x: 532, startPoint y: 166, endPoint x: 544, endPoint y: 166, distance: 12.0
click at [544, 166] on span "699" at bounding box center [554, 172] width 47 height 12
click at [107, 170] on span "select" at bounding box center [108, 173] width 10 height 10
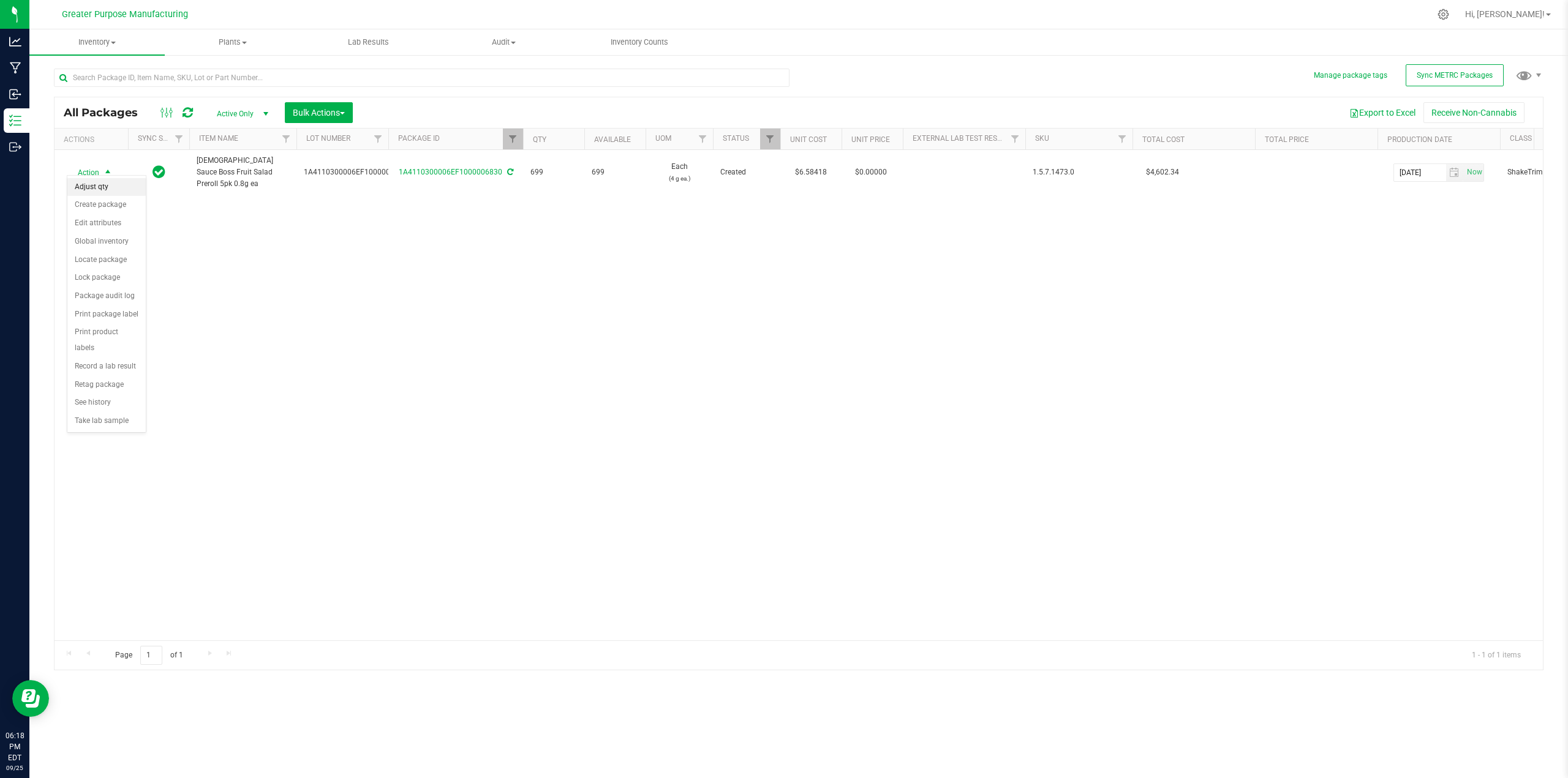
click at [103, 183] on li "Adjust qty" at bounding box center [107, 187] width 78 height 19
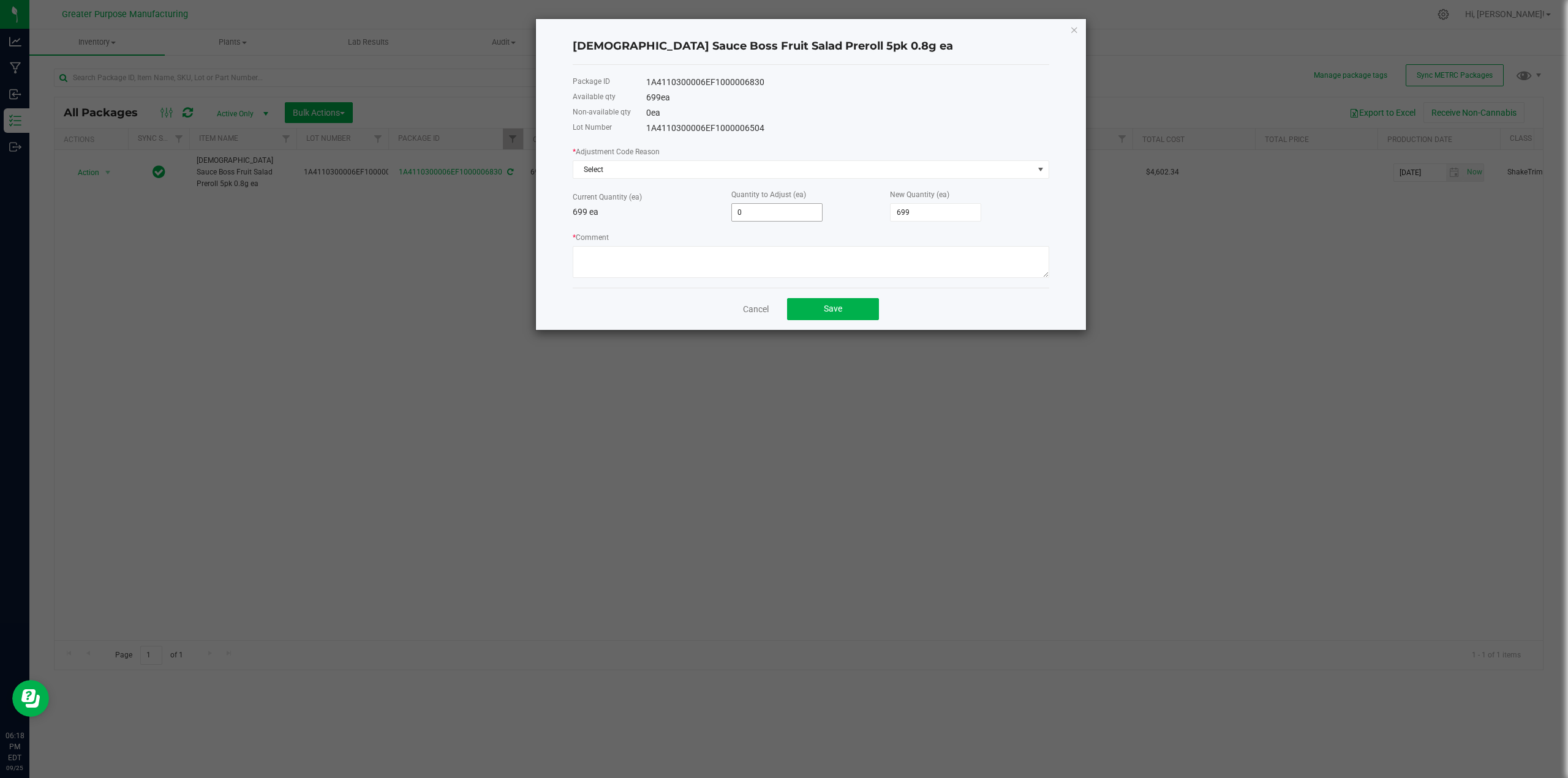
click at [757, 211] on input "0" at bounding box center [777, 213] width 90 height 18
type input "1"
type input "700"
type input "1"
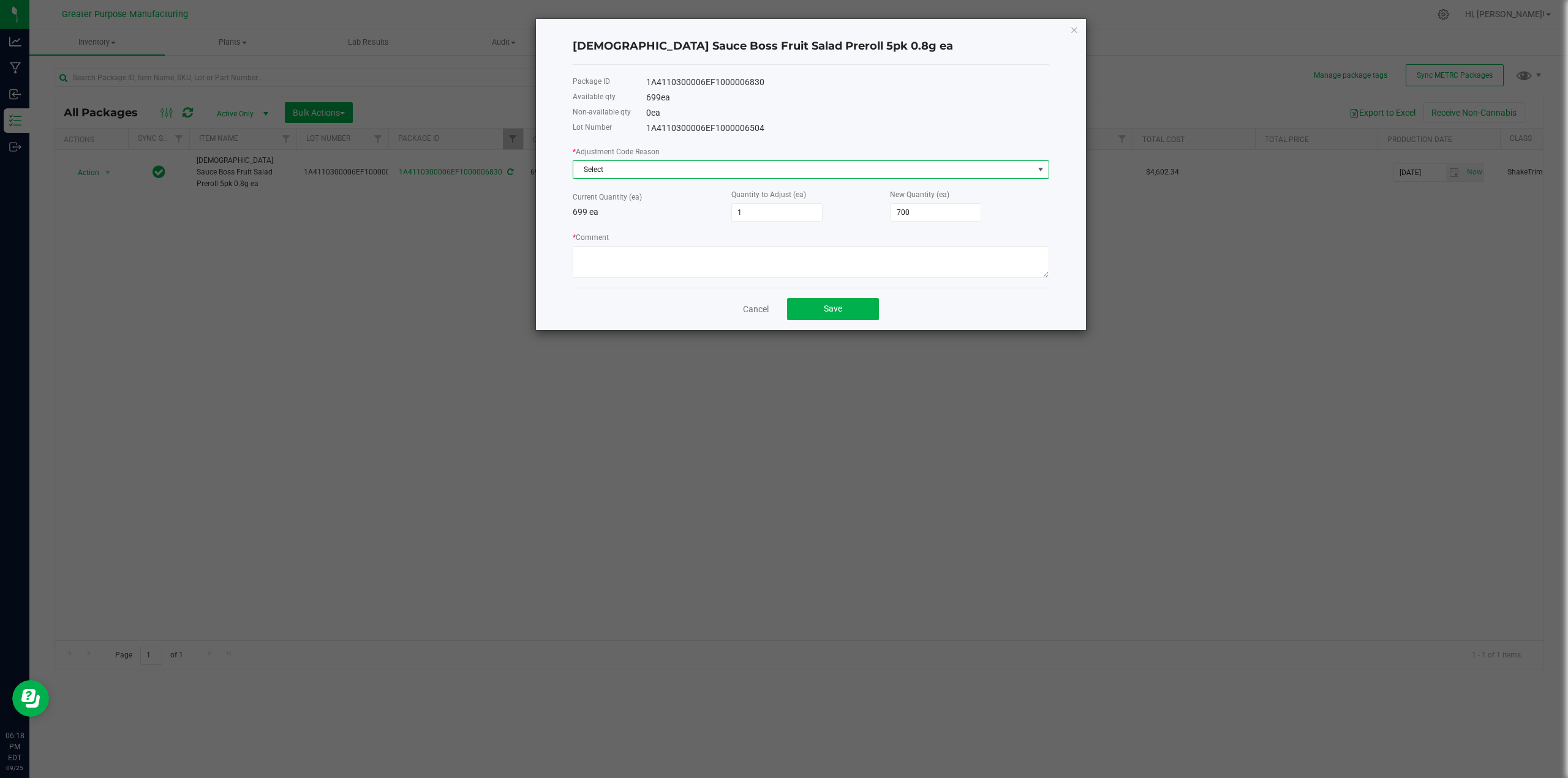
click at [639, 166] on span "Select" at bounding box center [804, 170] width 460 height 18
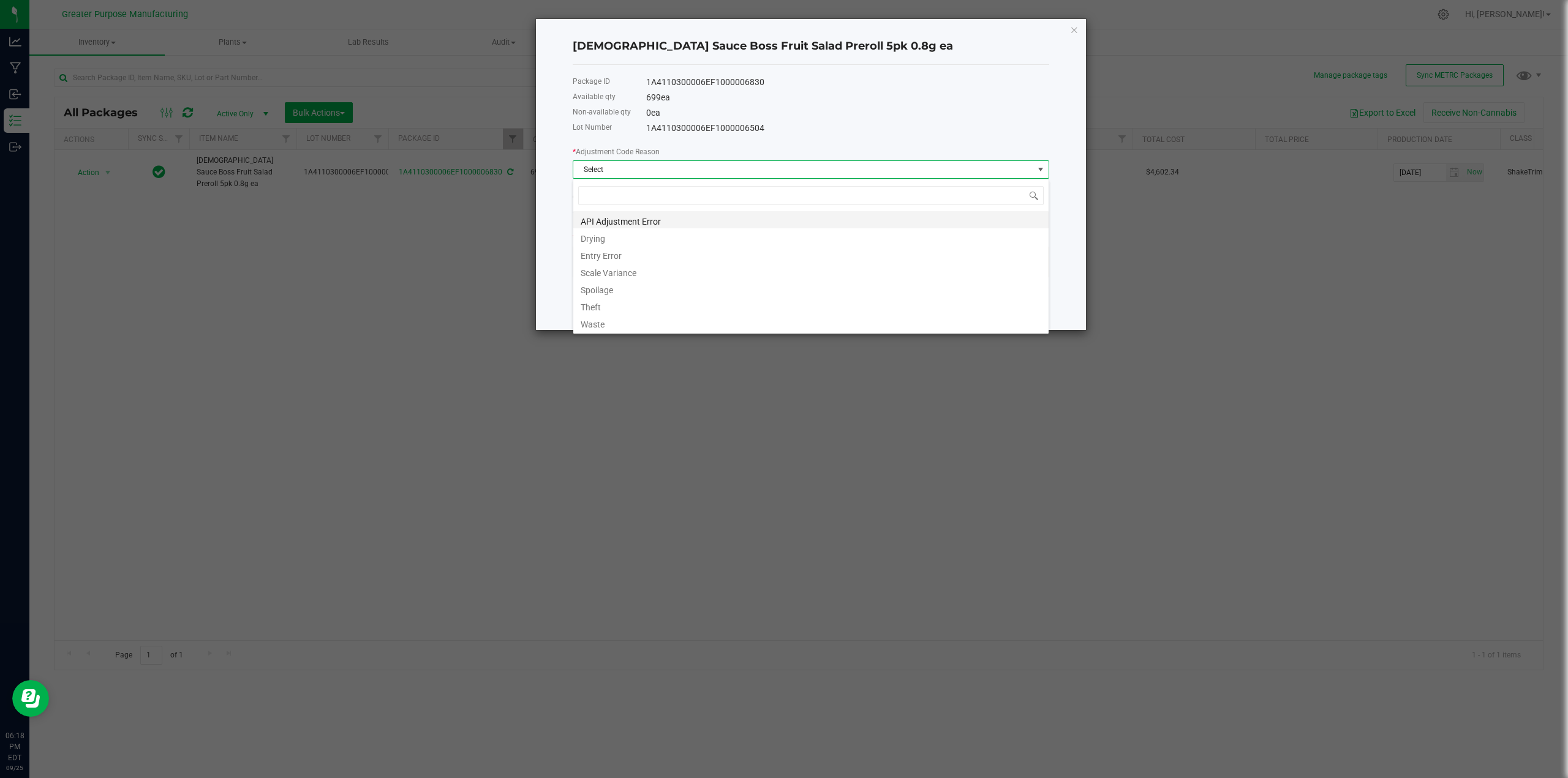
scroll to position [19, 477]
drag, startPoint x: 605, startPoint y: 259, endPoint x: 637, endPoint y: 268, distance: 33.2
click at [604, 259] on li "Entry Error" at bounding box center [811, 254] width 475 height 18
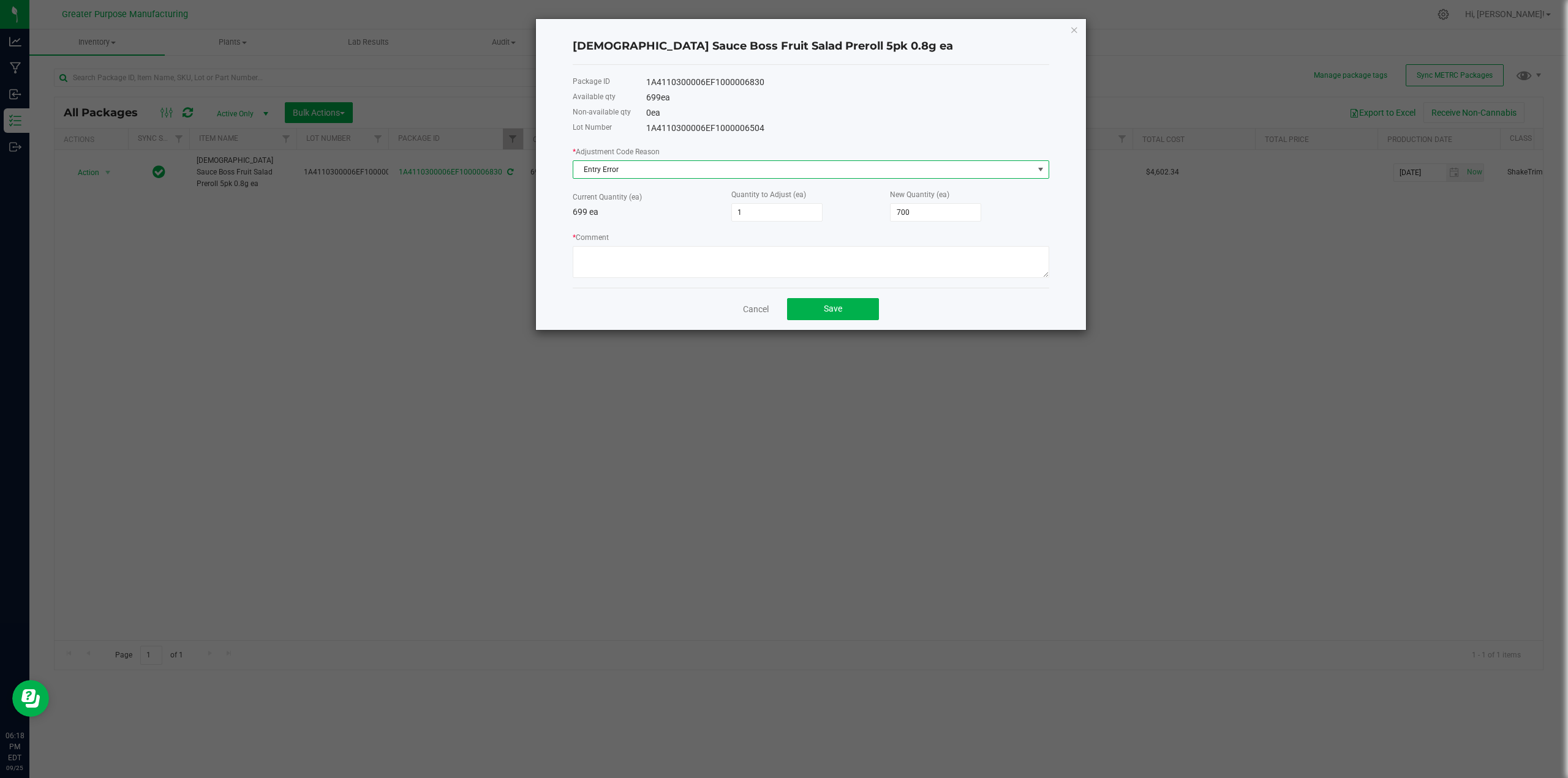
click at [761, 279] on div "Package ID 1A4110300006EF1000006830 Available qty 699 ea Non-available qty 0 ea…" at bounding box center [811, 176] width 477 height 223
click at [762, 264] on textarea "* Comment" at bounding box center [811, 262] width 477 height 32
type textarea "incorrect count"
click at [852, 317] on button "Save" at bounding box center [833, 309] width 92 height 22
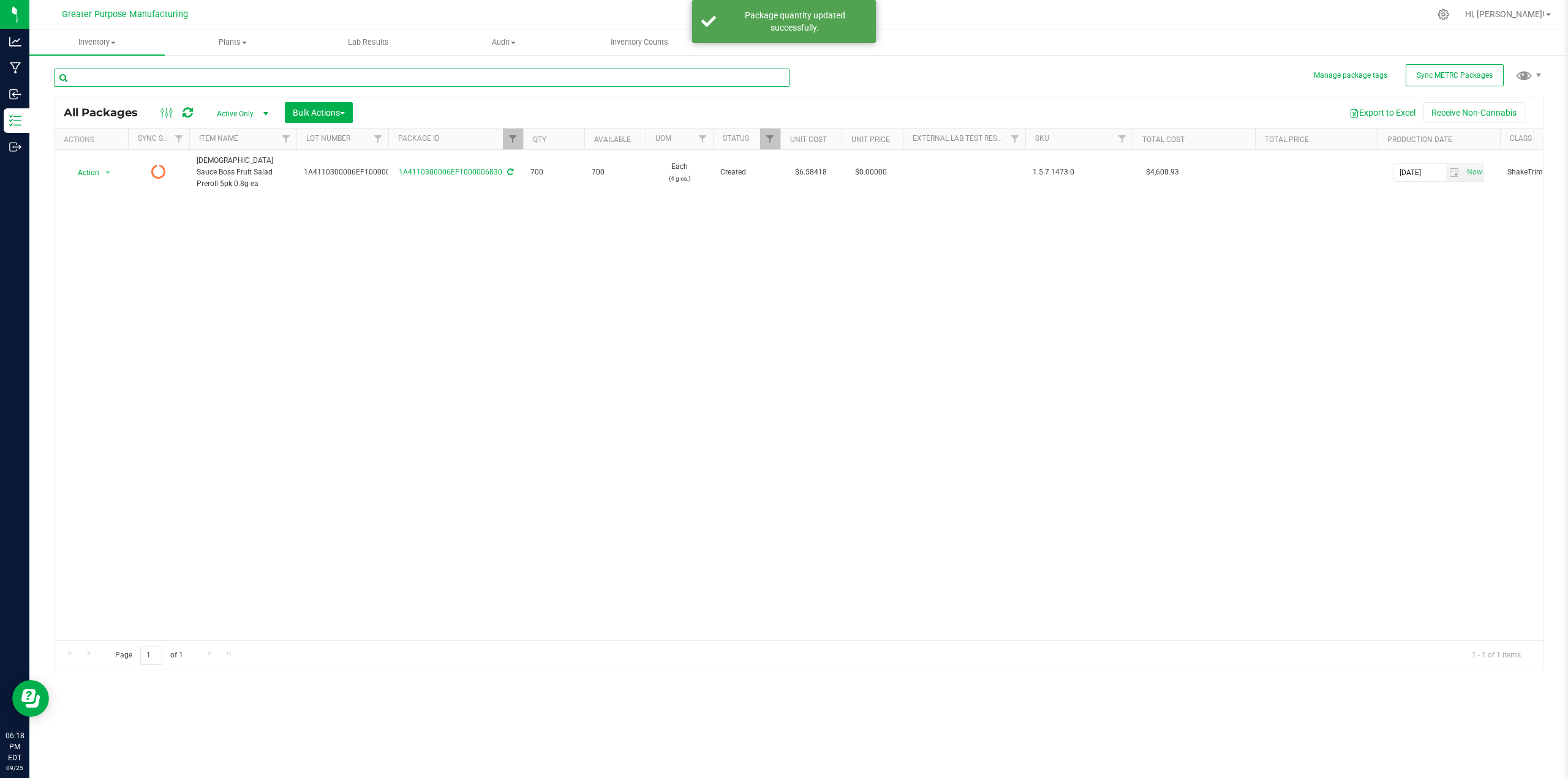
click at [251, 79] on input "text" at bounding box center [421, 77] width 736 height 19
click at [516, 141] on span "Filter" at bounding box center [513, 139] width 10 height 10
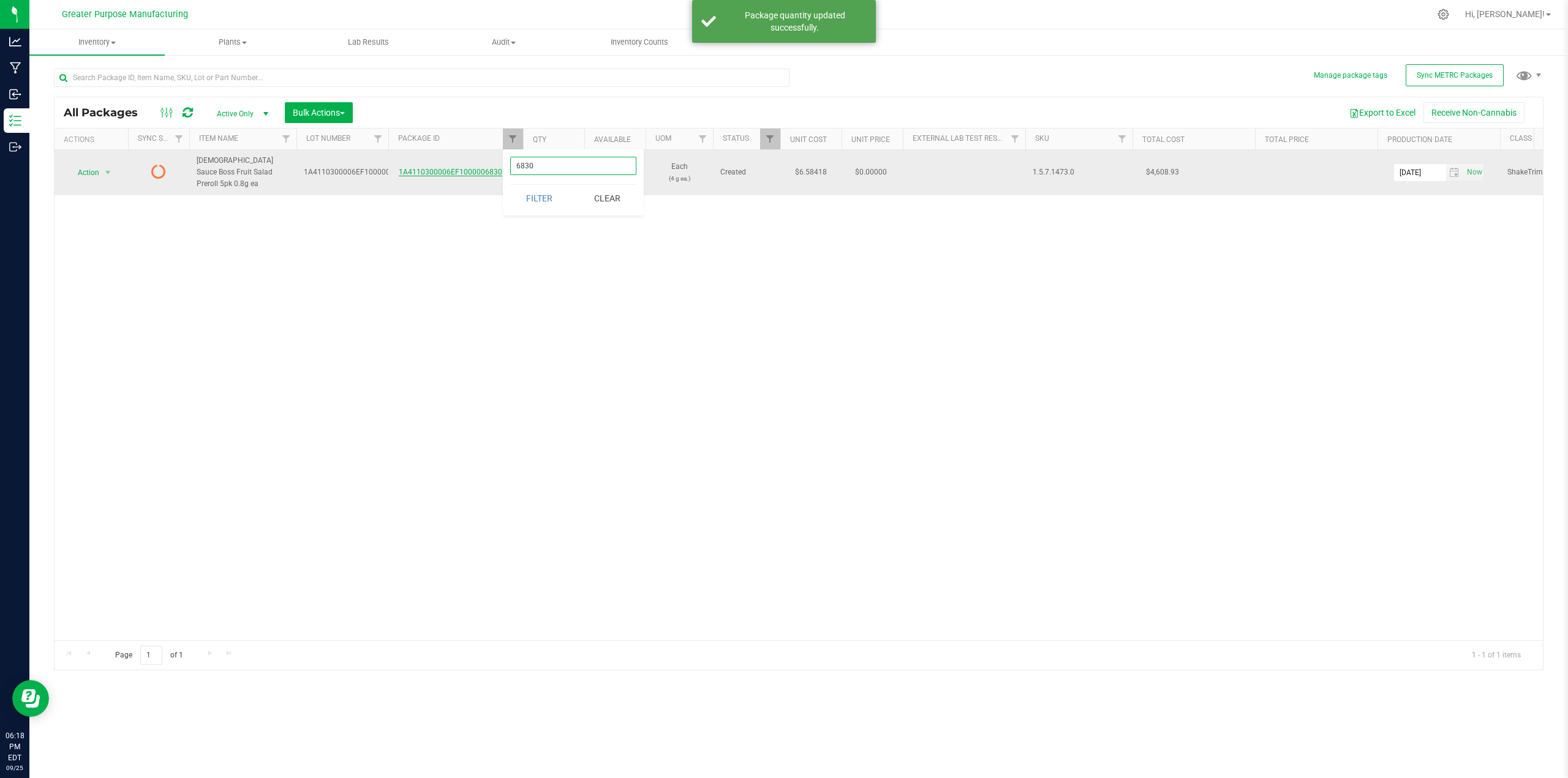
drag, startPoint x: 533, startPoint y: 166, endPoint x: 481, endPoint y: 170, distance: 52.2
click at [483, 168] on body "Analytics Manufacturing Inbound Inventory Outbound 06:18 PM EDT 09/25/2025 09/2…" at bounding box center [784, 389] width 1568 height 778
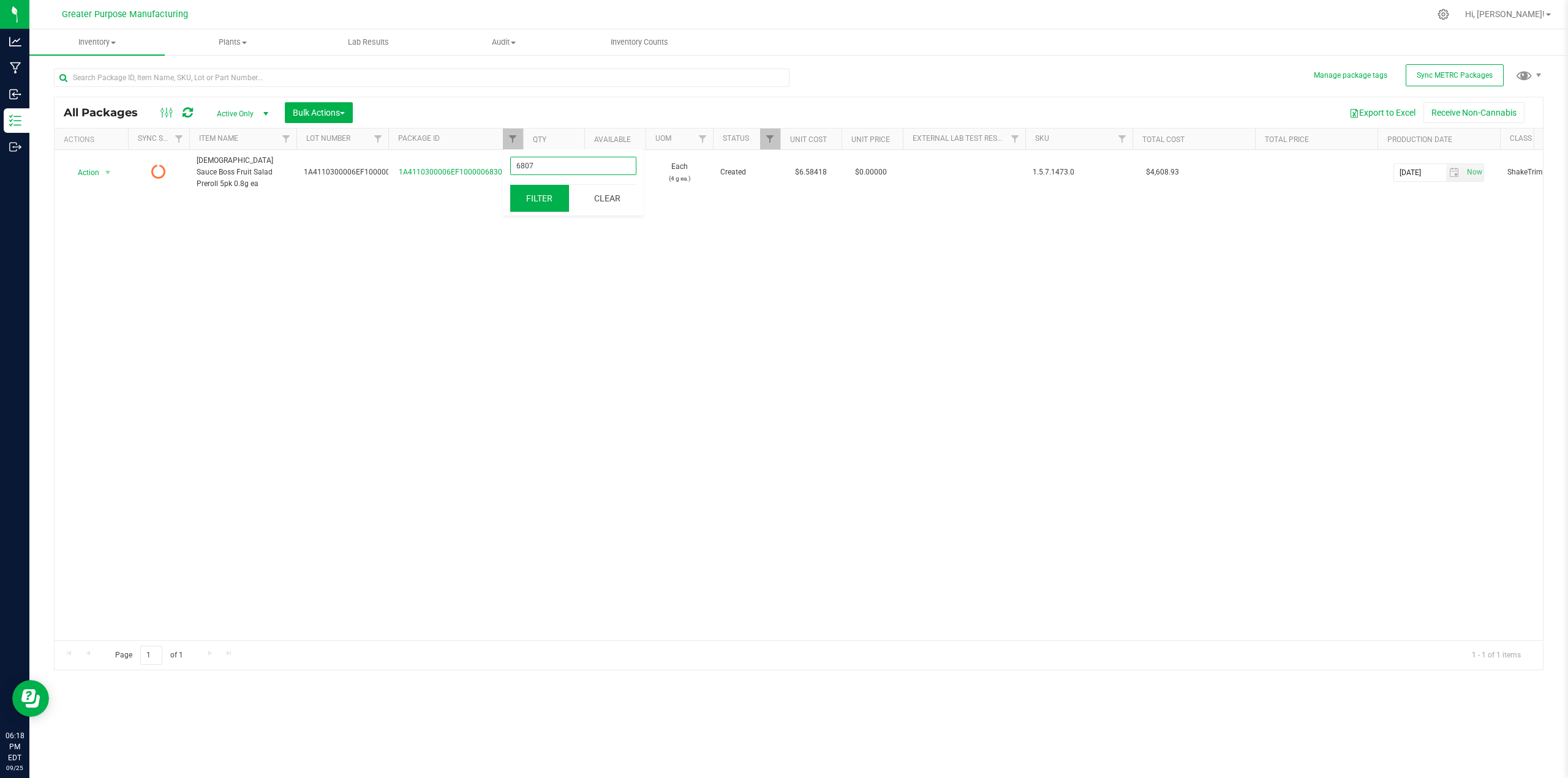
type input "6807"
click at [543, 199] on button "Filter" at bounding box center [540, 198] width 59 height 27
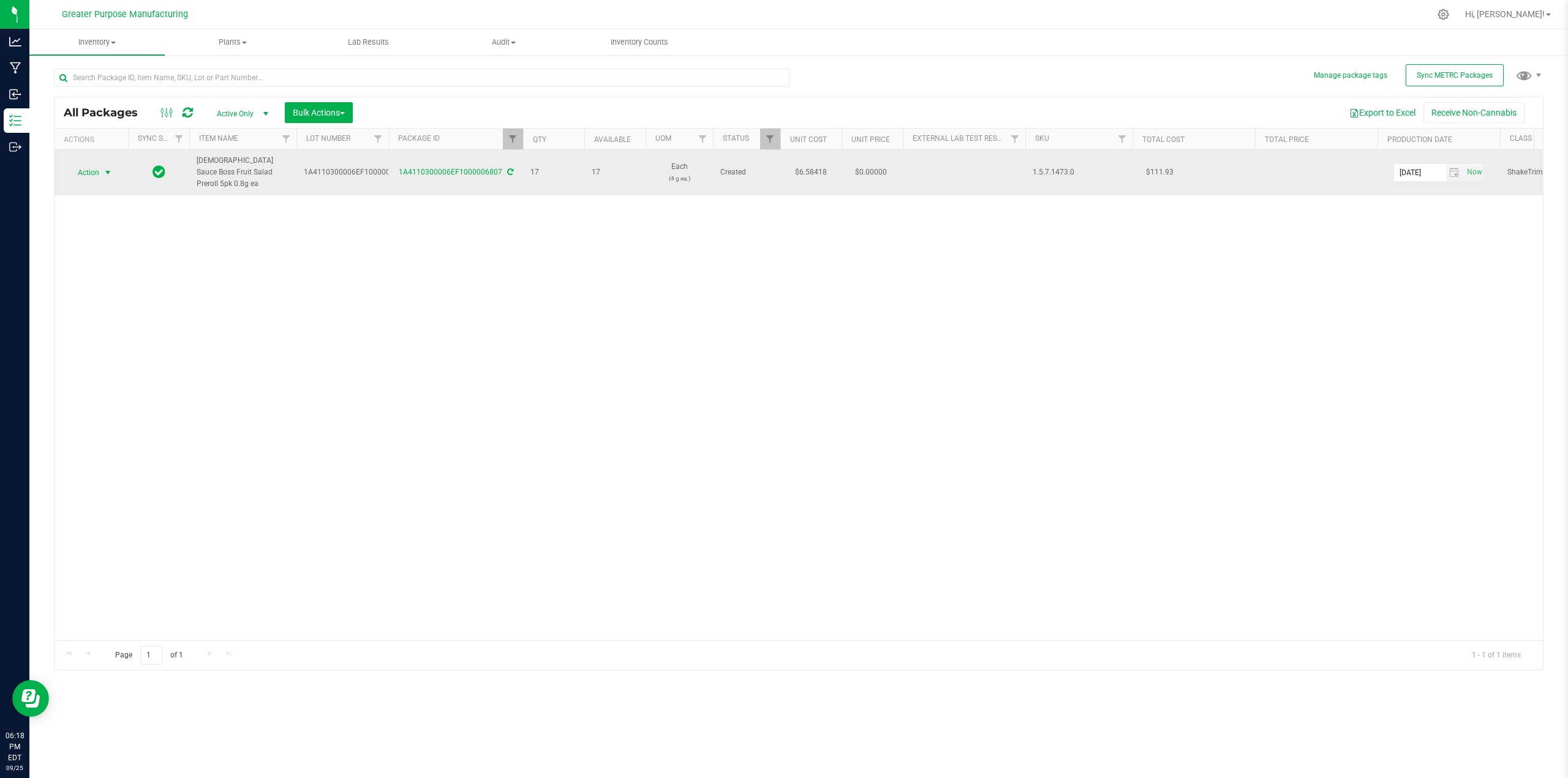
click at [109, 168] on span "select" at bounding box center [108, 173] width 10 height 10
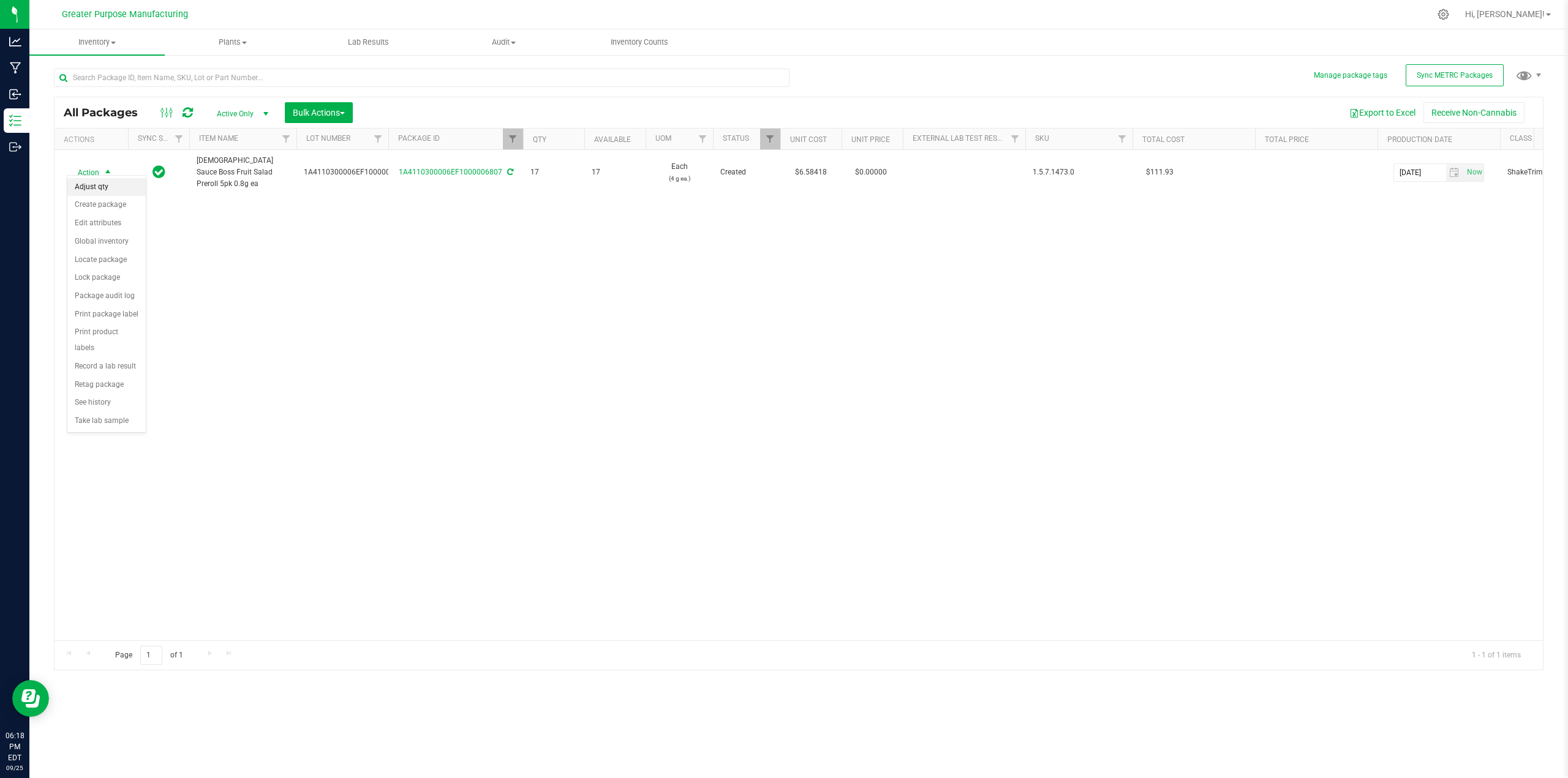
click at [97, 185] on li "Adjust qty" at bounding box center [107, 187] width 78 height 19
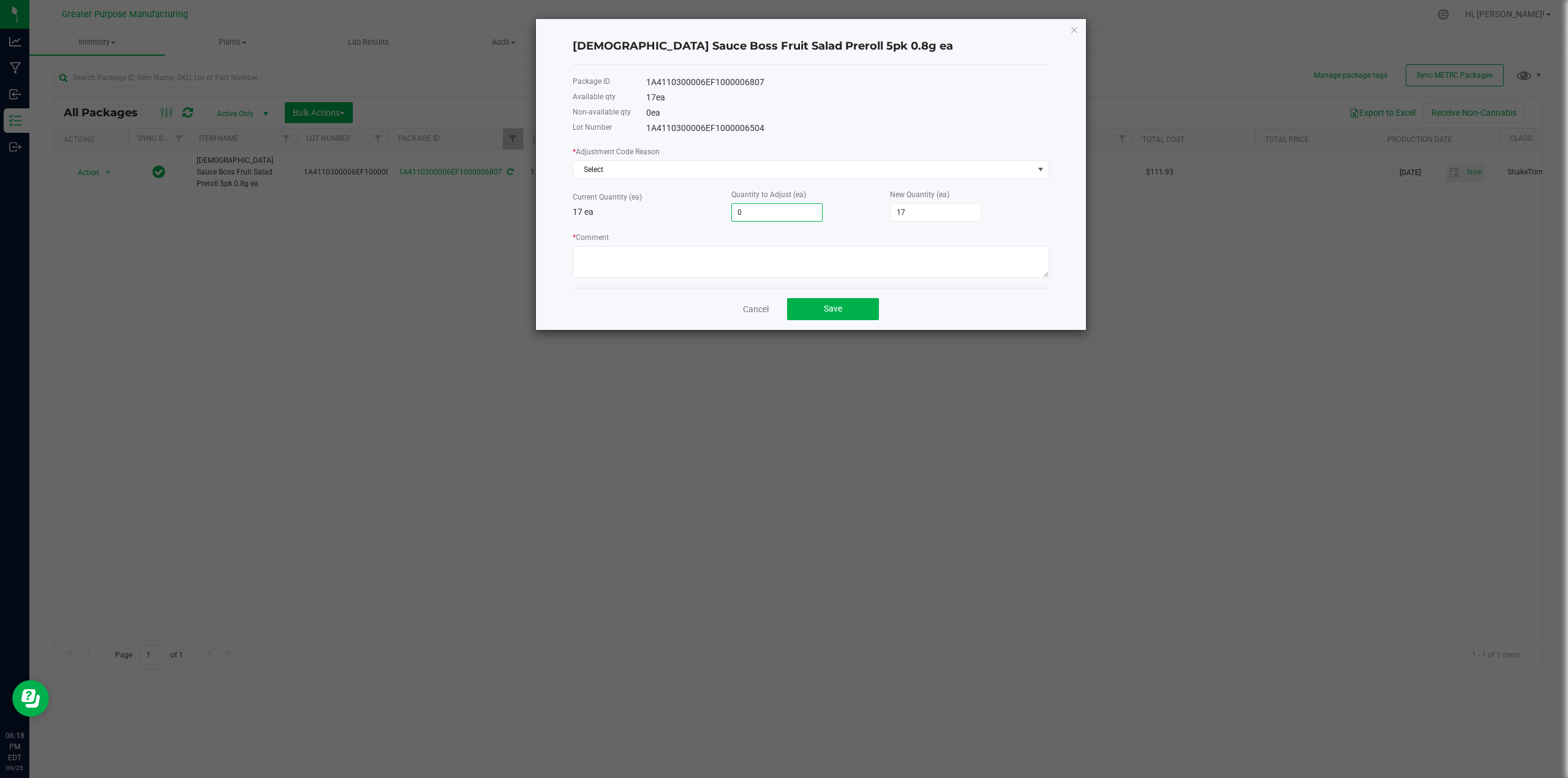
click at [777, 208] on input "0" at bounding box center [777, 213] width 90 height 18
type input "-1"
type input "16"
type input "-1"
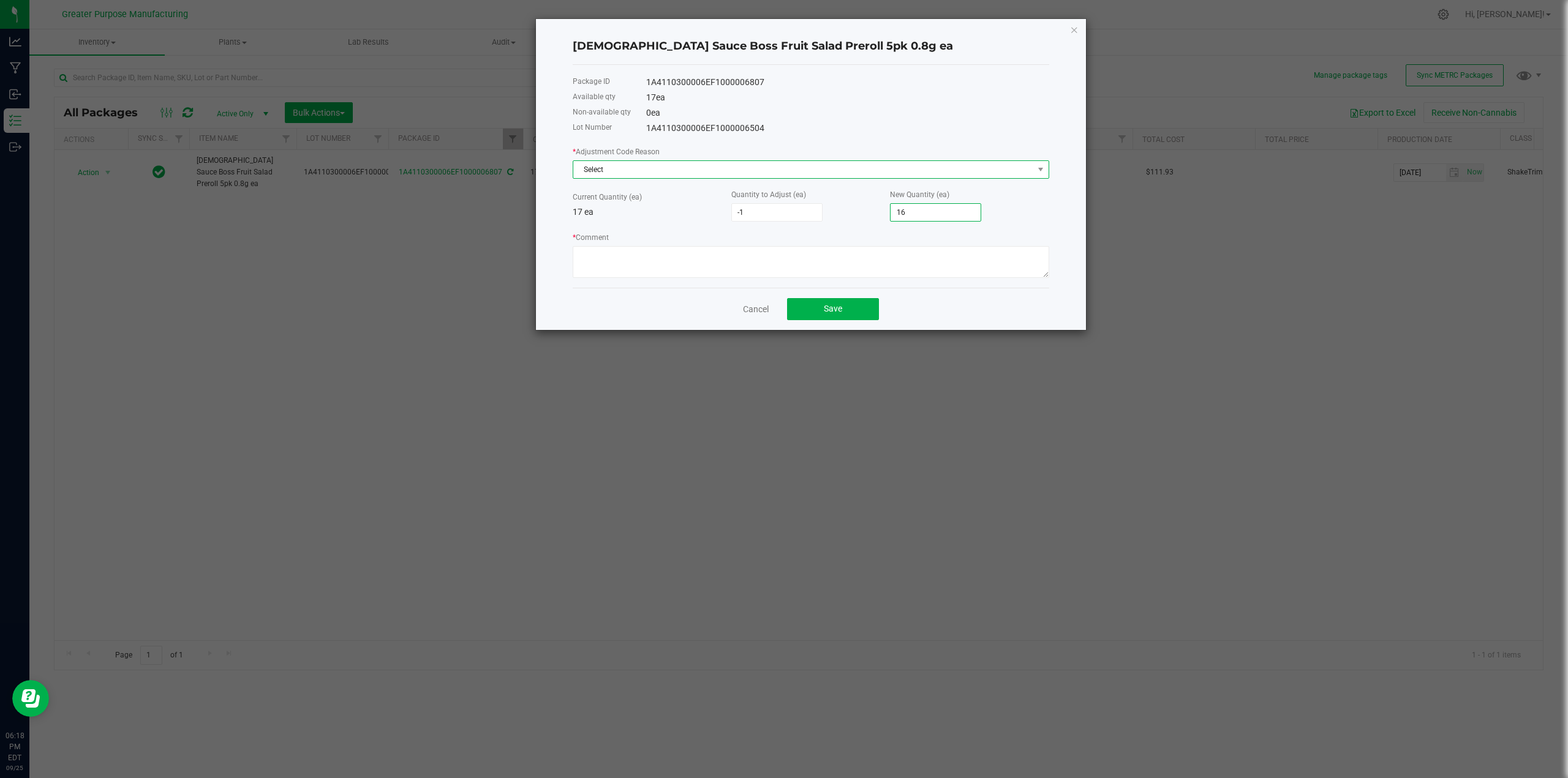
click at [620, 169] on span "Select" at bounding box center [804, 170] width 460 height 18
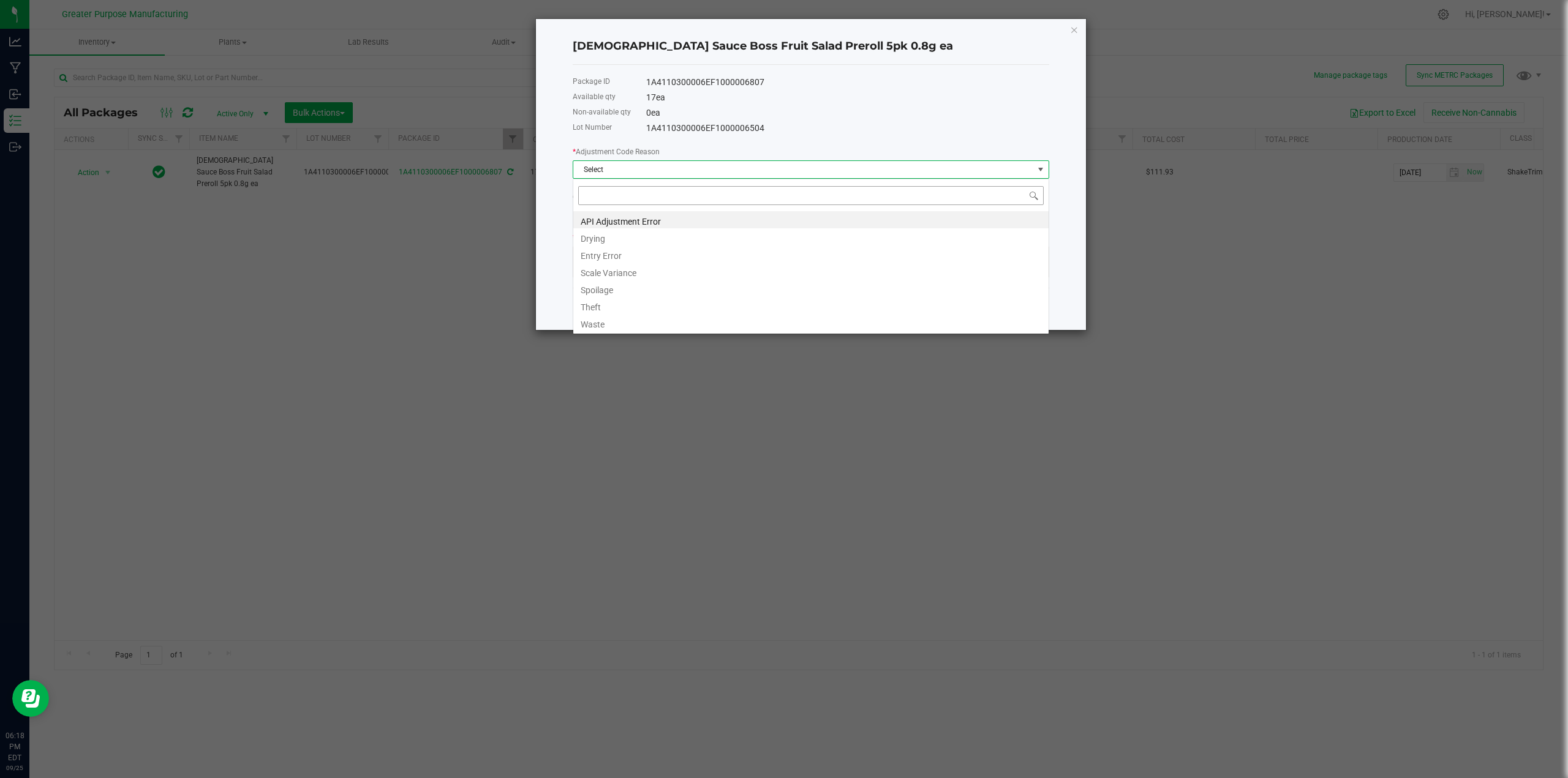
scroll to position [19, 477]
click at [608, 254] on li "Entry Error" at bounding box center [811, 254] width 475 height 18
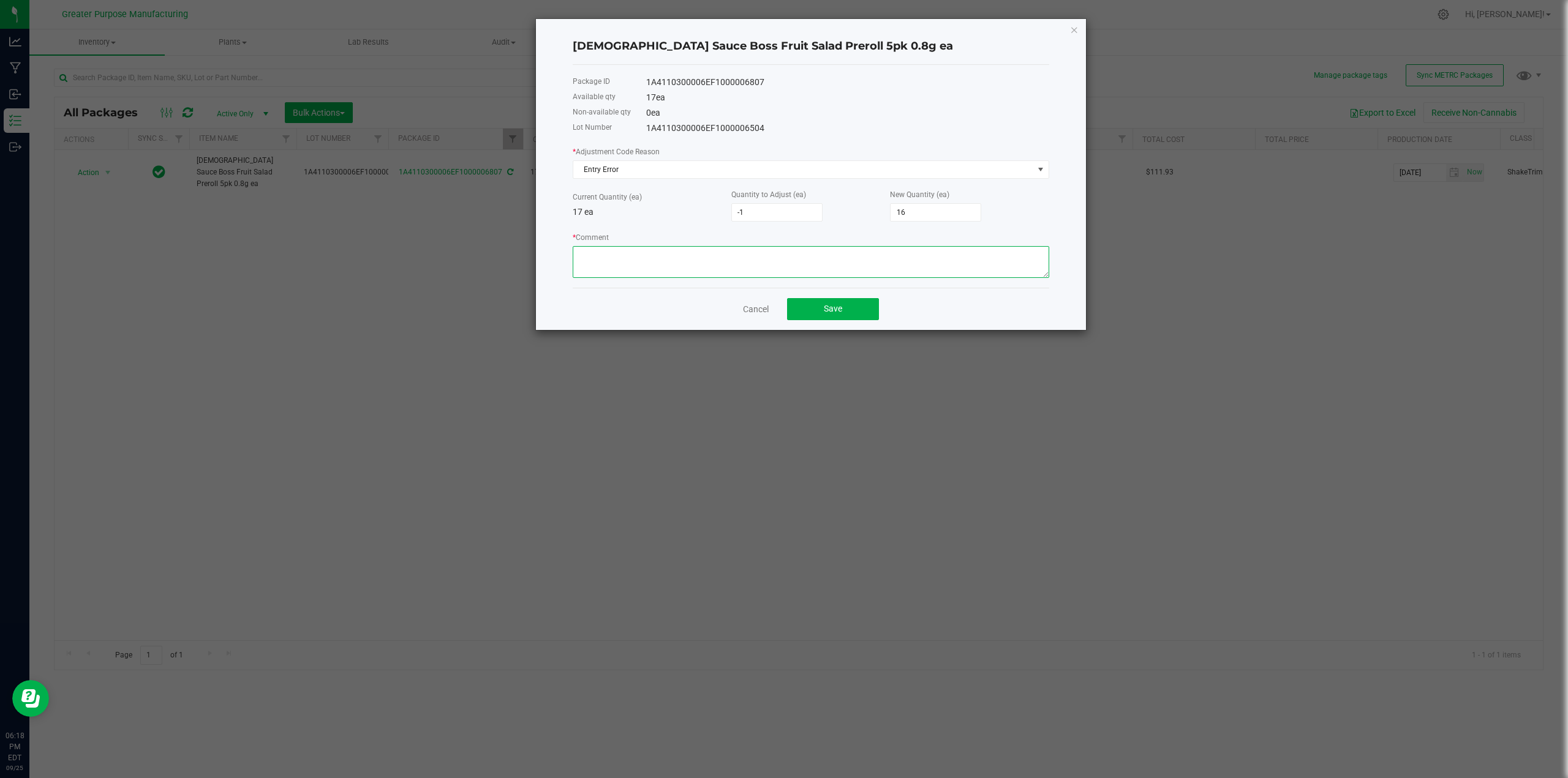
click at [612, 253] on textarea "* Comment" at bounding box center [811, 262] width 477 height 32
type textarea "entry error"
click at [827, 303] on button "Save" at bounding box center [833, 309] width 92 height 22
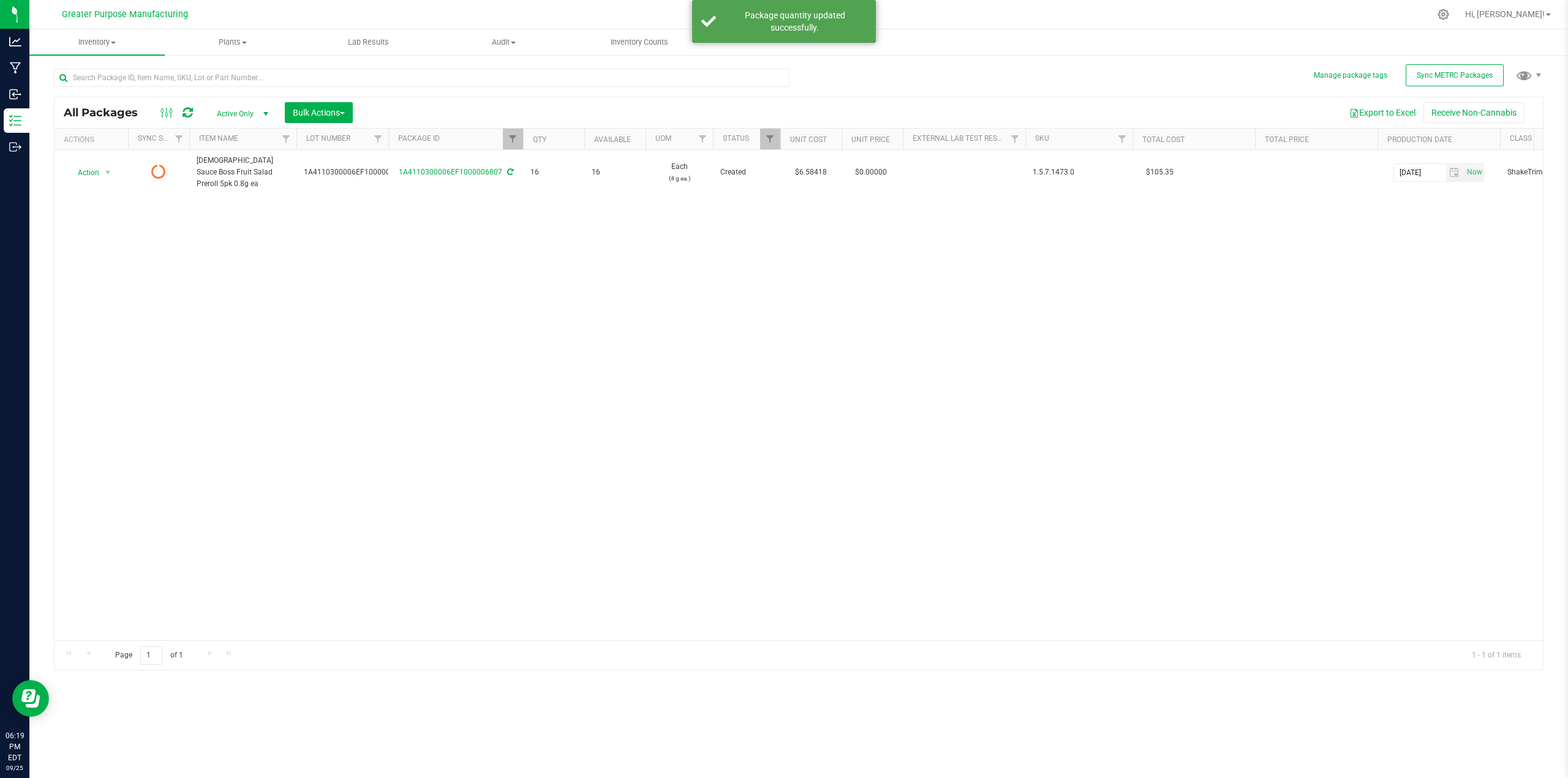
click at [591, 318] on div "Action Action Edit attributes Global inventory Lock package Package audit log P…" at bounding box center [799, 396] width 1489 height 491
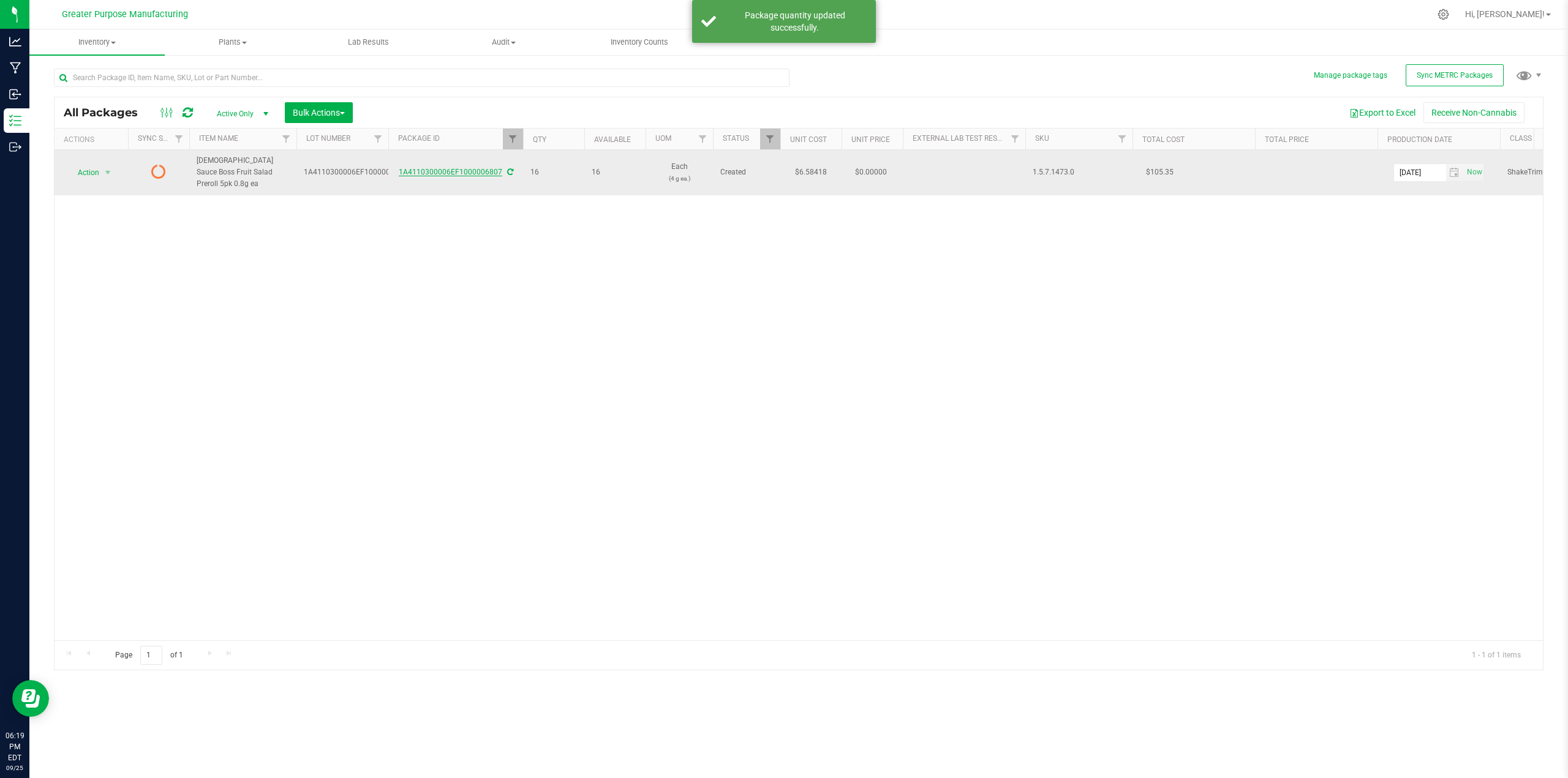
drag, startPoint x: 394, startPoint y: 167, endPoint x: 500, endPoint y: 166, distance: 106.0
click at [500, 166] on div "1A4110300006EF1000006807" at bounding box center [456, 172] width 139 height 12
drag, startPoint x: 277, startPoint y: 172, endPoint x: 193, endPoint y: 161, distance: 84.7
click at [193, 161] on td "Jewish Sauce Boss Fruit Salad Preroll 5pk 0.8g ea" at bounding box center [243, 173] width 108 height 45
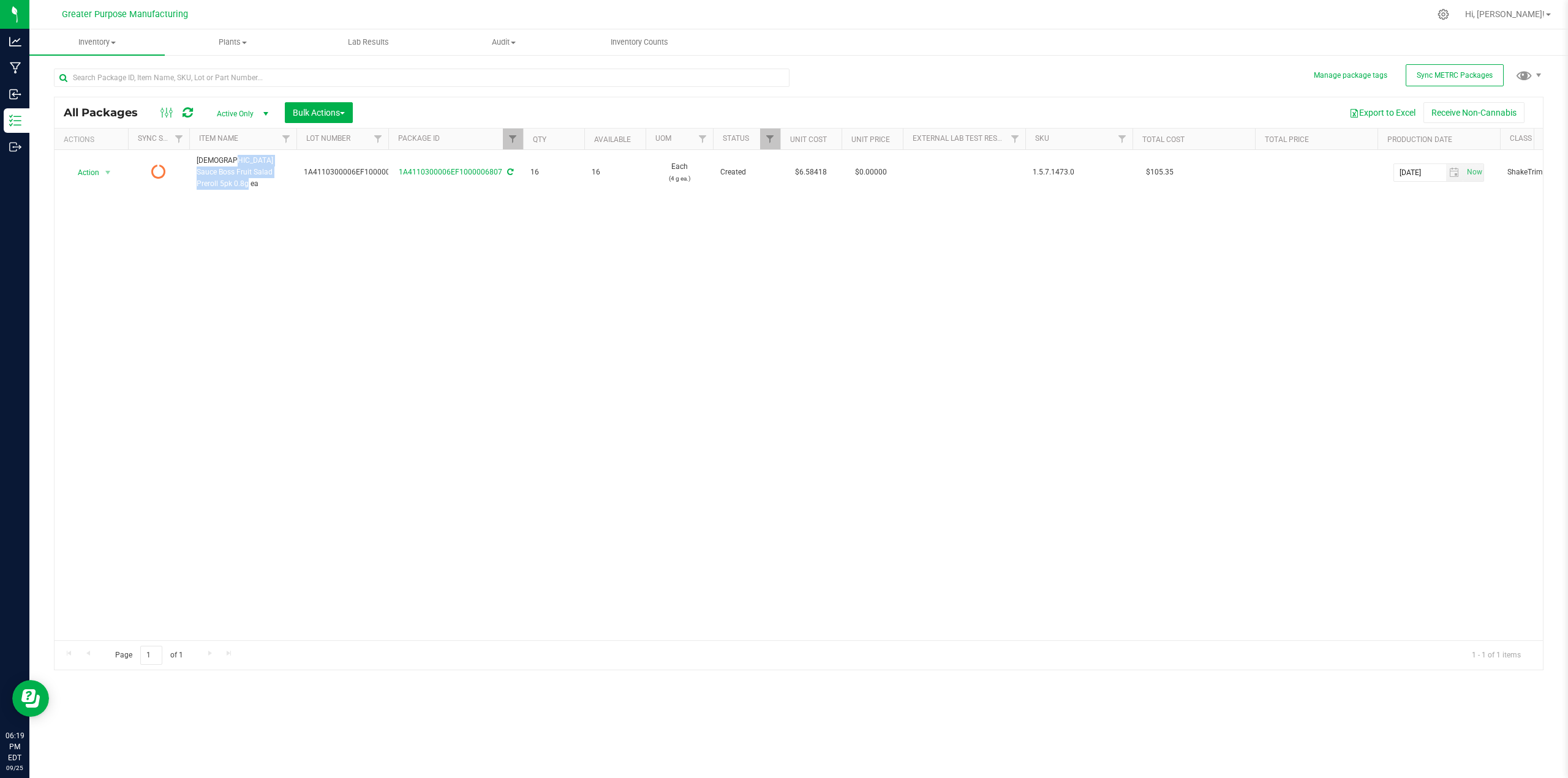
copy span "Jewish Sauce Boss Fruit Salad Preroll 5pk 0.8g ea"
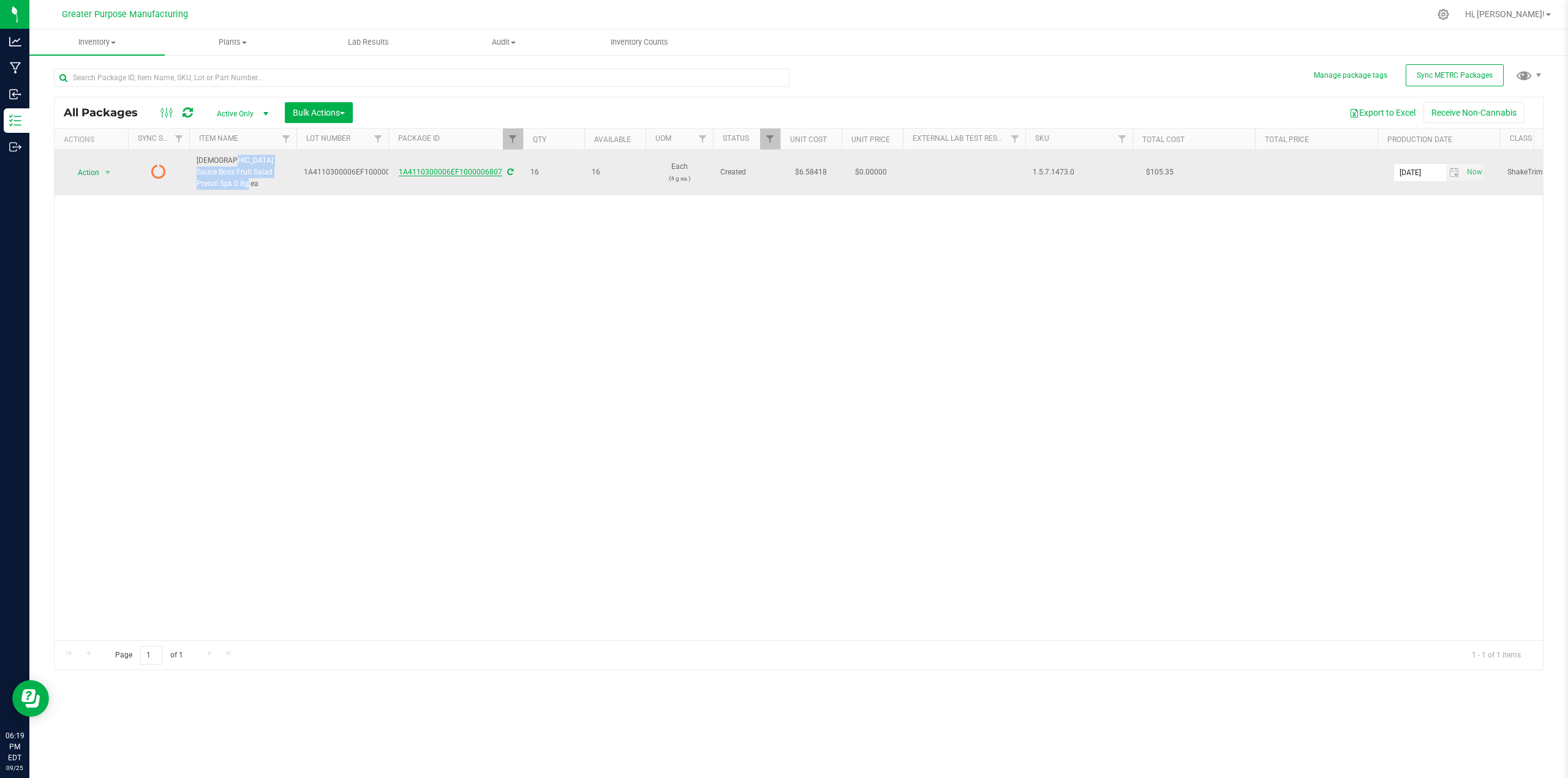
drag, startPoint x: 395, startPoint y: 166, endPoint x: 498, endPoint y: 170, distance: 103.1
click at [498, 170] on div "1A4110300006EF1000006807" at bounding box center [456, 172] width 139 height 12
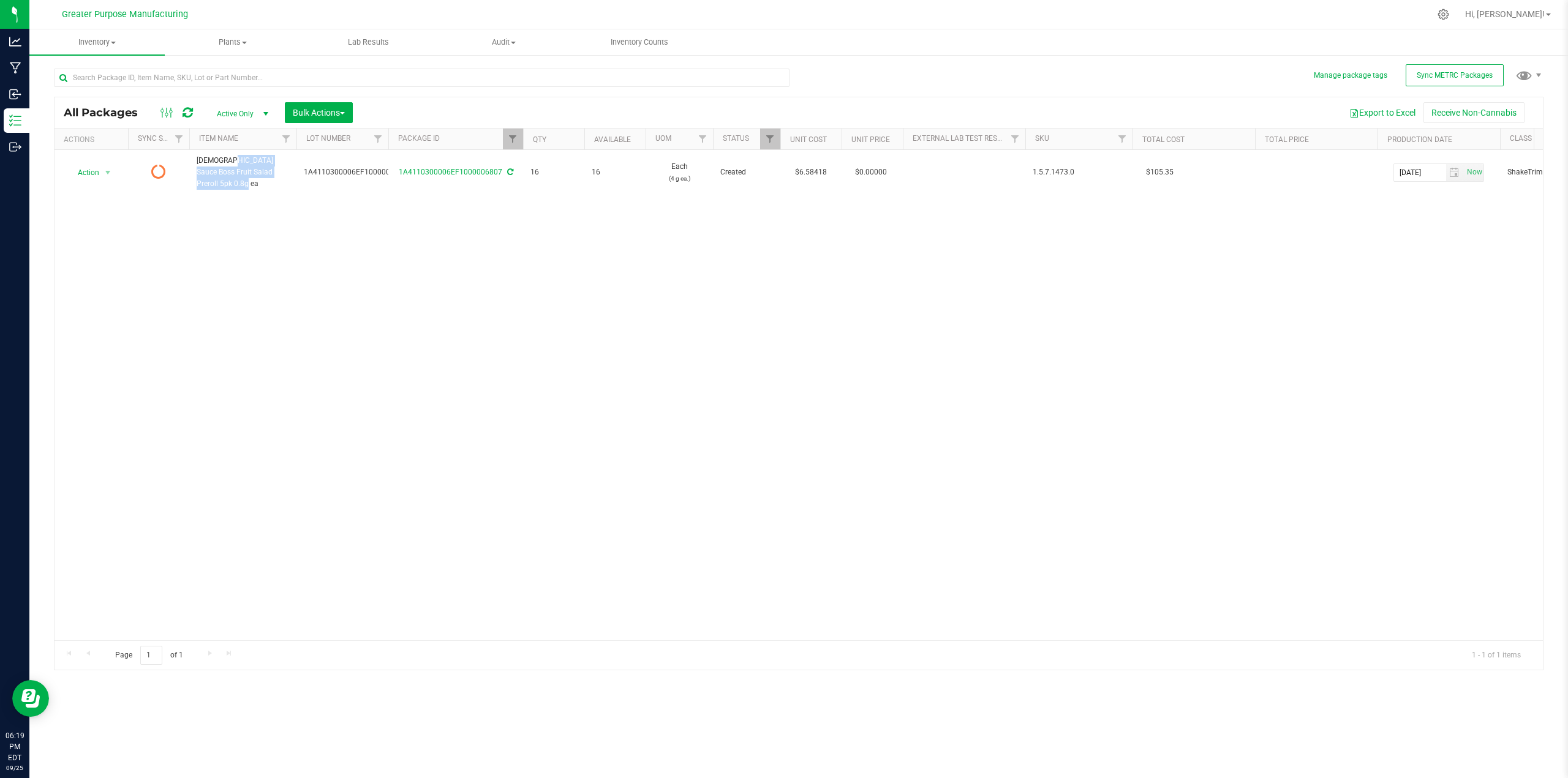
copy link "1A4110300006EF1000006807"
click at [509, 141] on span "Filter" at bounding box center [513, 139] width 10 height 10
drag, startPoint x: 543, startPoint y: 165, endPoint x: 526, endPoint y: 166, distance: 17.0
click at [526, 165] on input "6807" at bounding box center [573, 165] width 126 height 19
type input "6837"
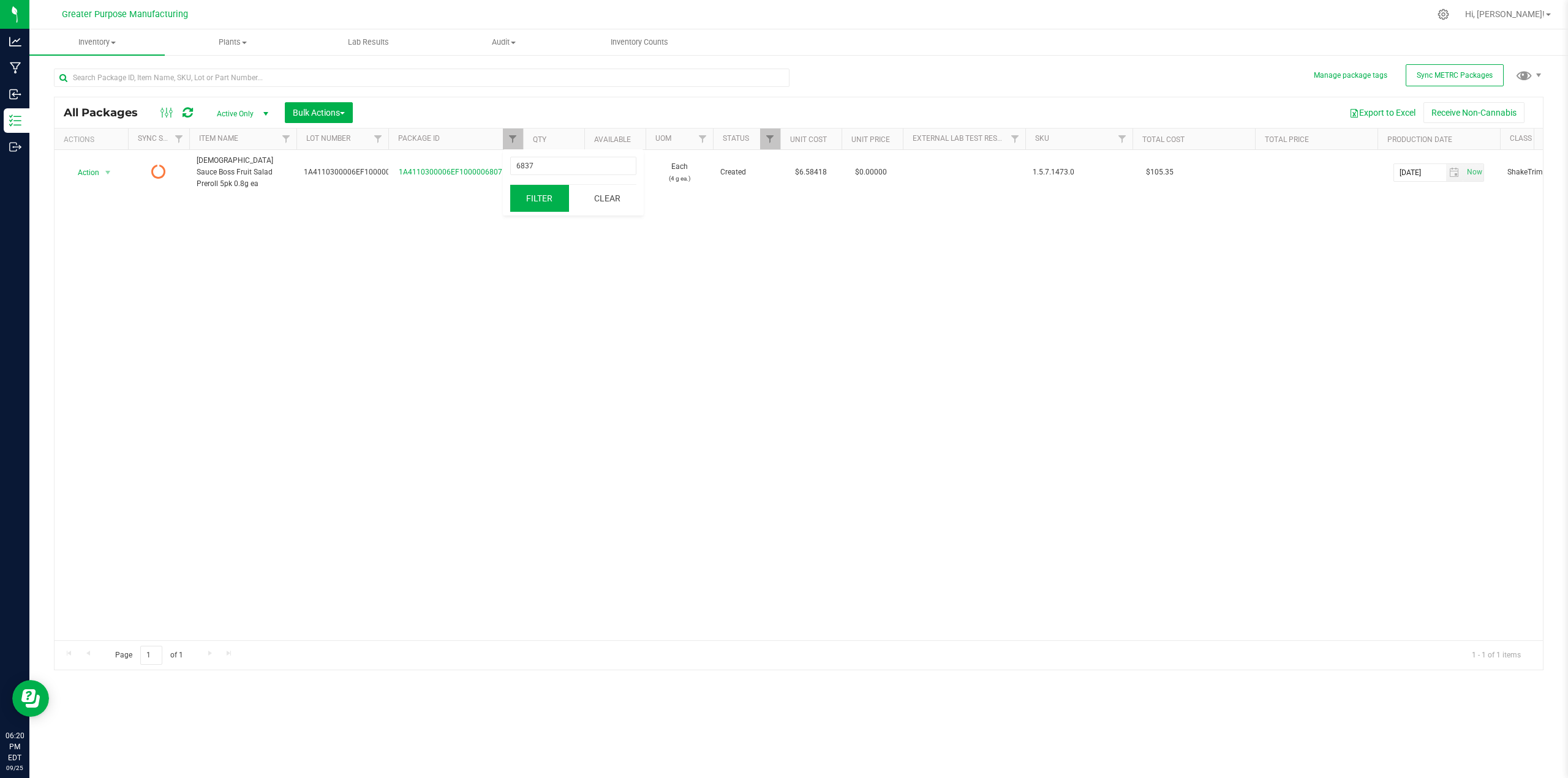
click at [528, 201] on button "Filter" at bounding box center [540, 198] width 59 height 27
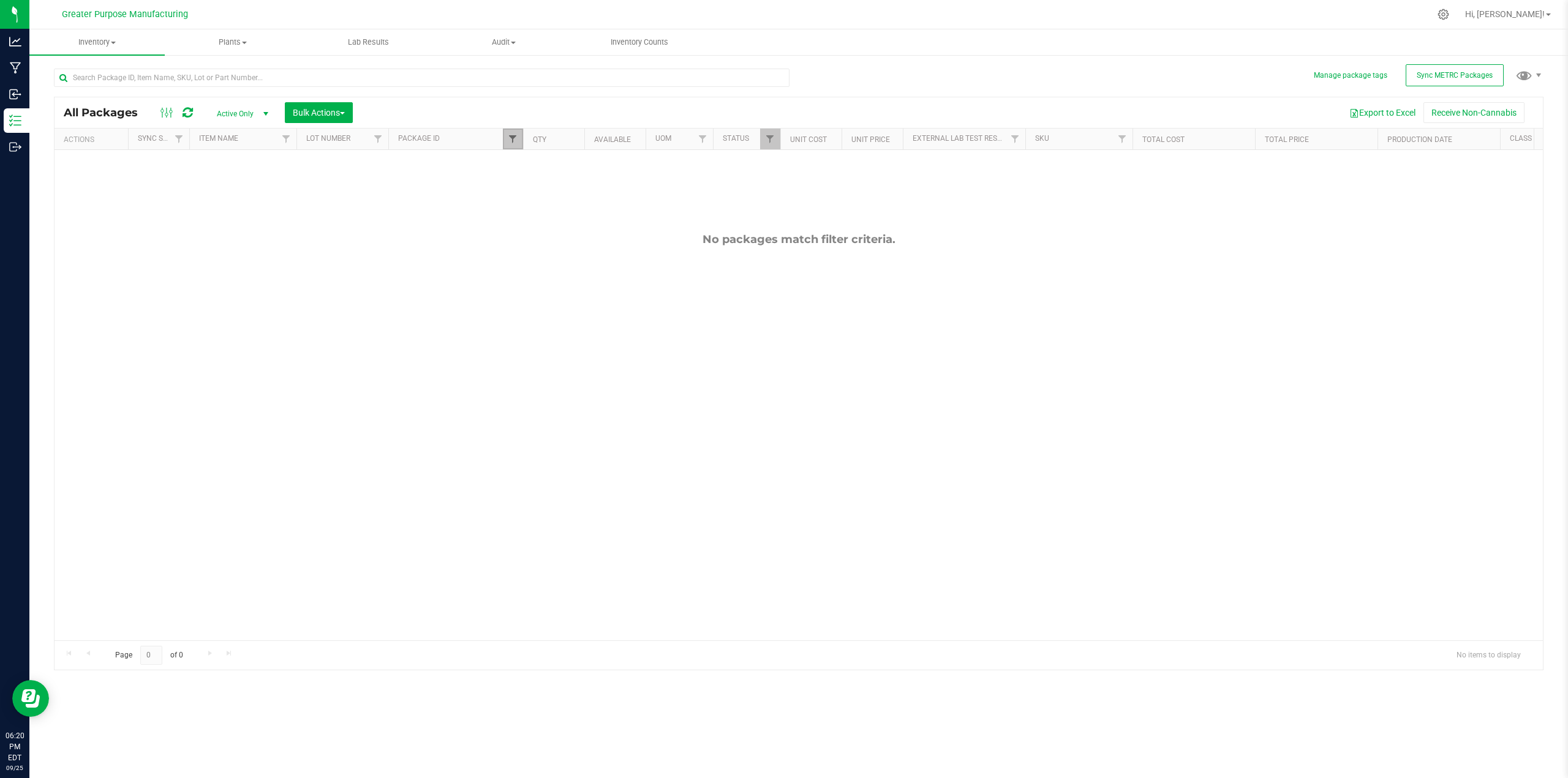
click at [516, 143] on span "Filter" at bounding box center [513, 139] width 10 height 10
click at [615, 197] on button "Clear" at bounding box center [607, 198] width 59 height 27
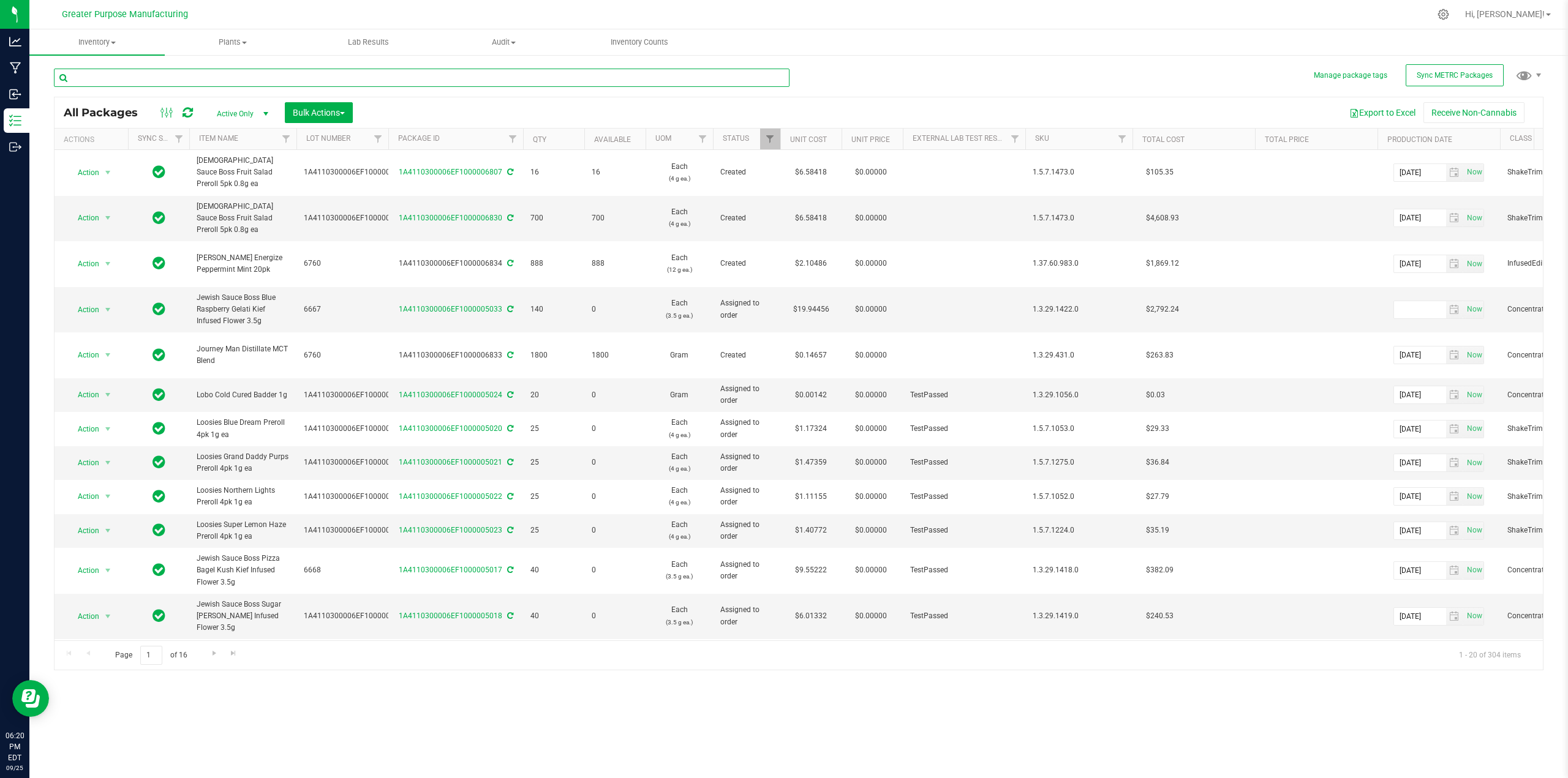
click at [202, 78] on input "text" at bounding box center [421, 77] width 736 height 19
paste input "Jewish Sauce Boss Fruit Salad Preroll 5pk 0.8g ea"
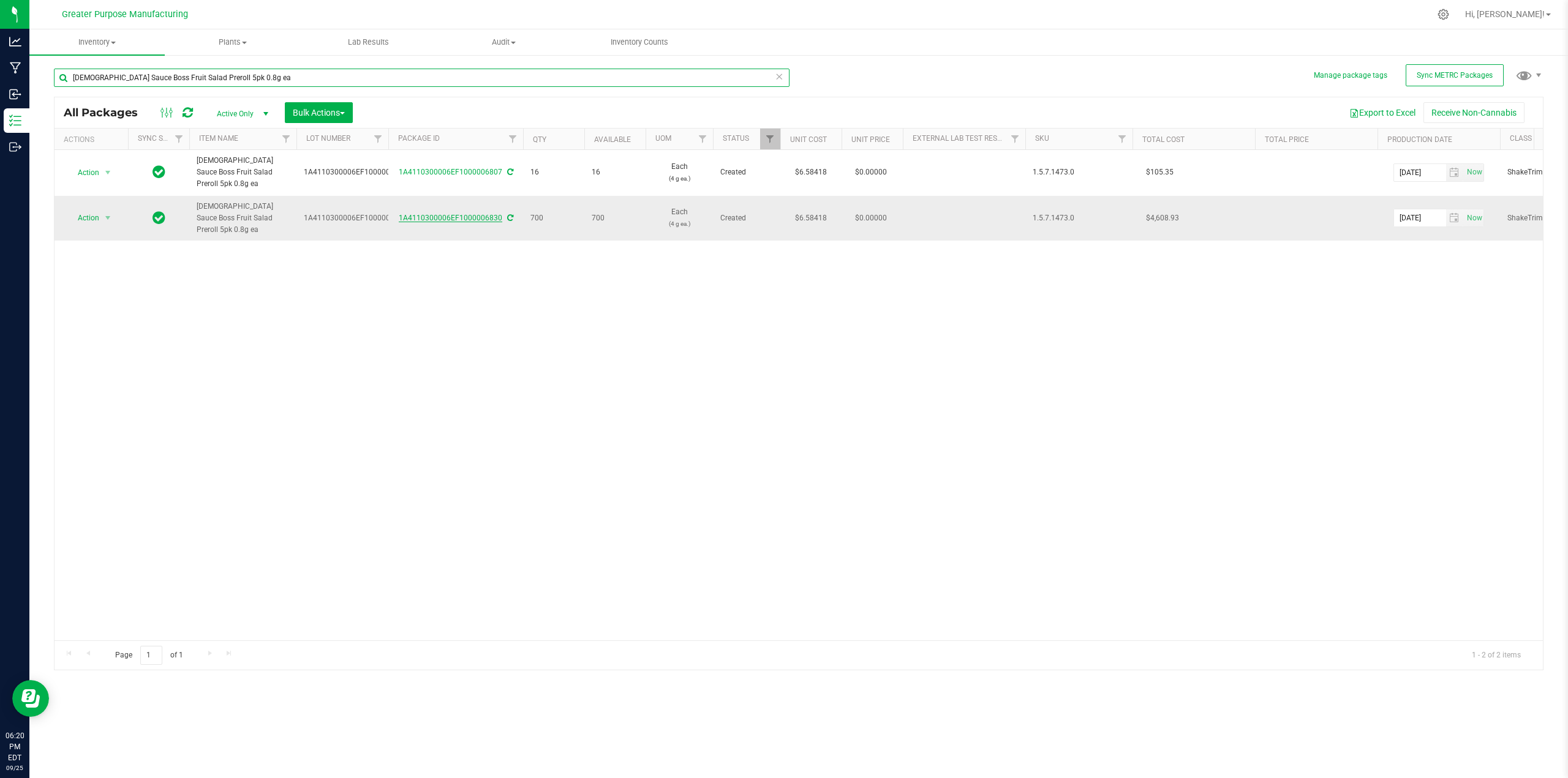
type input "Jewish Sauce Boss Fruit Salad Preroll 5pk 0.8g ea"
drag, startPoint x: 420, startPoint y: 198, endPoint x: 500, endPoint y: 195, distance: 80.1
click at [500, 212] on div "1A4110300006EF1000006830" at bounding box center [456, 218] width 139 height 12
copy link "1A4110300006EF1000006830"
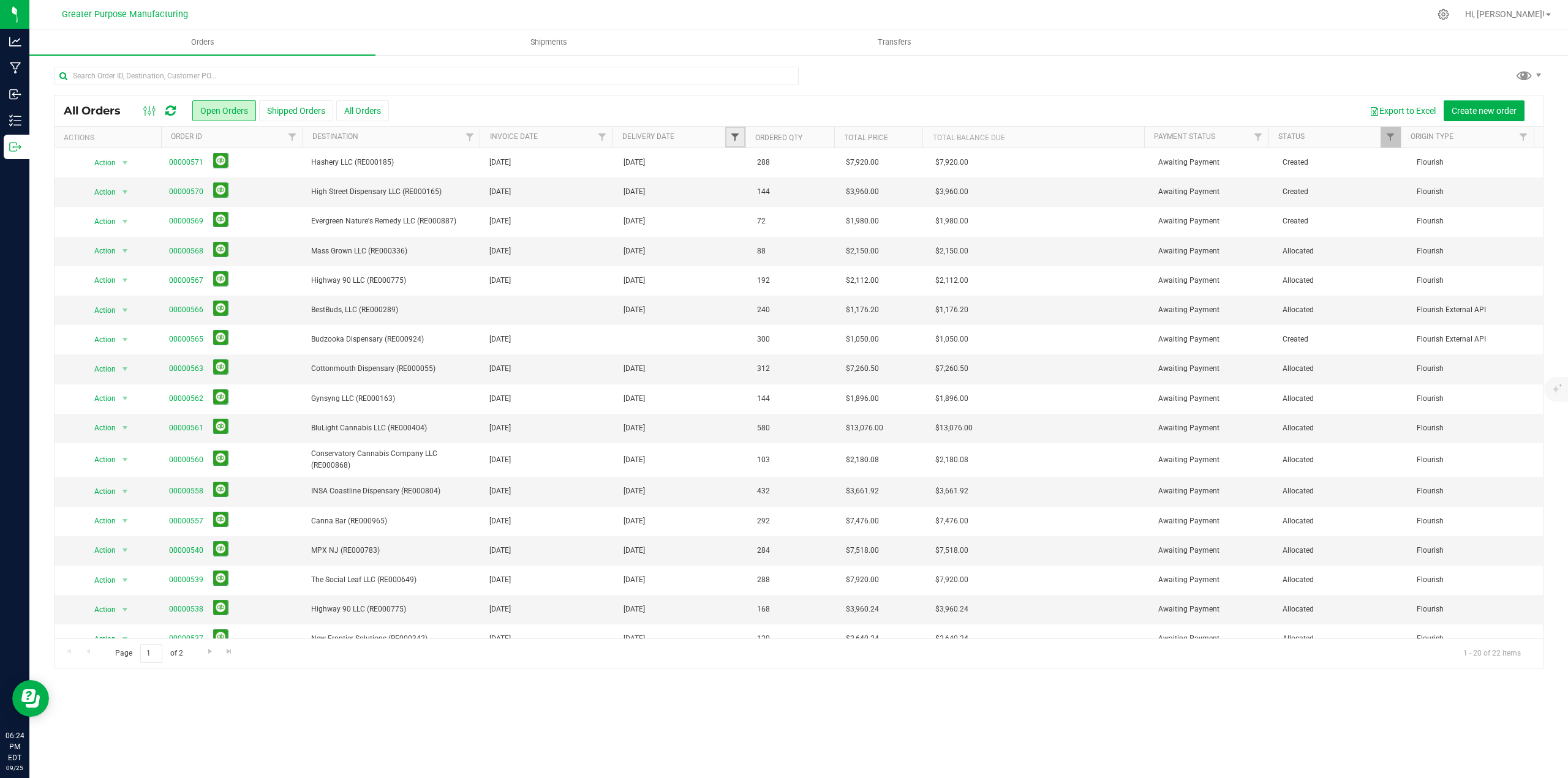
click at [739, 138] on span "Filter" at bounding box center [735, 137] width 10 height 10
click at [855, 214] on span "select" at bounding box center [849, 211] width 18 height 18
click at [834, 339] on link "26" at bounding box center [833, 339] width 18 height 19
type input "[DATE]"
click at [754, 248] on button "Filter" at bounding box center [762, 243] width 59 height 27
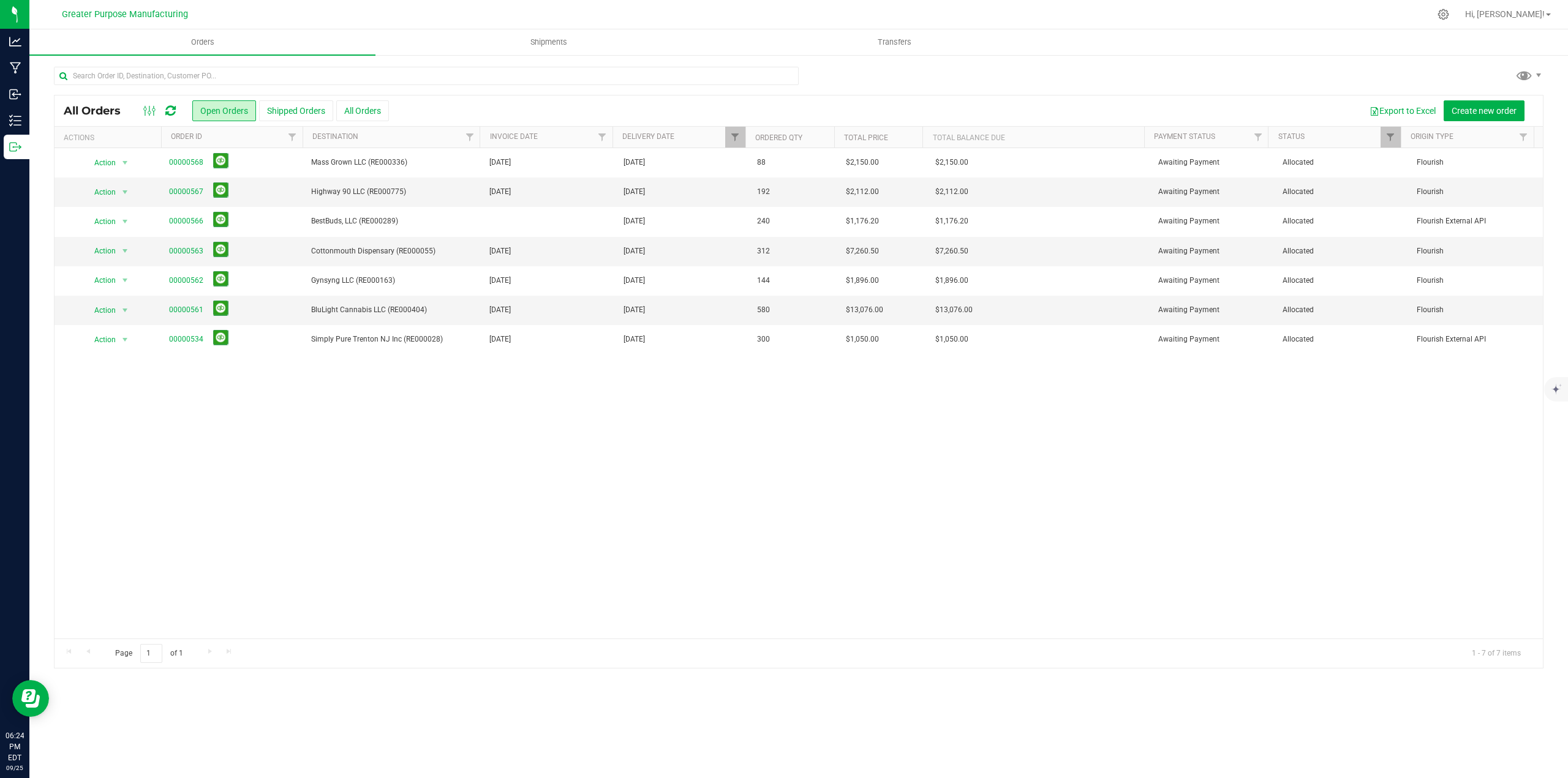
click at [861, 434] on div "Action Action Cancel order Clone order Edit order Mark as fully paid Order audi…" at bounding box center [799, 394] width 1489 height 491
click at [124, 310] on span "select" at bounding box center [125, 311] width 10 height 10
click at [128, 493] on li "Print packing list" at bounding box center [130, 492] width 92 height 19
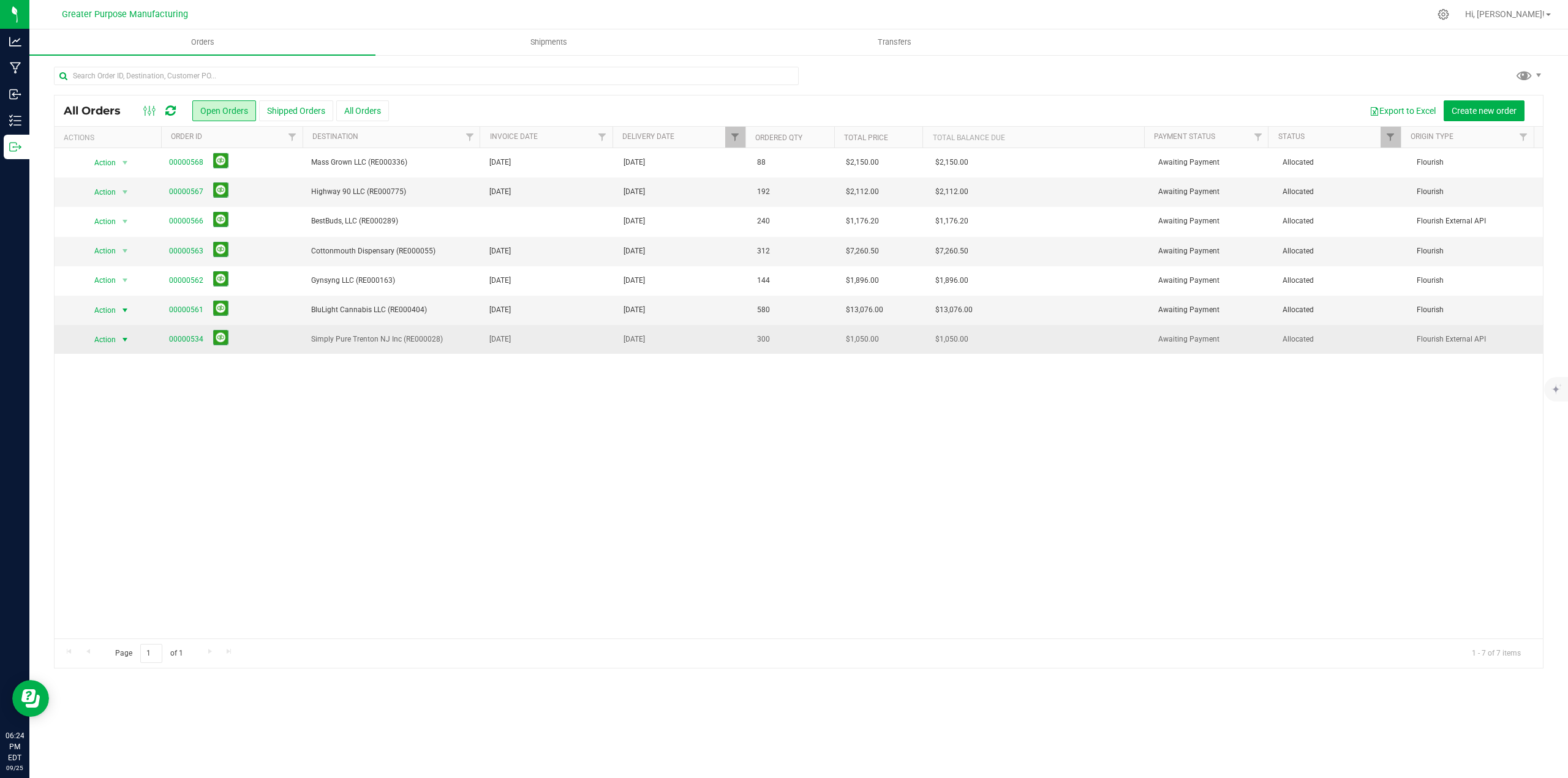
click at [127, 341] on span "select" at bounding box center [125, 340] width 10 height 10
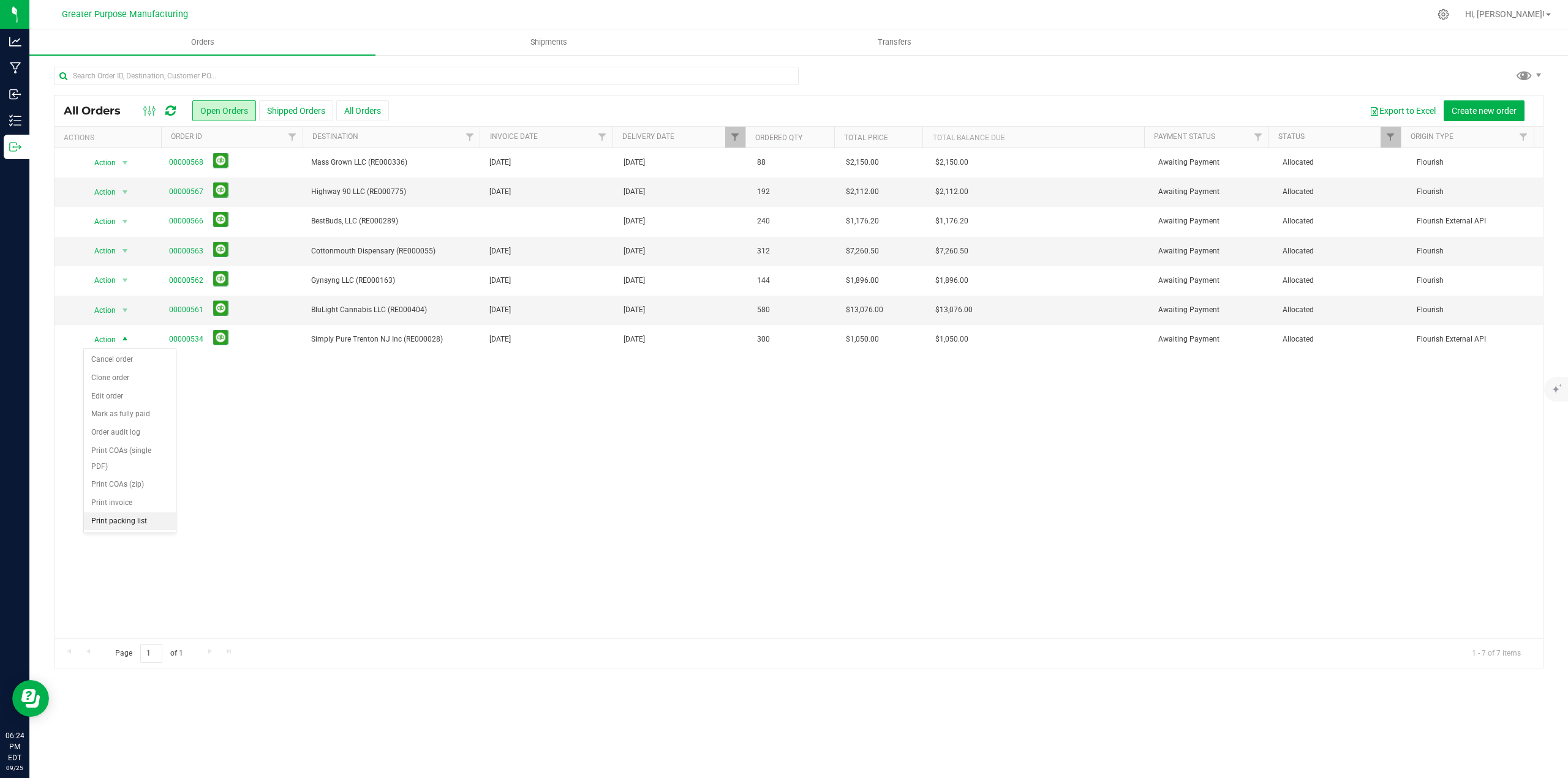
click at [119, 521] on li "Print packing list" at bounding box center [130, 522] width 92 height 19
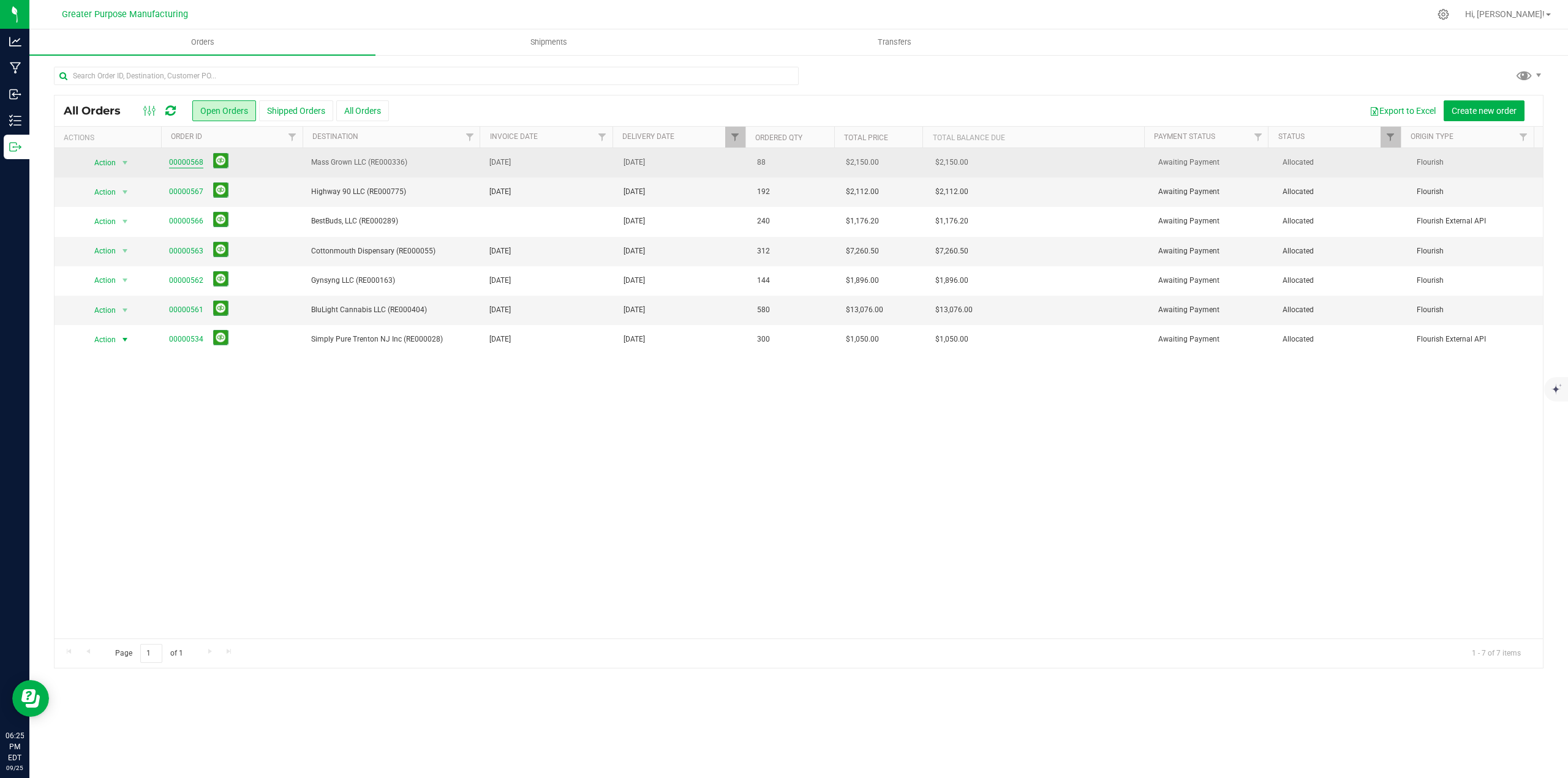
click at [181, 162] on link "00000568" at bounding box center [186, 162] width 34 height 12
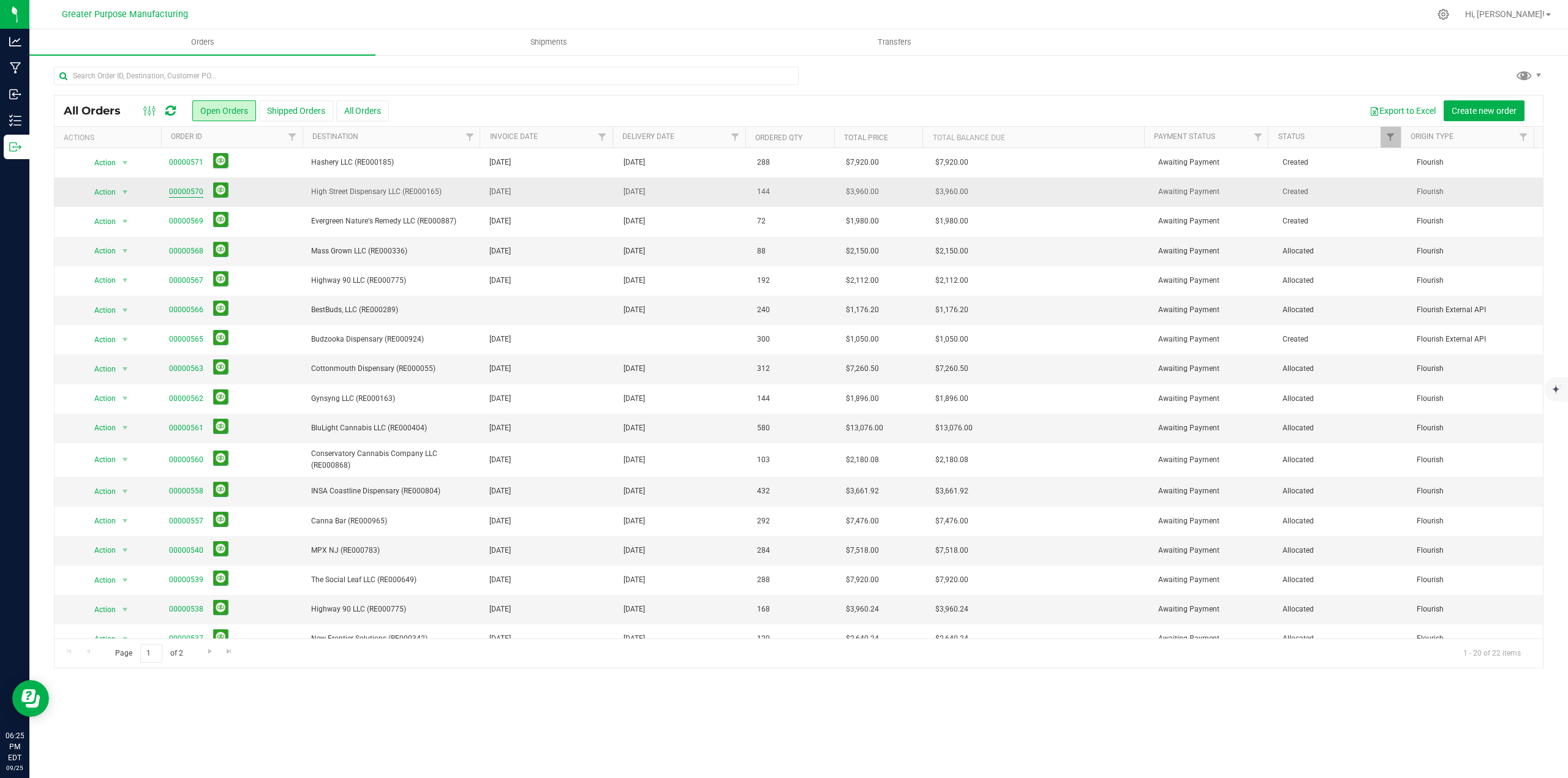
click at [183, 190] on link "00000570" at bounding box center [186, 193] width 34 height 12
click at [738, 138] on span "Filter" at bounding box center [735, 137] width 10 height 10
click at [855, 210] on span "select" at bounding box center [849, 211] width 18 height 18
click at [836, 342] on link "26" at bounding box center [833, 339] width 18 height 19
type input "[DATE]"
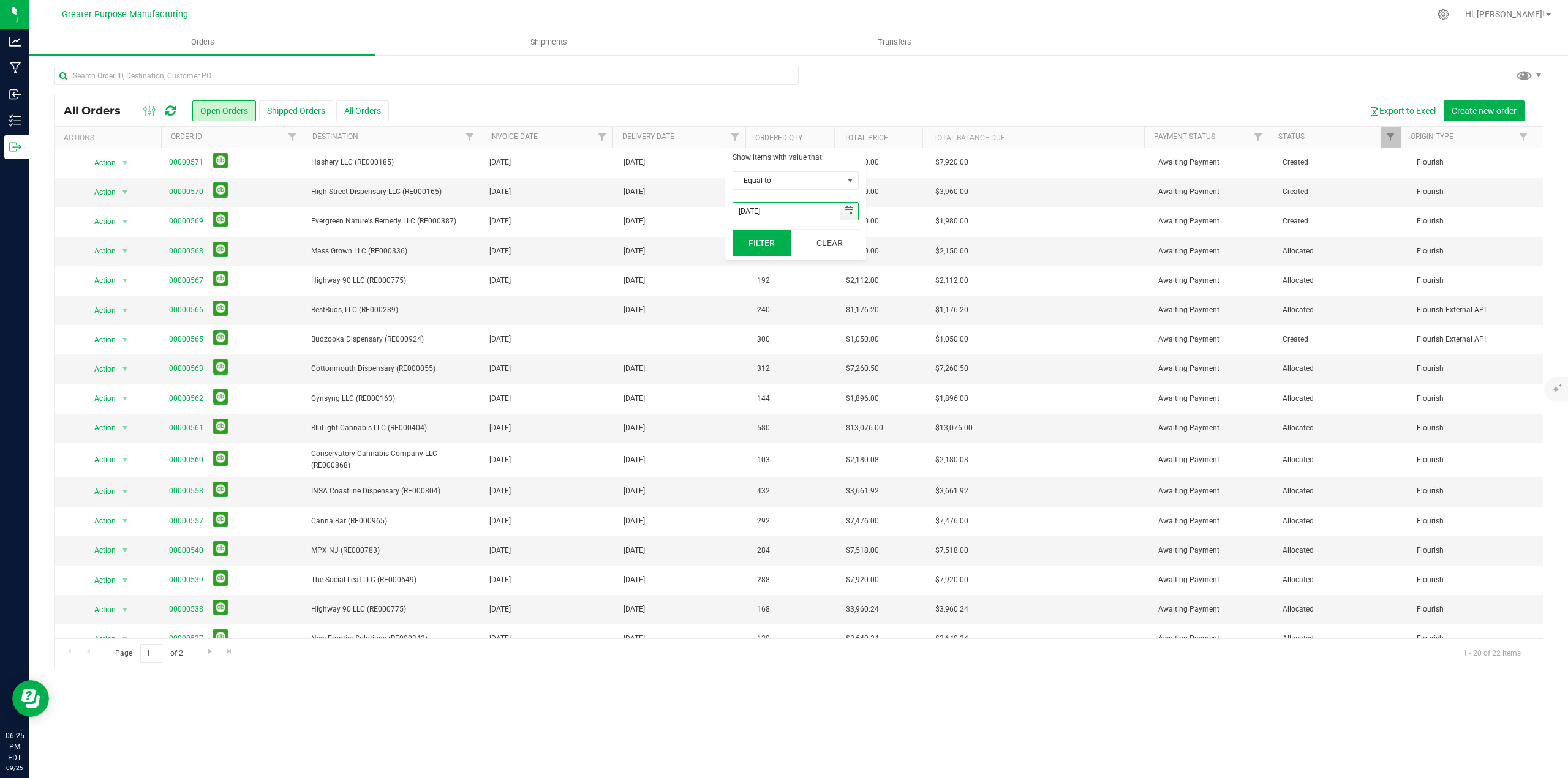
click at [759, 249] on button "Filter" at bounding box center [762, 243] width 59 height 27
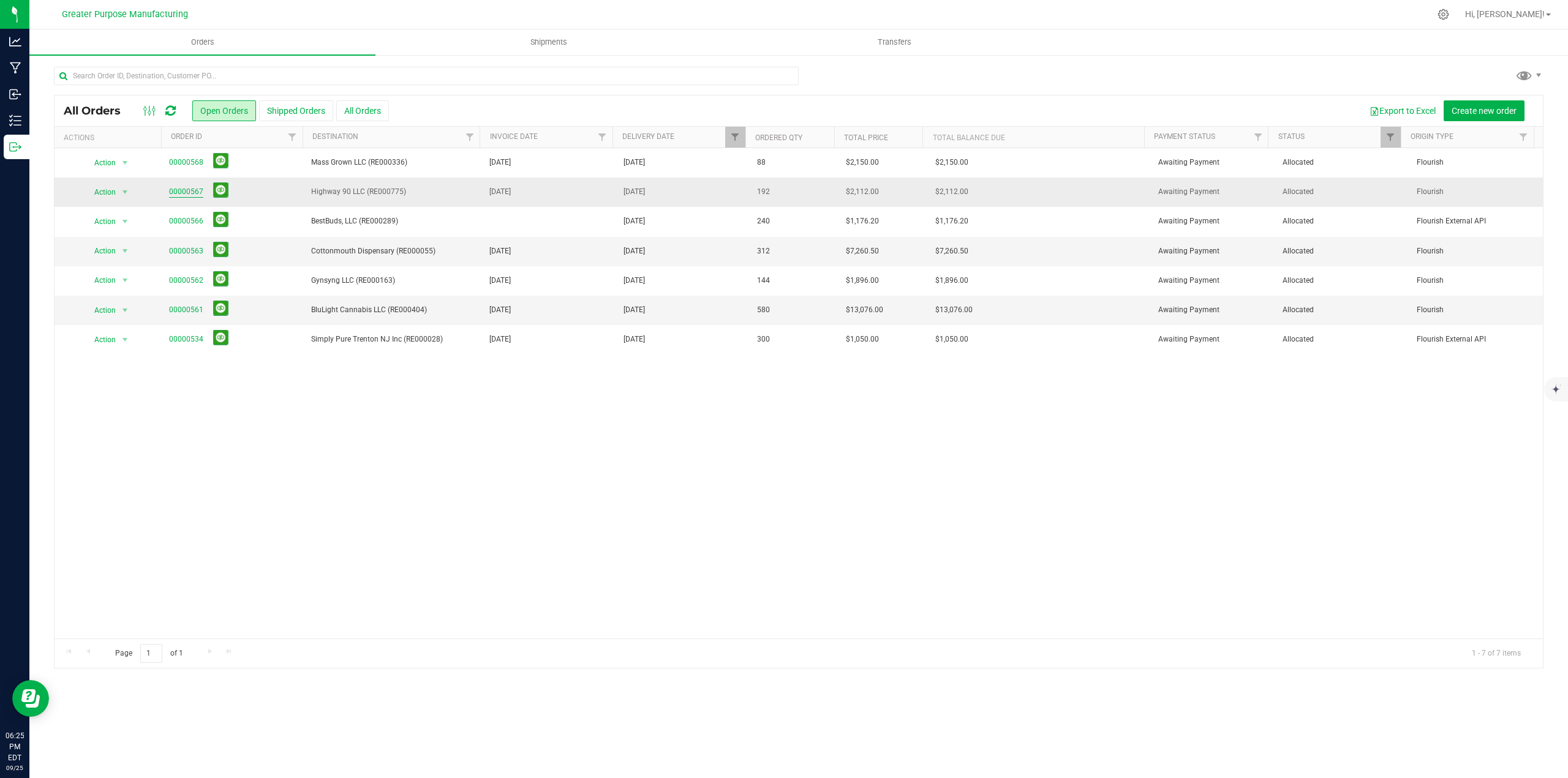
click at [183, 193] on link "00000567" at bounding box center [186, 193] width 34 height 12
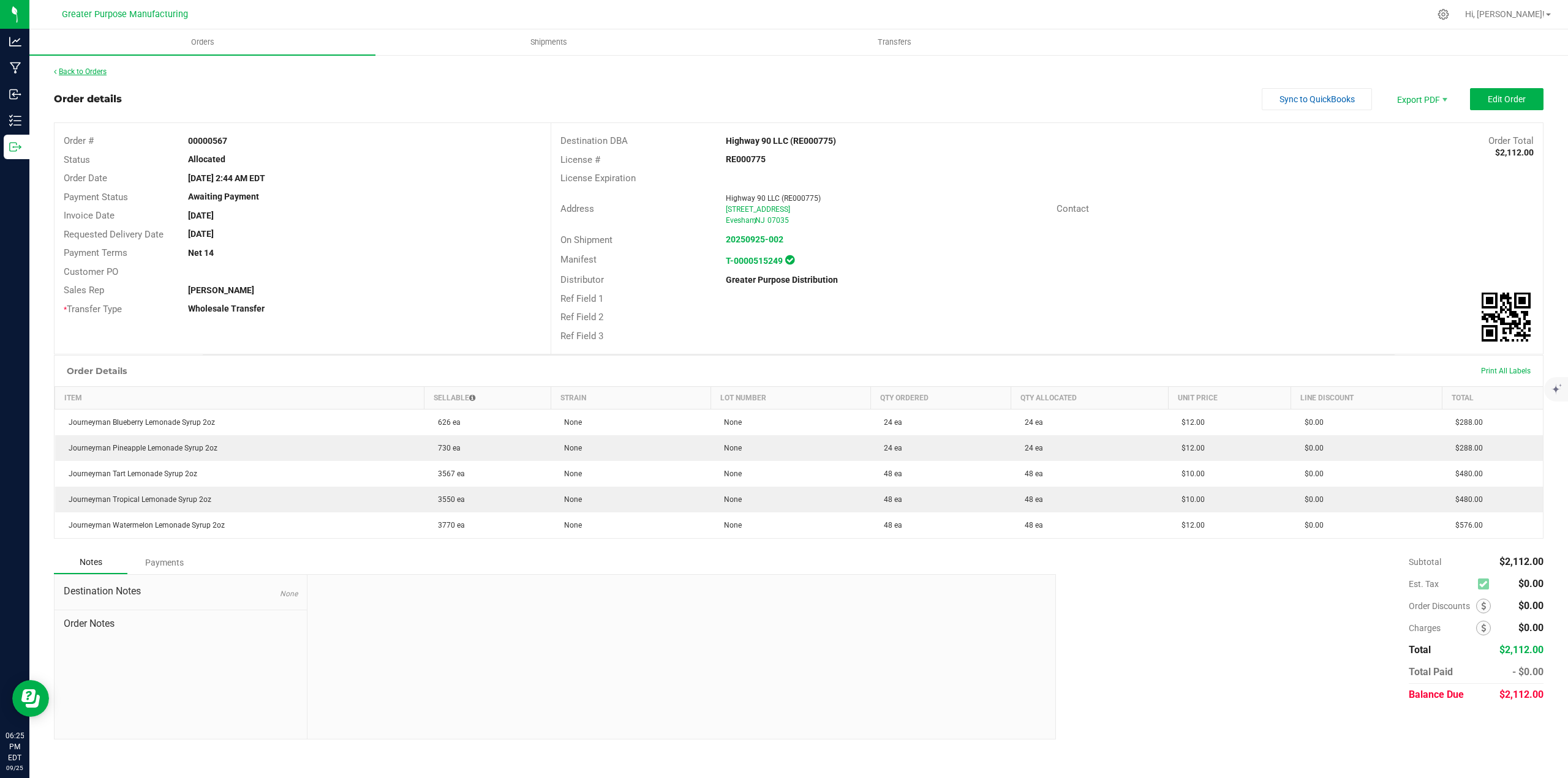
click at [88, 71] on link "Back to Orders" at bounding box center [80, 71] width 53 height 9
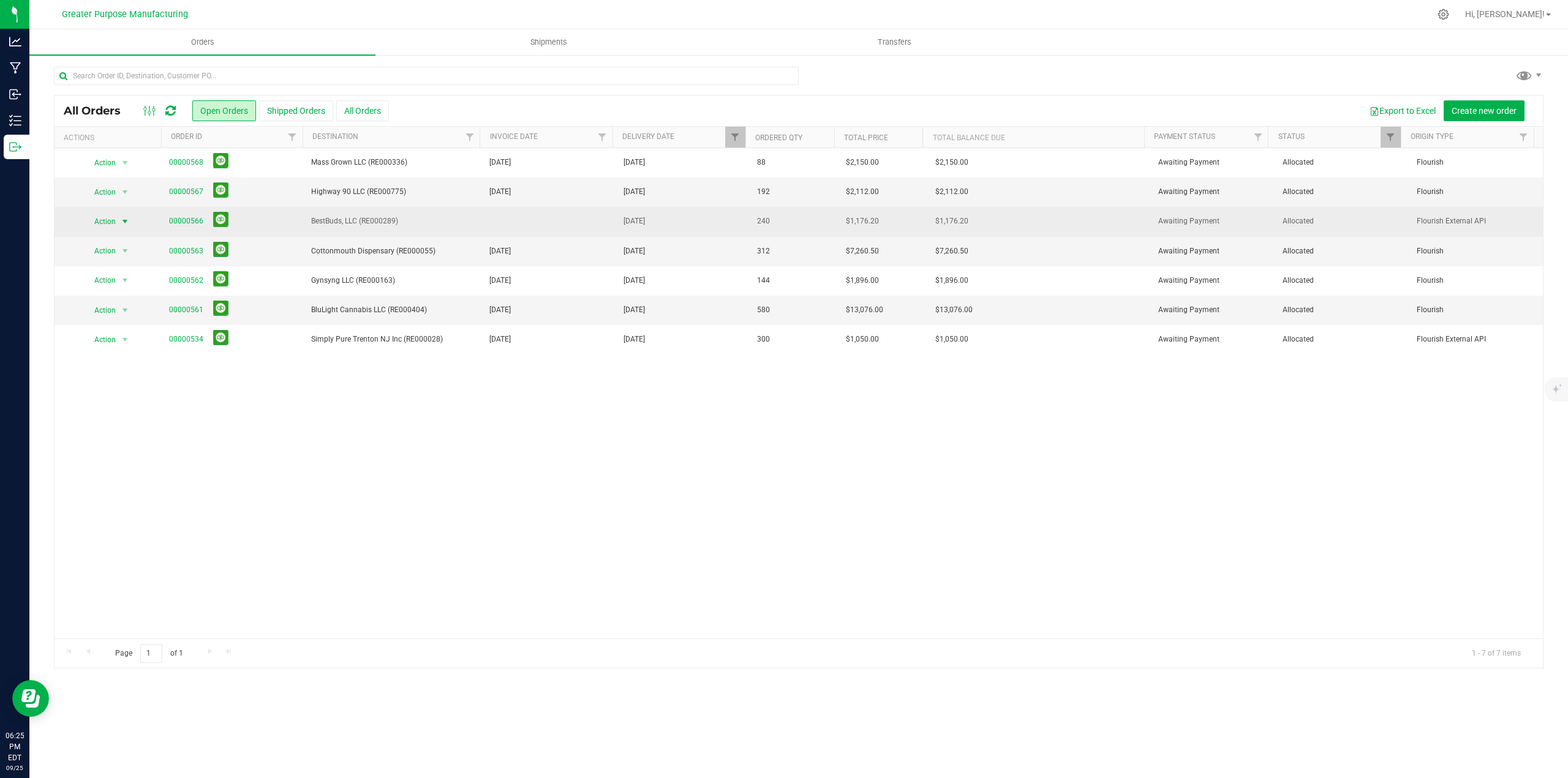
drag, startPoint x: 124, startPoint y: 222, endPoint x: 132, endPoint y: 230, distance: 11.3
click at [124, 222] on span "select" at bounding box center [125, 222] width 10 height 10
click at [190, 219] on link "00000566" at bounding box center [186, 222] width 34 height 12
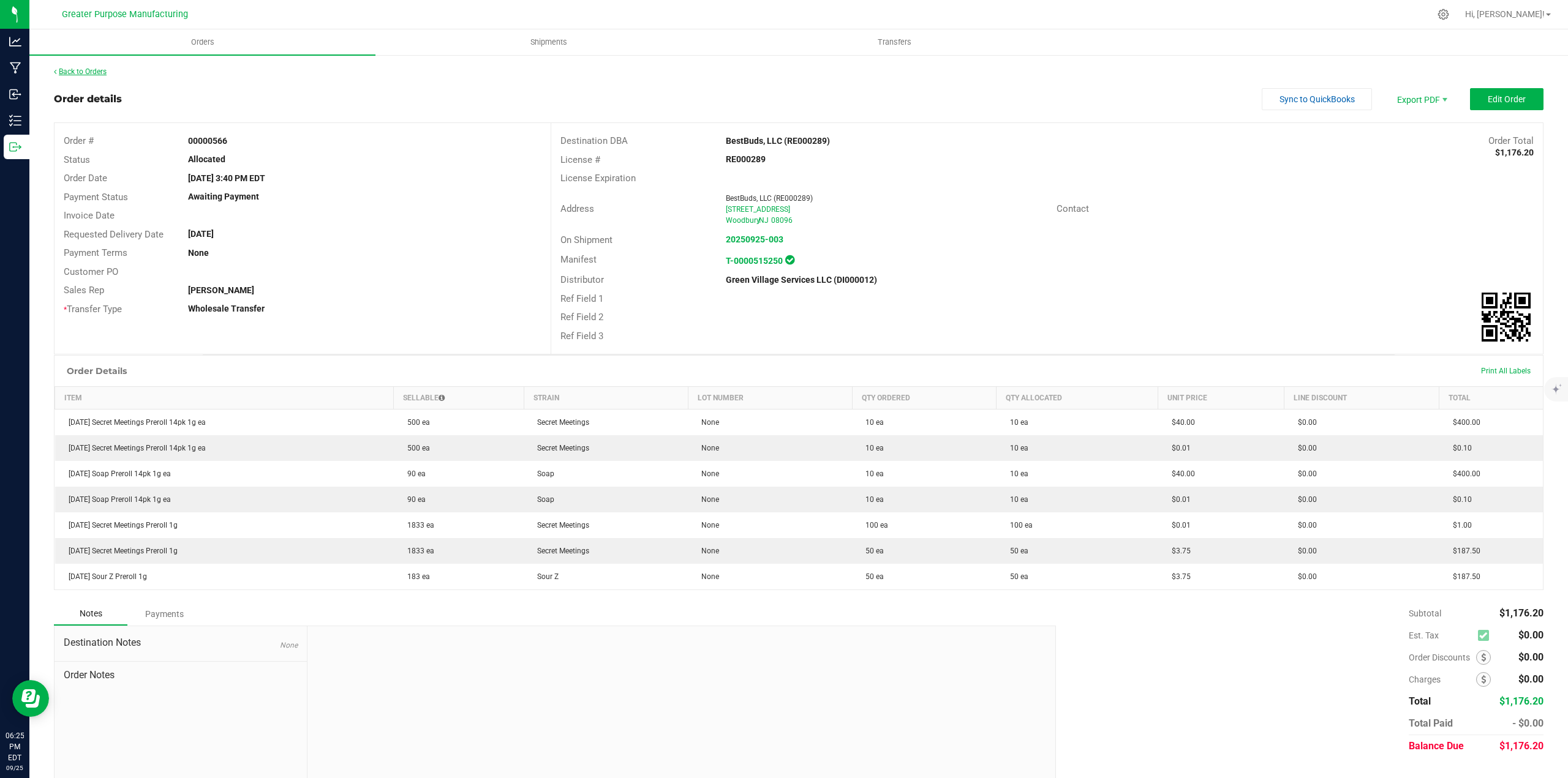
click at [80, 68] on link "Back to Orders" at bounding box center [80, 71] width 53 height 9
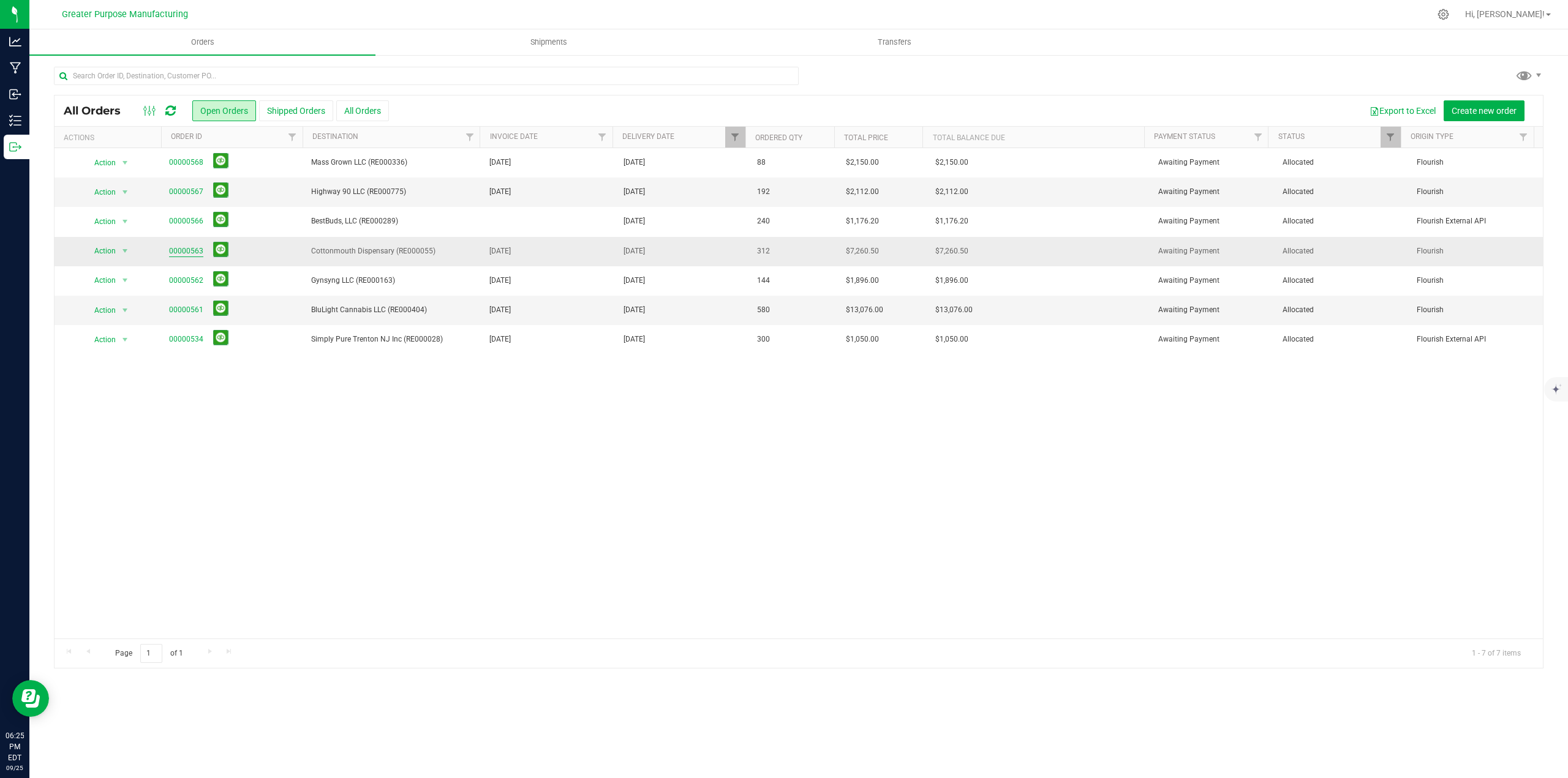
click at [189, 248] on link "00000563" at bounding box center [186, 251] width 34 height 12
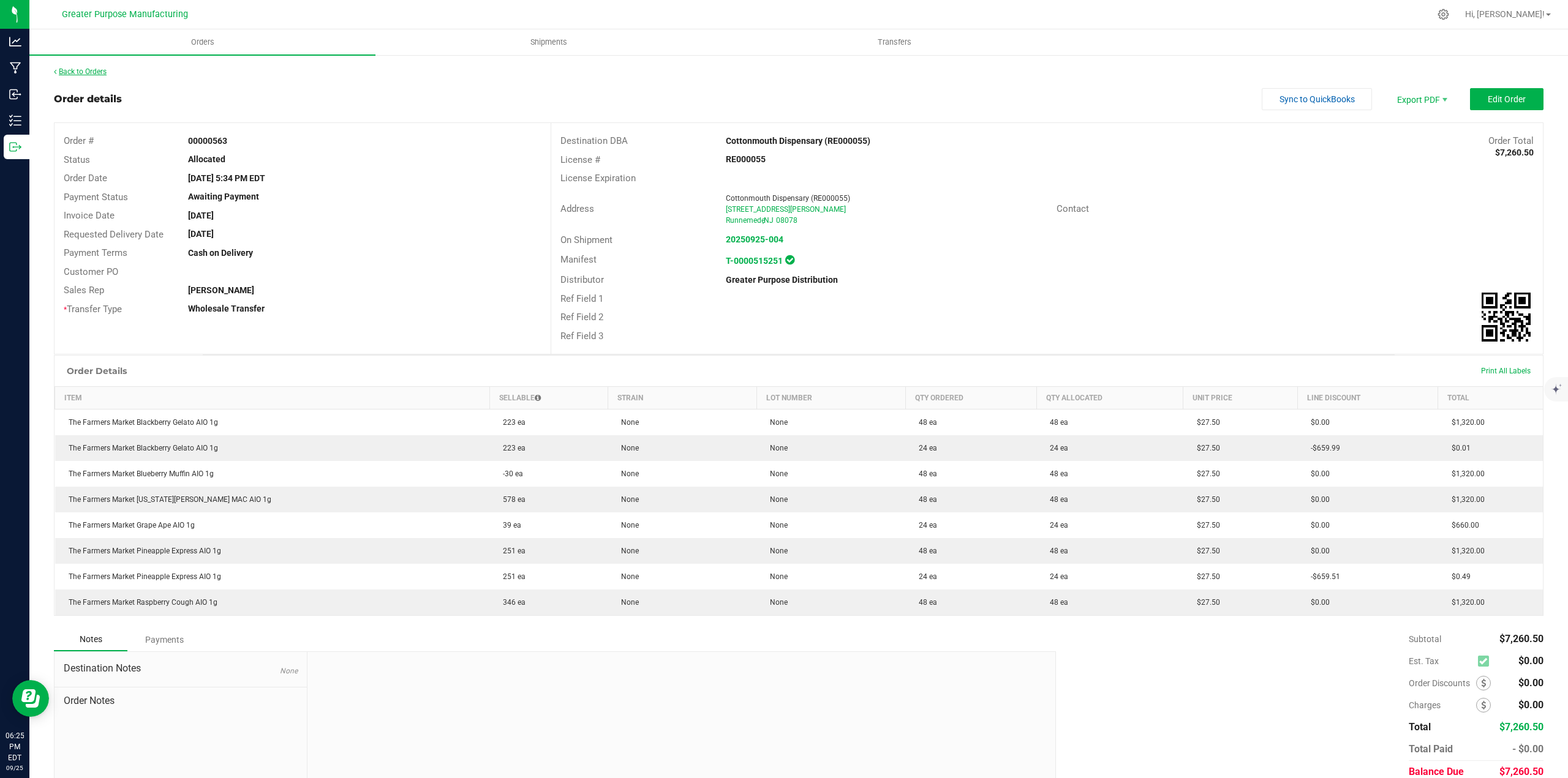
click at [92, 72] on link "Back to Orders" at bounding box center [80, 71] width 53 height 9
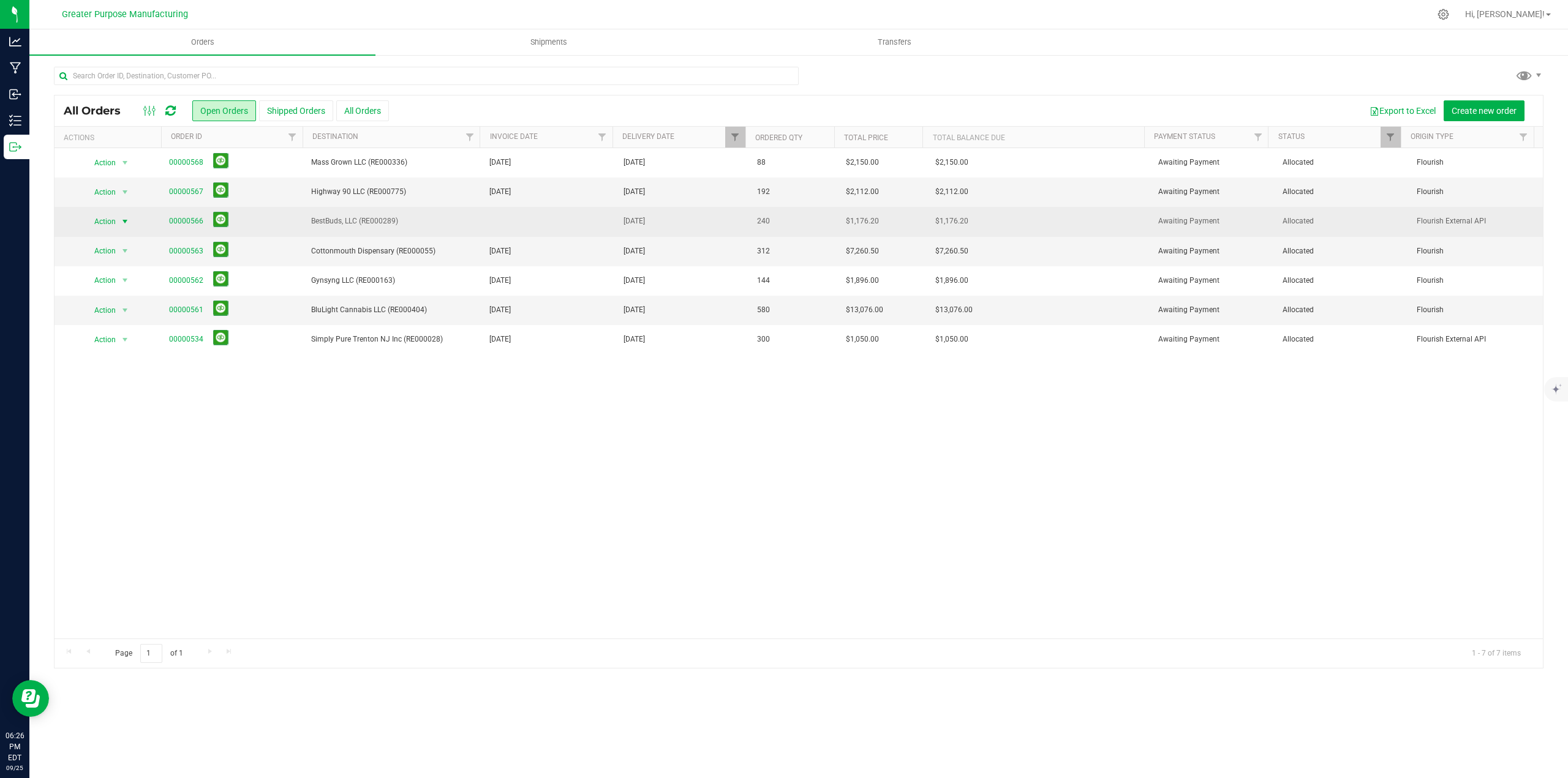
click at [126, 221] on span "select" at bounding box center [125, 222] width 10 height 10
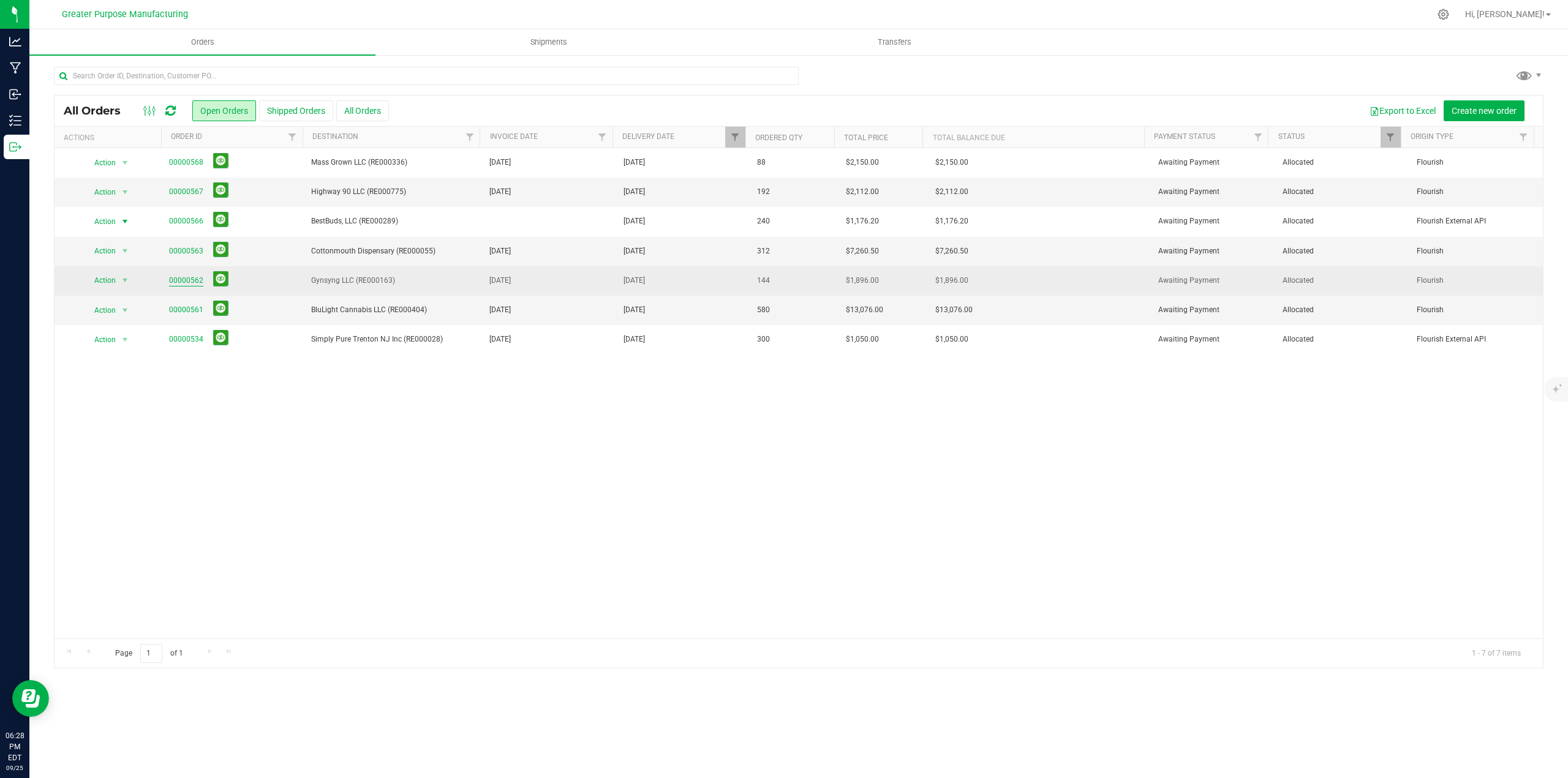
click at [192, 281] on link "00000562" at bounding box center [186, 281] width 34 height 12
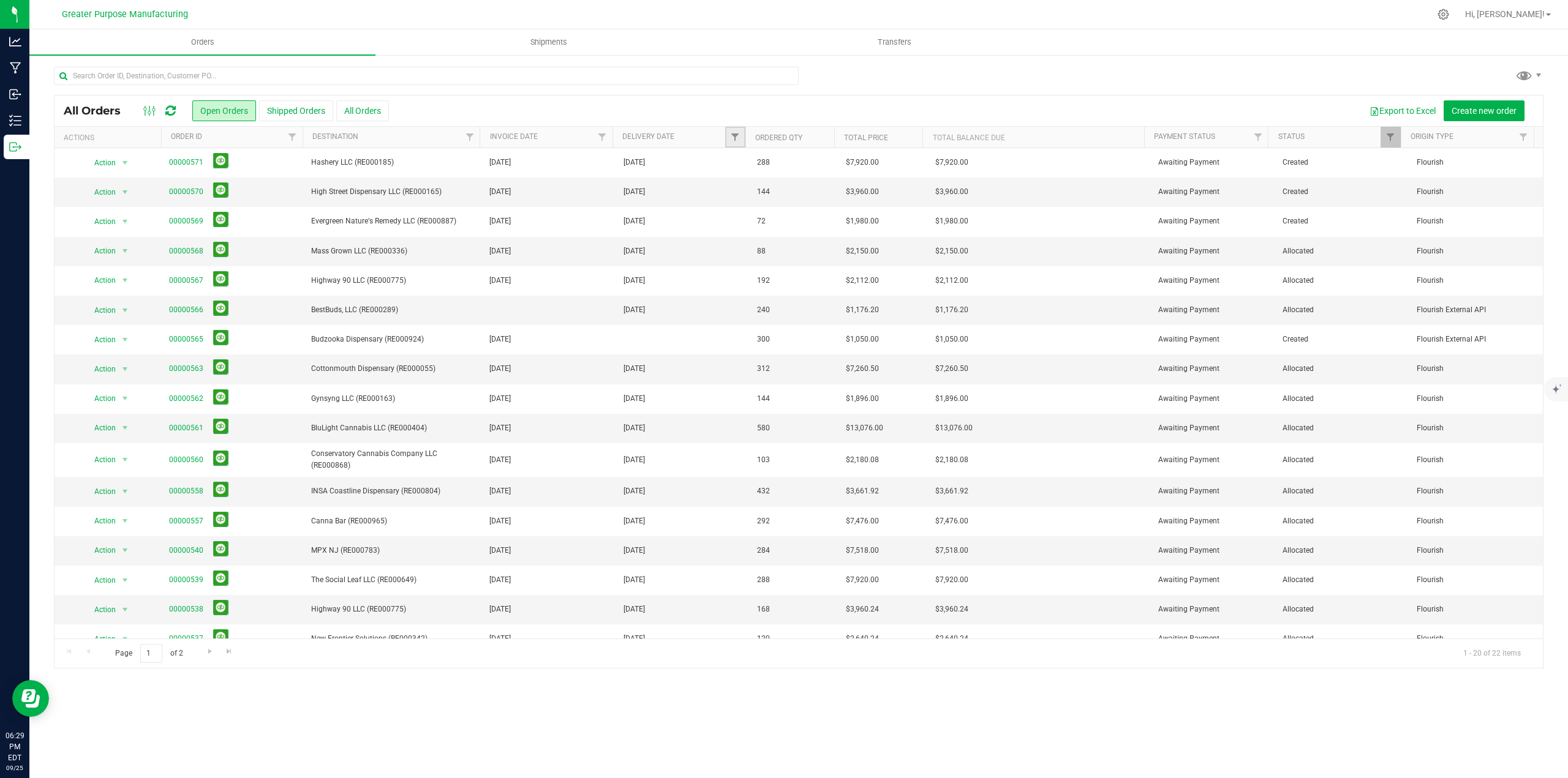
click at [727, 138] on link "Filter" at bounding box center [735, 137] width 21 height 21
click at [846, 213] on span "select" at bounding box center [849, 211] width 10 height 10
click at [832, 340] on link "26" at bounding box center [833, 339] width 18 height 19
type input "[DATE]"
click at [765, 247] on button "Filter" at bounding box center [762, 243] width 59 height 27
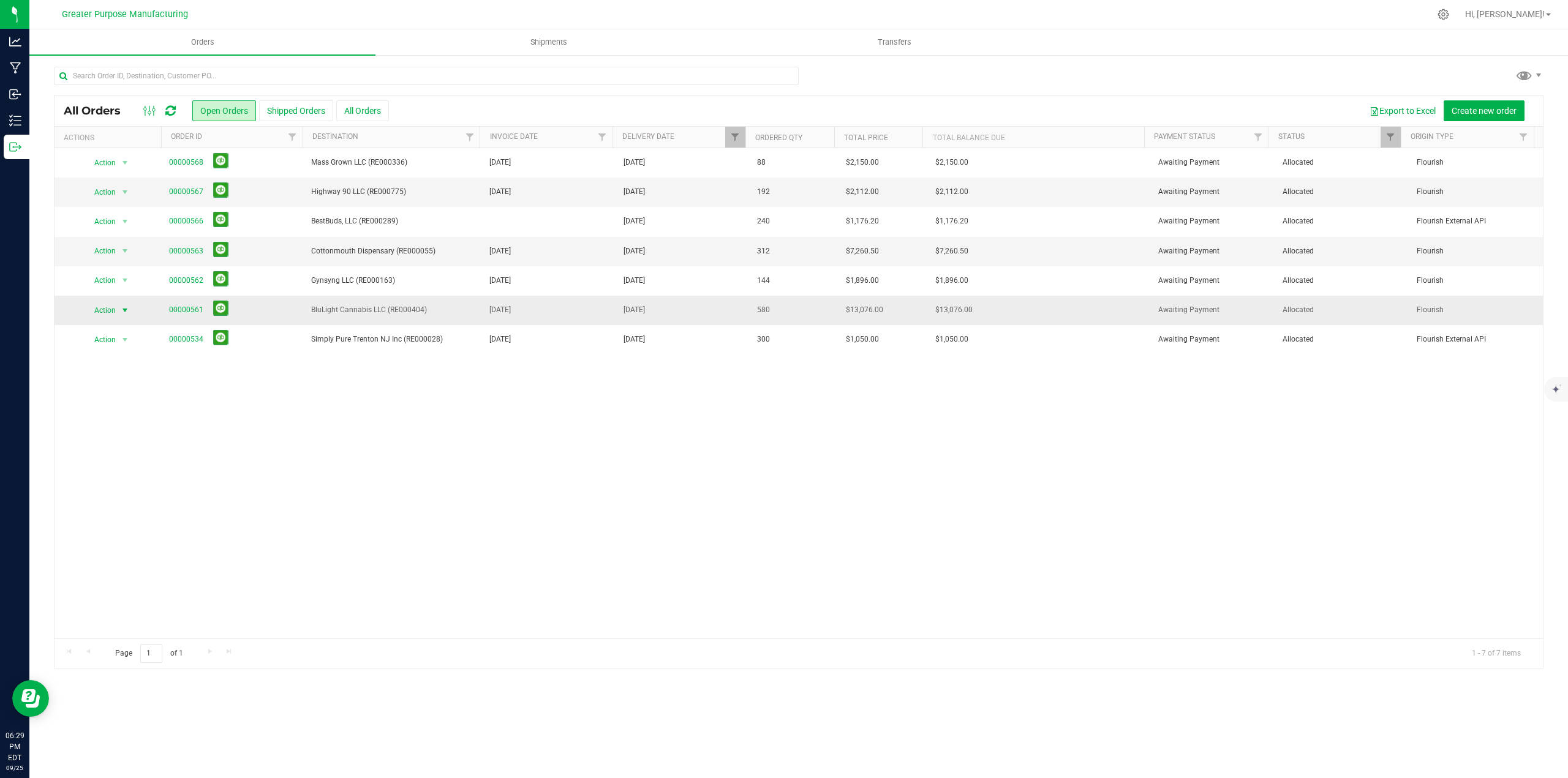
click at [123, 309] on span "select" at bounding box center [125, 311] width 10 height 10
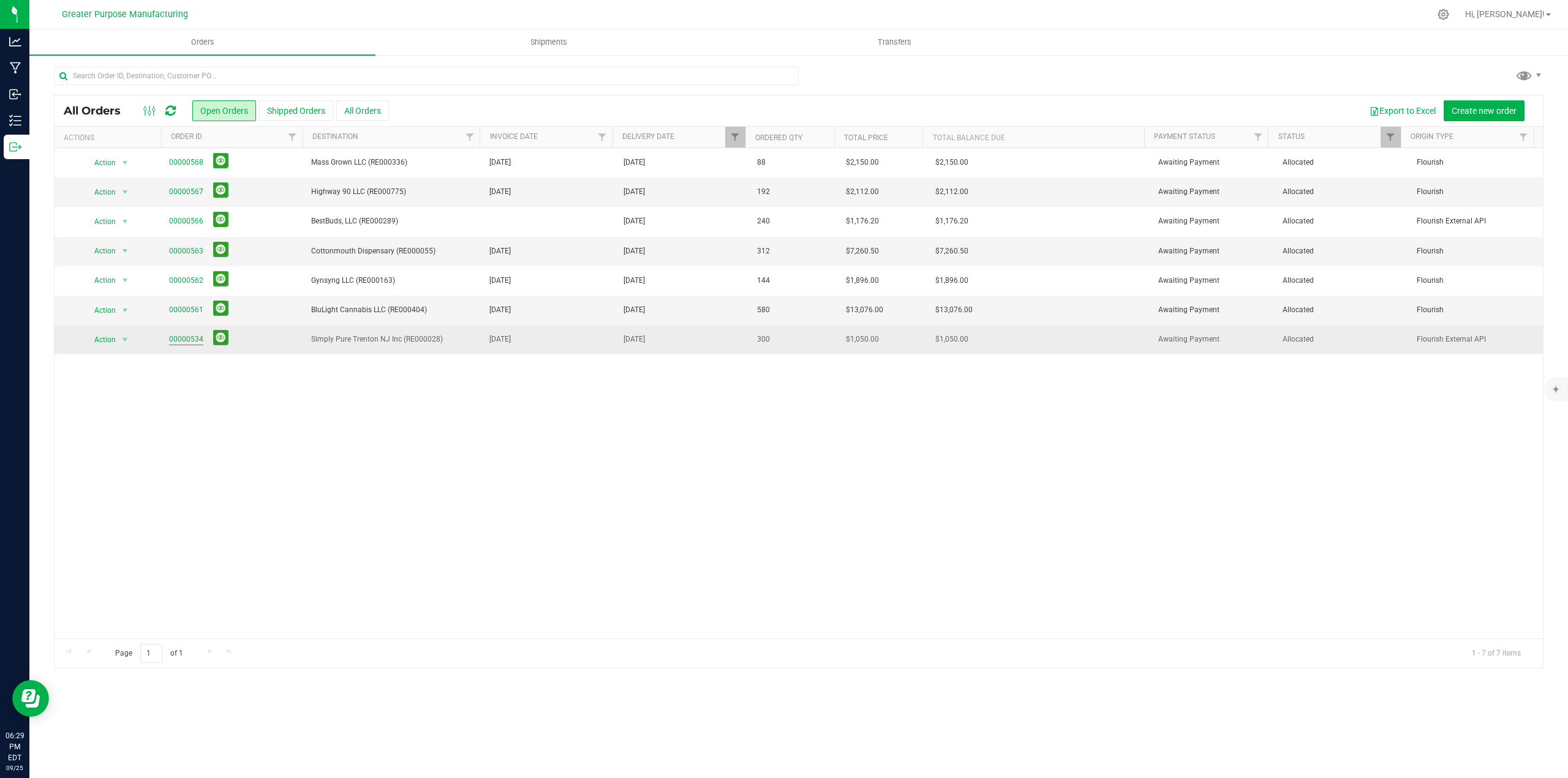
click at [178, 339] on link "00000534" at bounding box center [186, 340] width 34 height 12
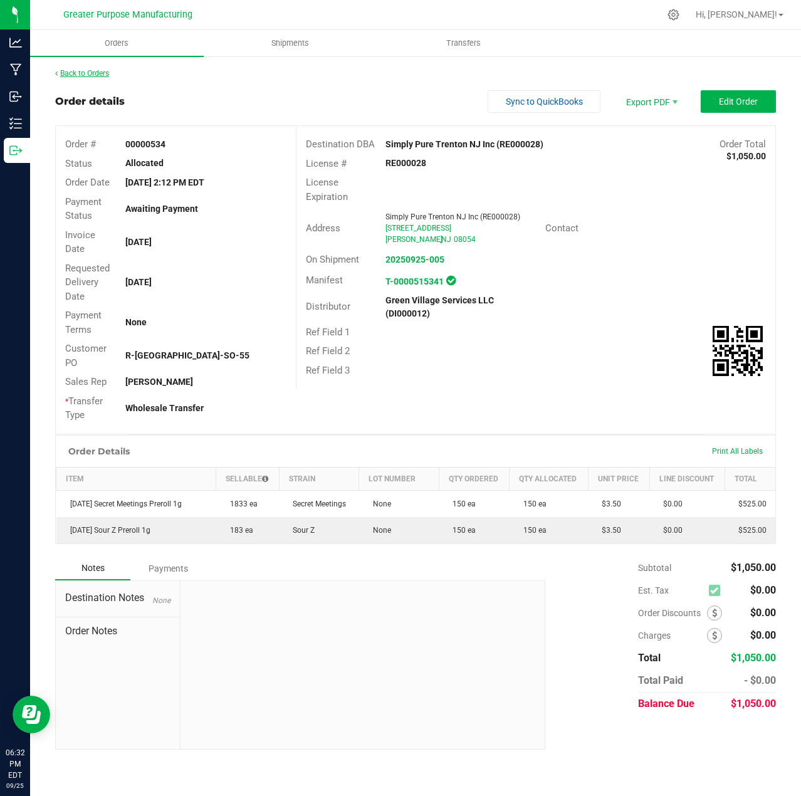
click at [85, 71] on link "Back to Orders" at bounding box center [82, 73] width 54 height 9
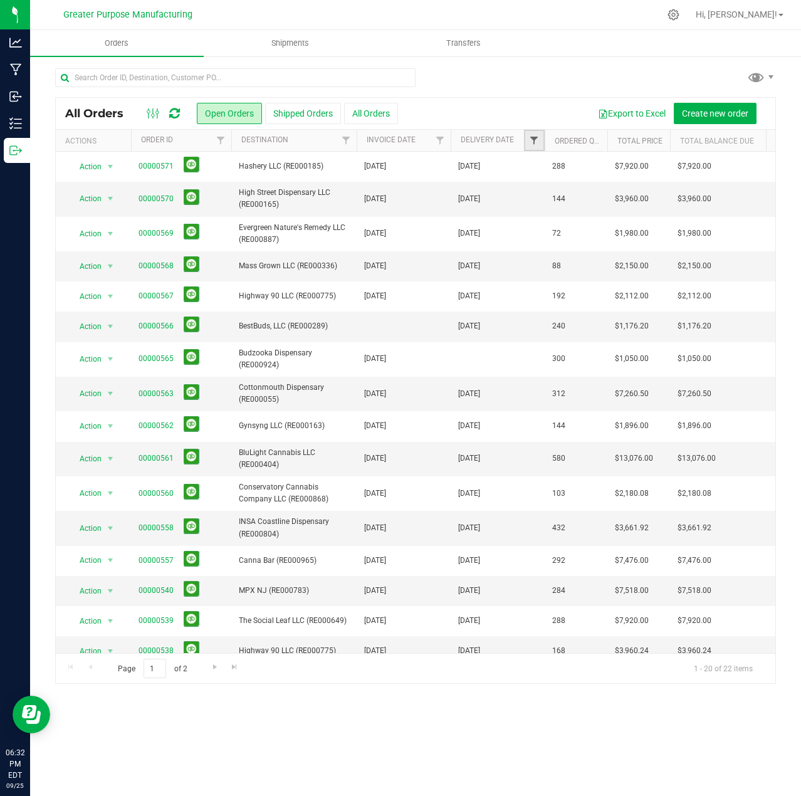
click at [531, 140] on span "Filter" at bounding box center [534, 140] width 10 height 10
click at [650, 217] on span "select" at bounding box center [650, 216] width 10 height 10
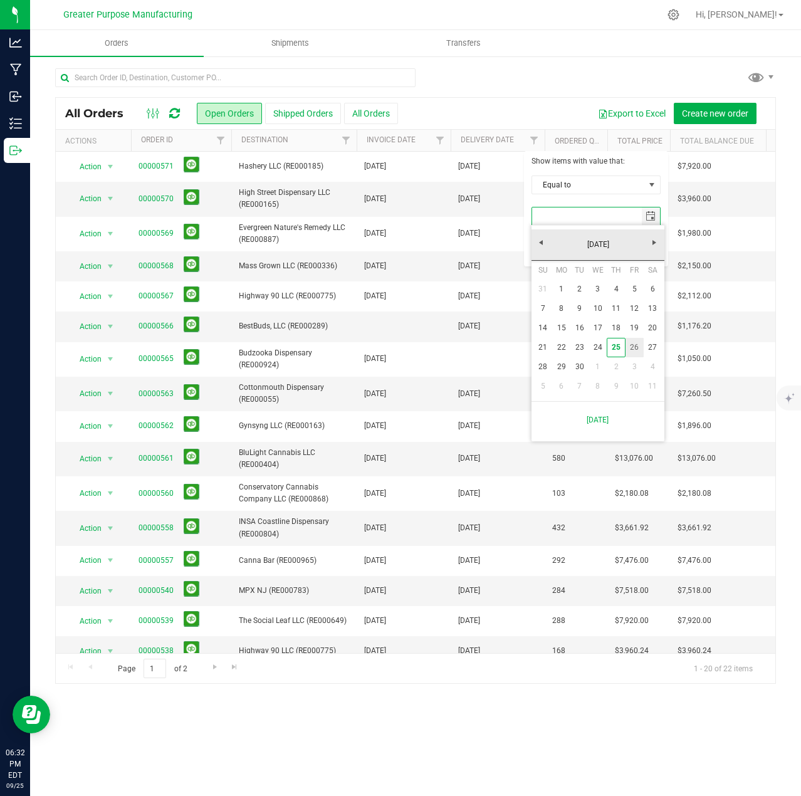
click at [639, 345] on link "26" at bounding box center [634, 347] width 18 height 19
type input "[DATE]"
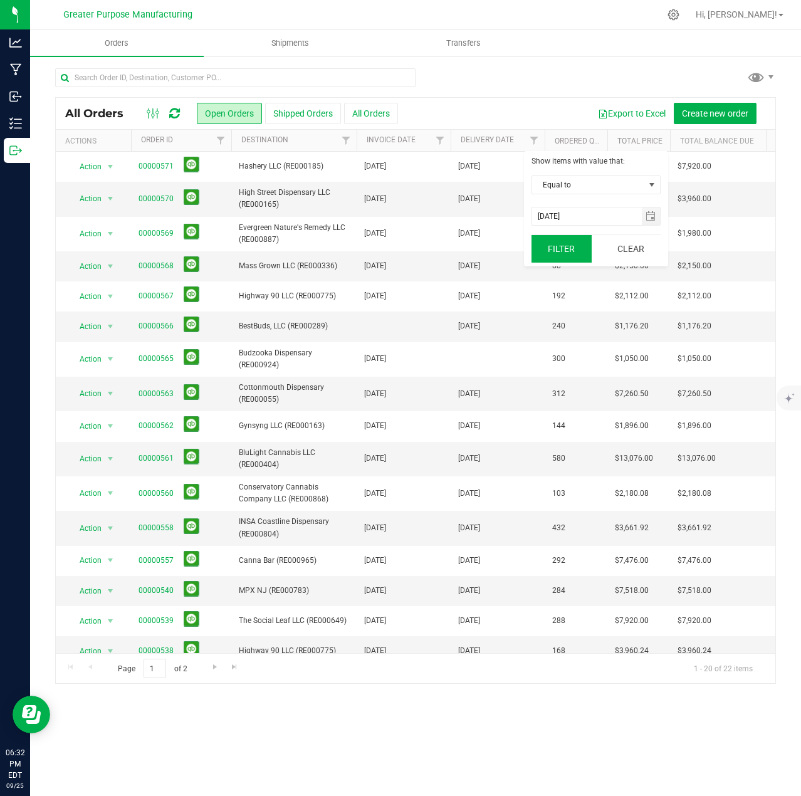
click at [553, 248] on button "Filter" at bounding box center [561, 249] width 60 height 28
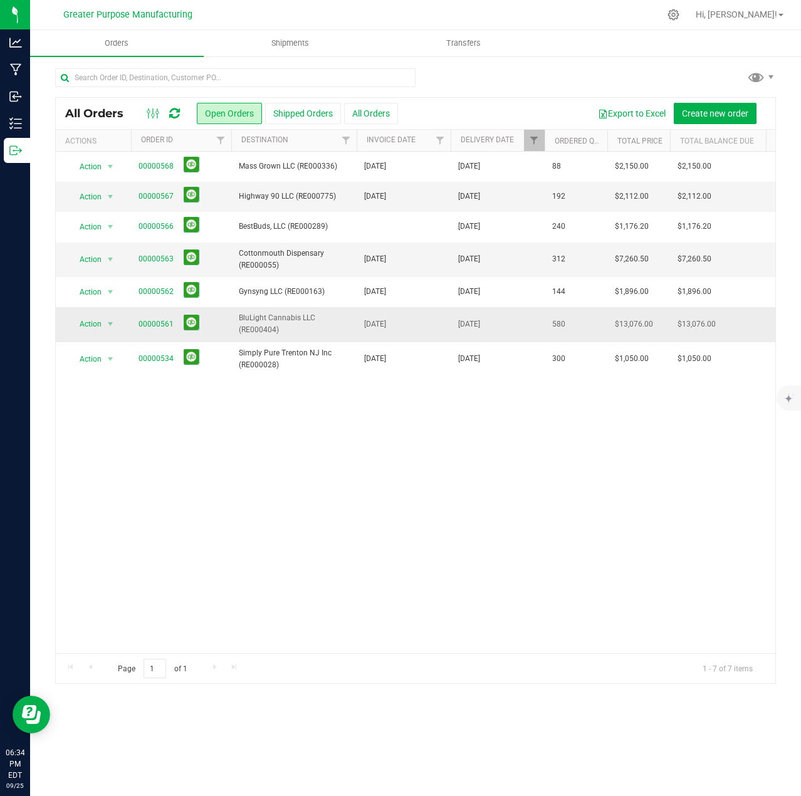
click at [236, 324] on td "BluLight Cannabis LLC (RE000404)" at bounding box center [293, 324] width 125 height 34
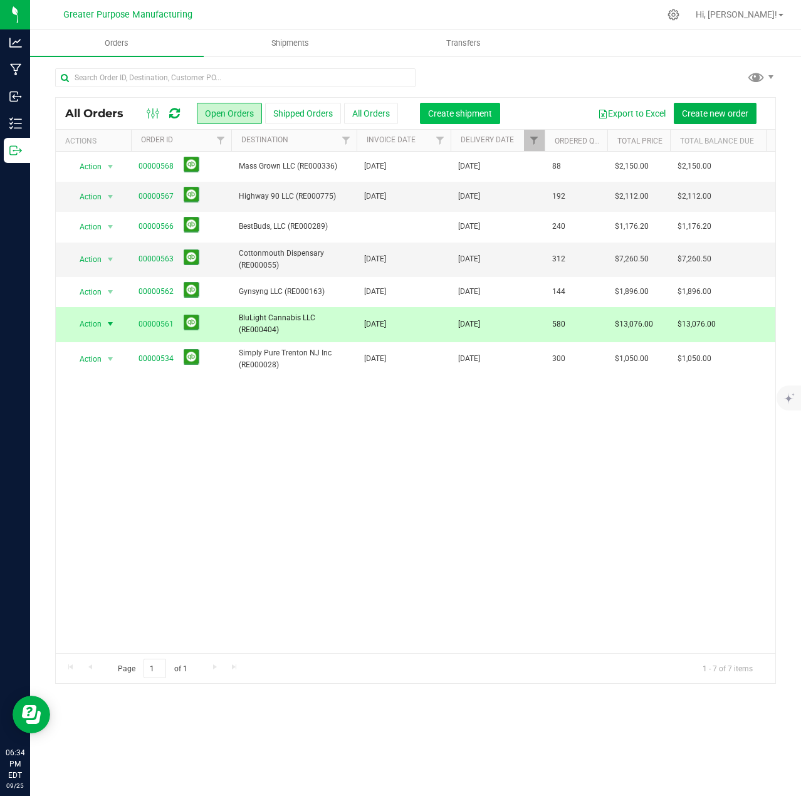
click at [467, 116] on span "Create shipment" at bounding box center [460, 113] width 64 height 10
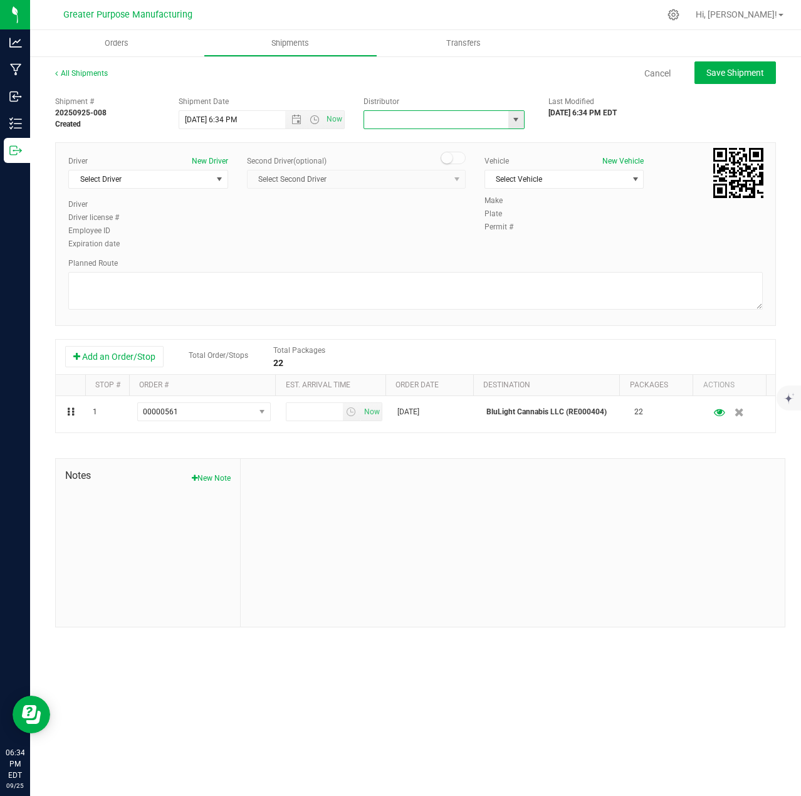
click at [425, 118] on input "text" at bounding box center [434, 120] width 140 height 18
click at [414, 160] on li "Green Village Services LLC (DI000012)" at bounding box center [444, 159] width 160 height 19
type input "Green Village Services LLC (DI000012)"
click at [204, 182] on span "Select Driver" at bounding box center [140, 179] width 143 height 18
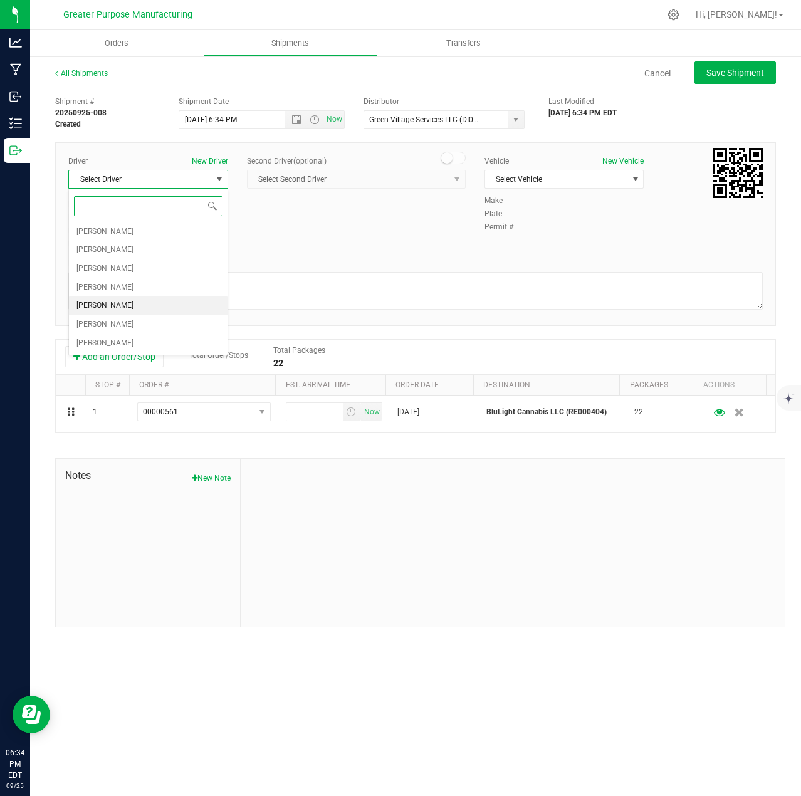
click at [127, 302] on span "[PERSON_NAME]" at bounding box center [104, 306] width 57 height 16
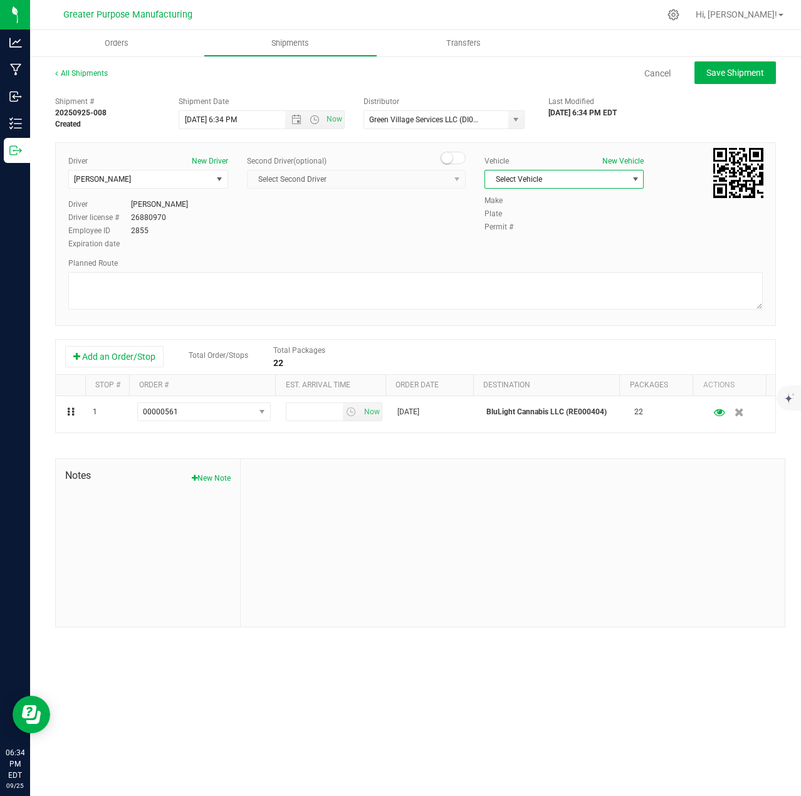
click at [626, 182] on span "Select Vehicle" at bounding box center [556, 179] width 143 height 18
click at [550, 199] on li "[MEDICAL_DATA] - Ford Transit 250 - A24UZU" at bounding box center [564, 208] width 159 height 34
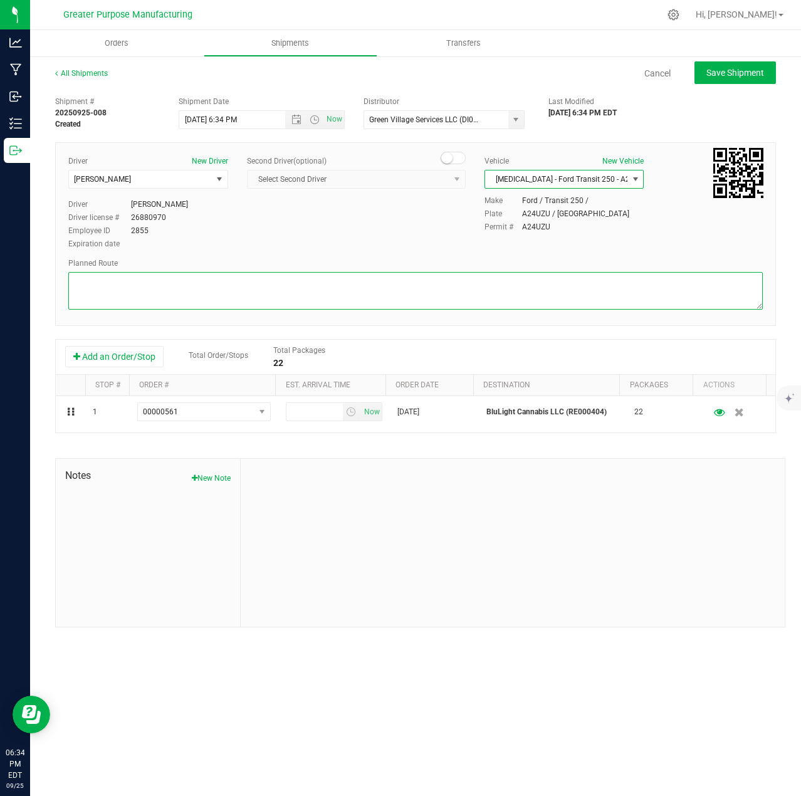
click at [213, 285] on textarea at bounding box center [415, 291] width 694 height 38
type textarea "Randomized by GPS"
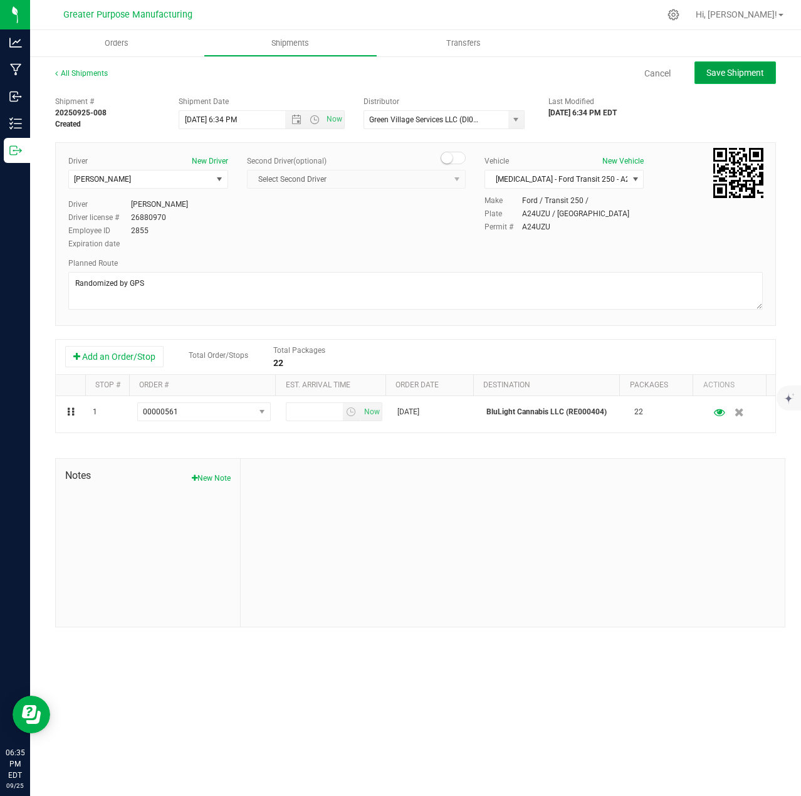
click at [735, 75] on span "Save Shipment" at bounding box center [735, 73] width 58 height 10
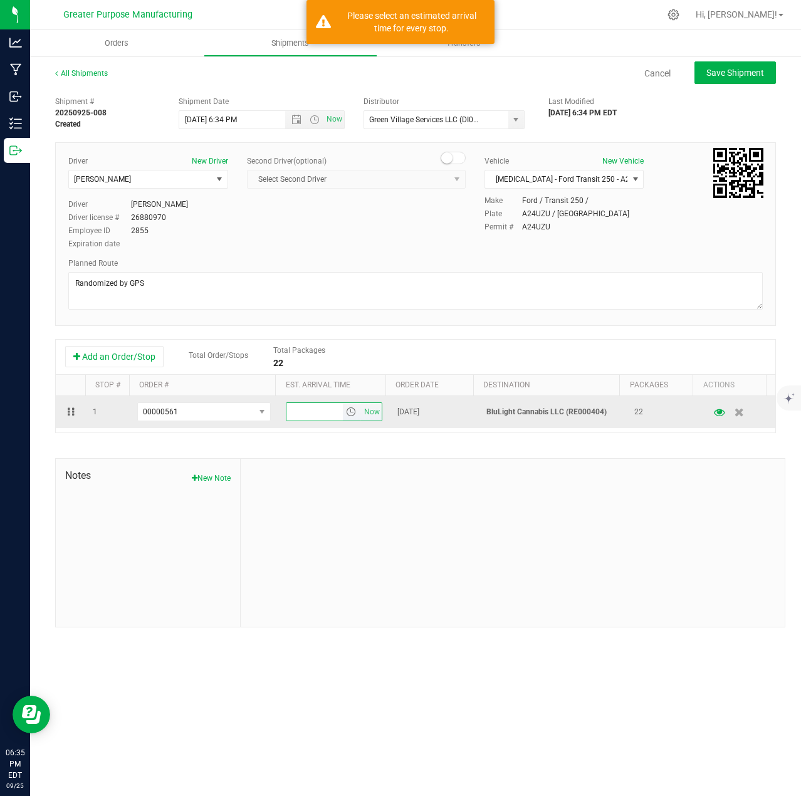
click at [299, 410] on input "text" at bounding box center [314, 412] width 56 height 18
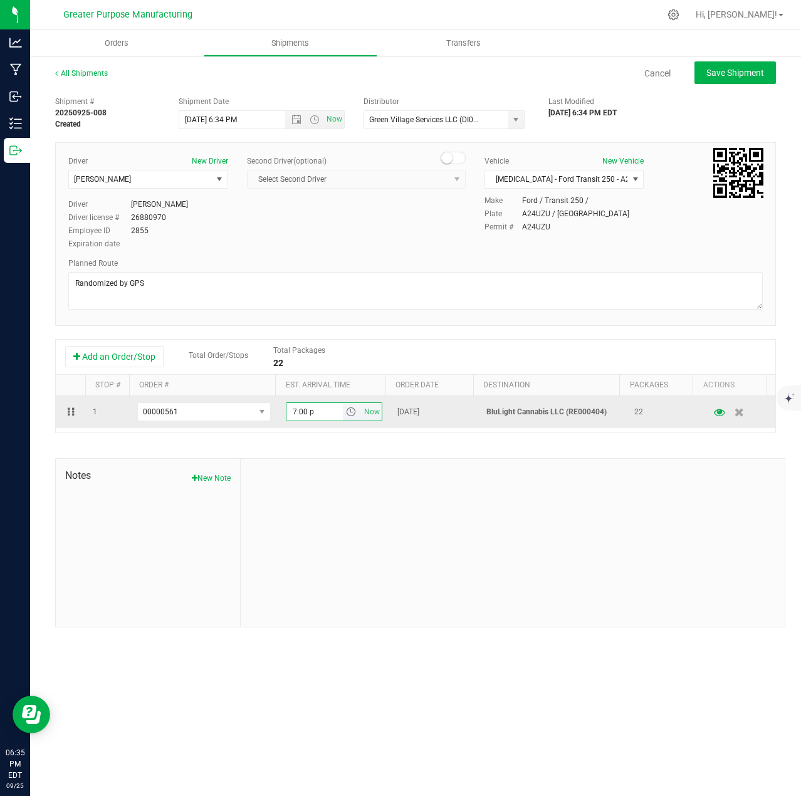
type input "7:00 pm"
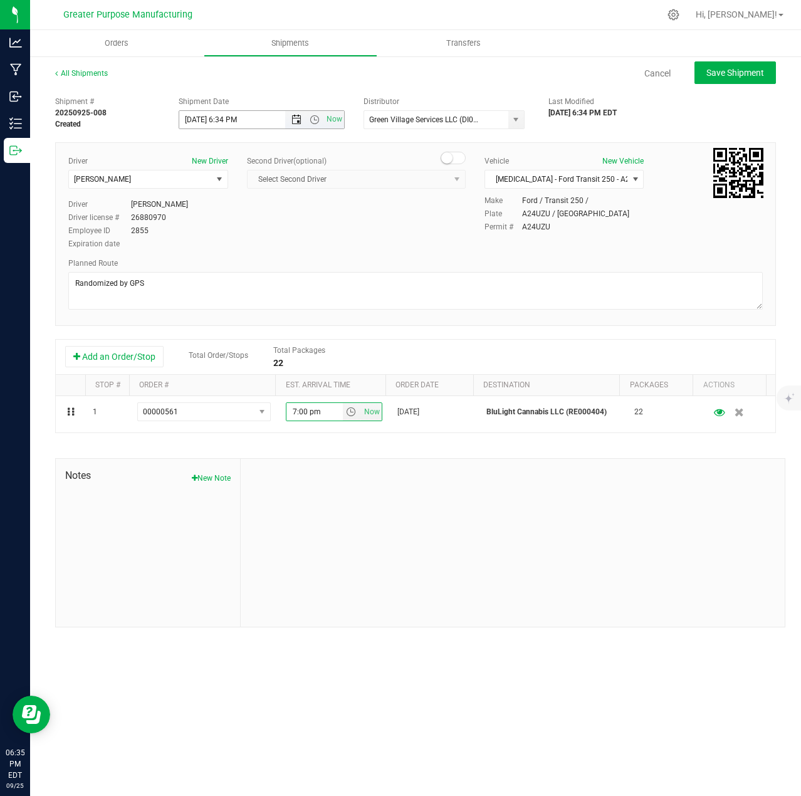
click at [300, 120] on span "Open the date view" at bounding box center [296, 120] width 10 height 10
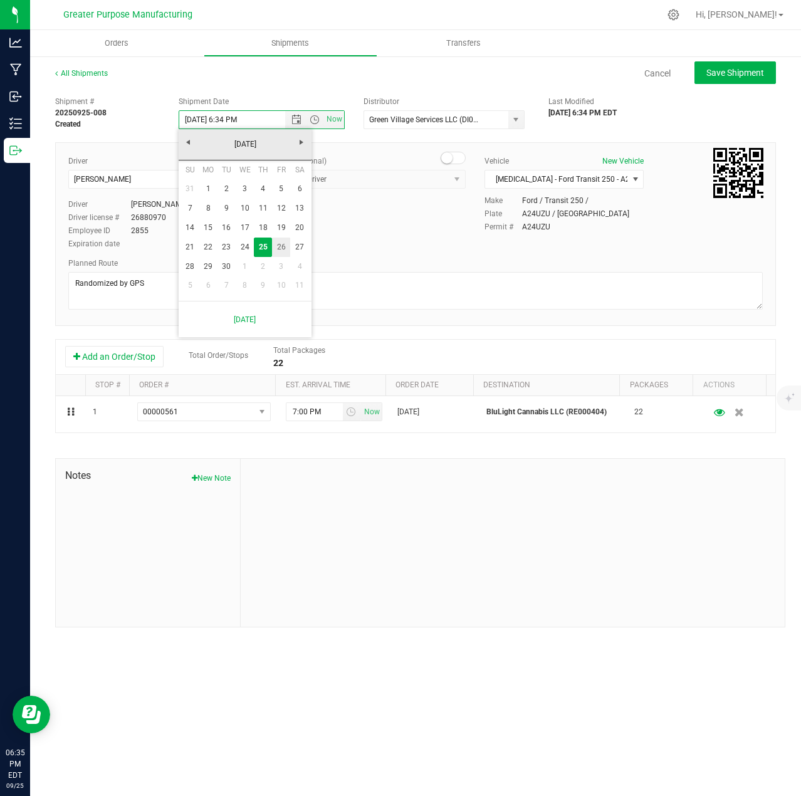
click at [284, 246] on link "26" at bounding box center [281, 247] width 18 height 19
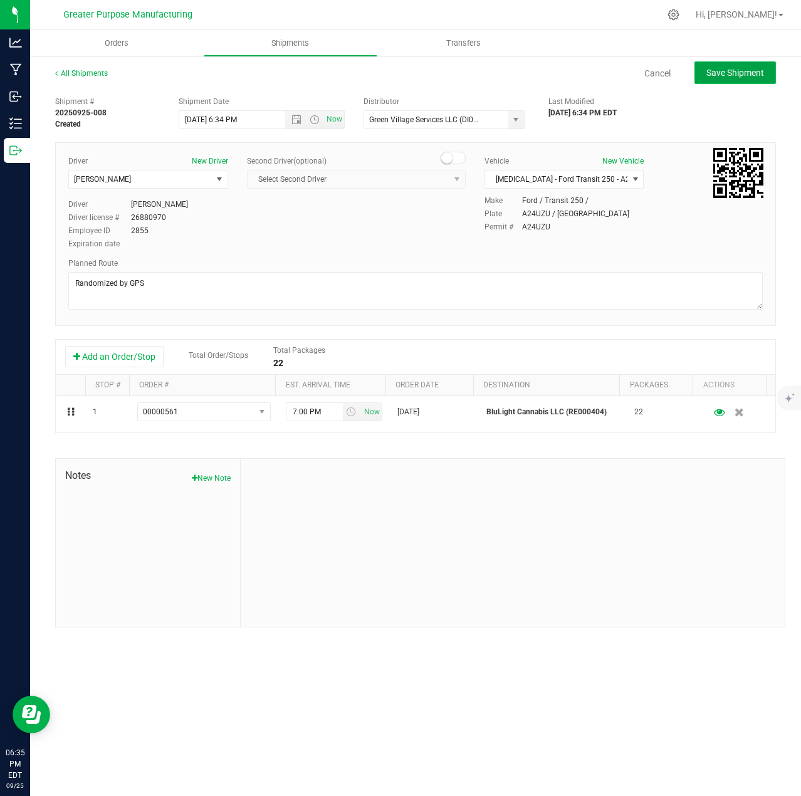
click at [746, 80] on button "Save Shipment" at bounding box center [734, 72] width 81 height 23
type input "[DATE] 10:34 PM"
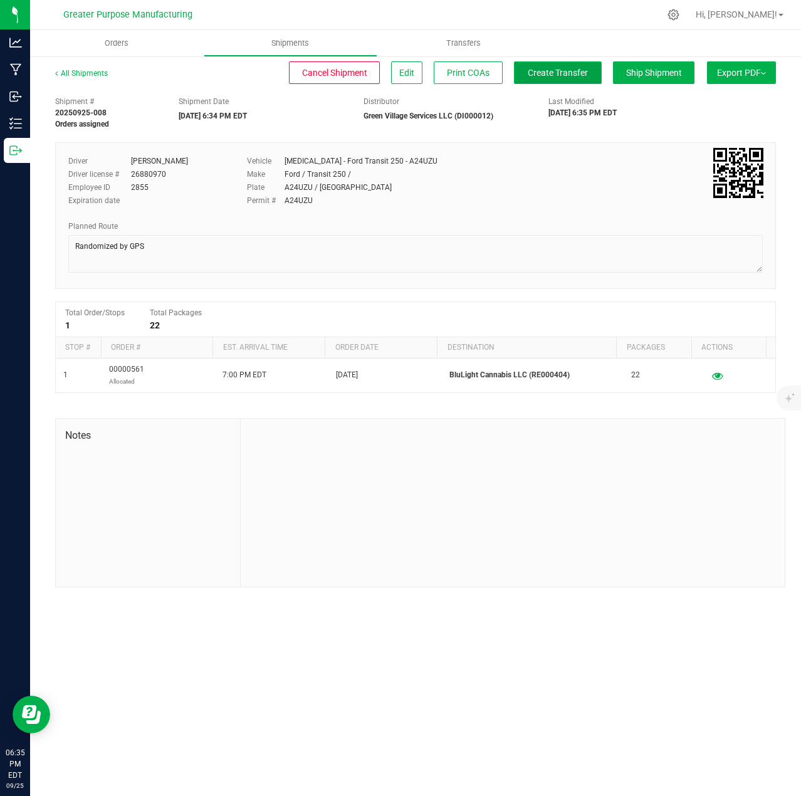
click at [567, 75] on span "Create Transfer" at bounding box center [558, 73] width 60 height 10
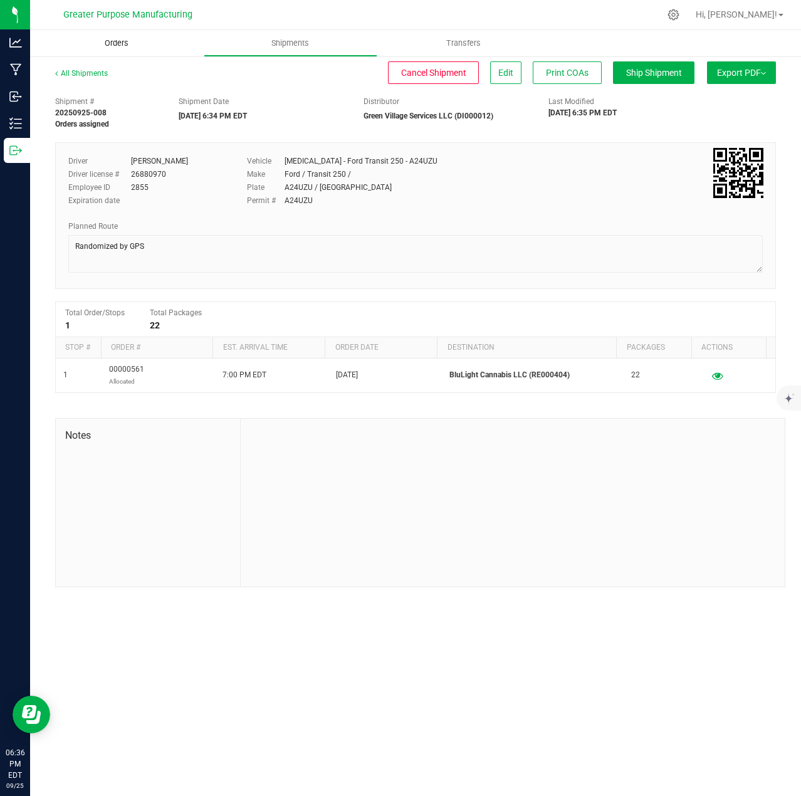
click at [115, 44] on span "Orders" at bounding box center [117, 43] width 58 height 11
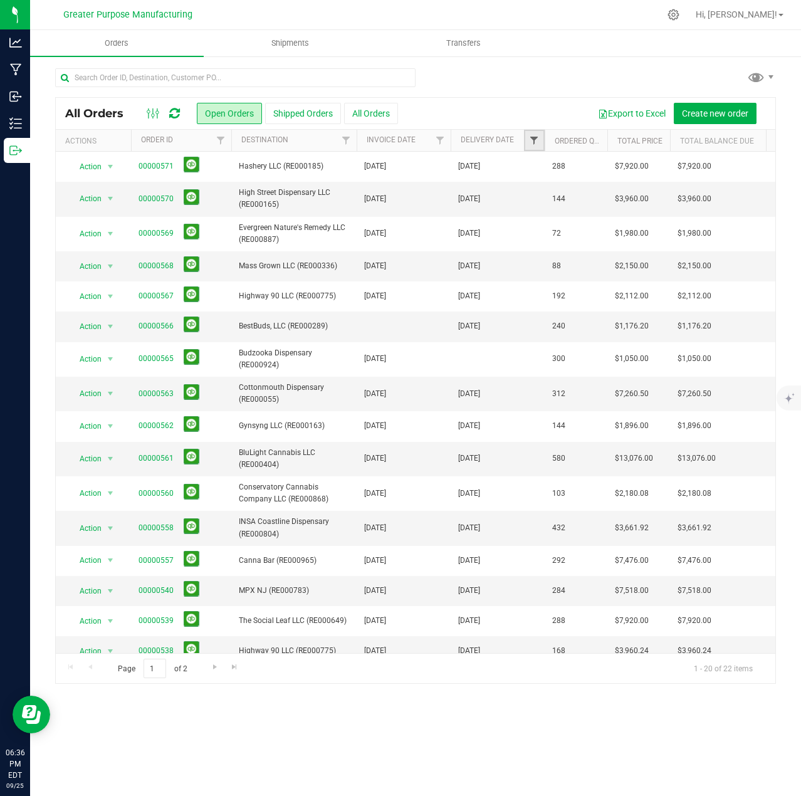
click at [534, 142] on span "Filter" at bounding box center [534, 140] width 10 height 10
click at [651, 216] on span "select" at bounding box center [650, 216] width 10 height 10
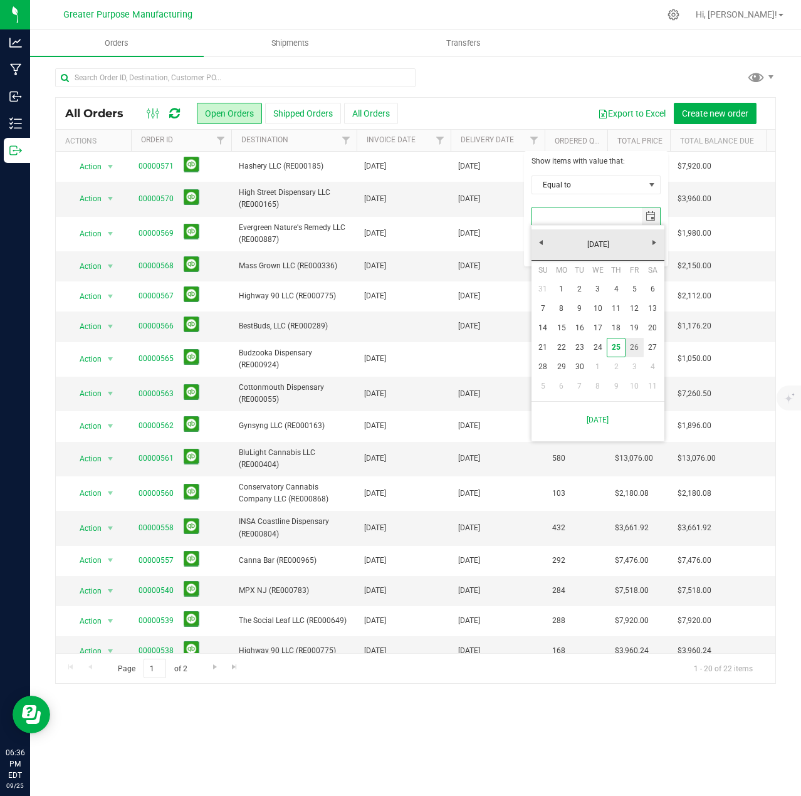
click at [635, 343] on link "26" at bounding box center [634, 347] width 18 height 19
type input "[DATE]"
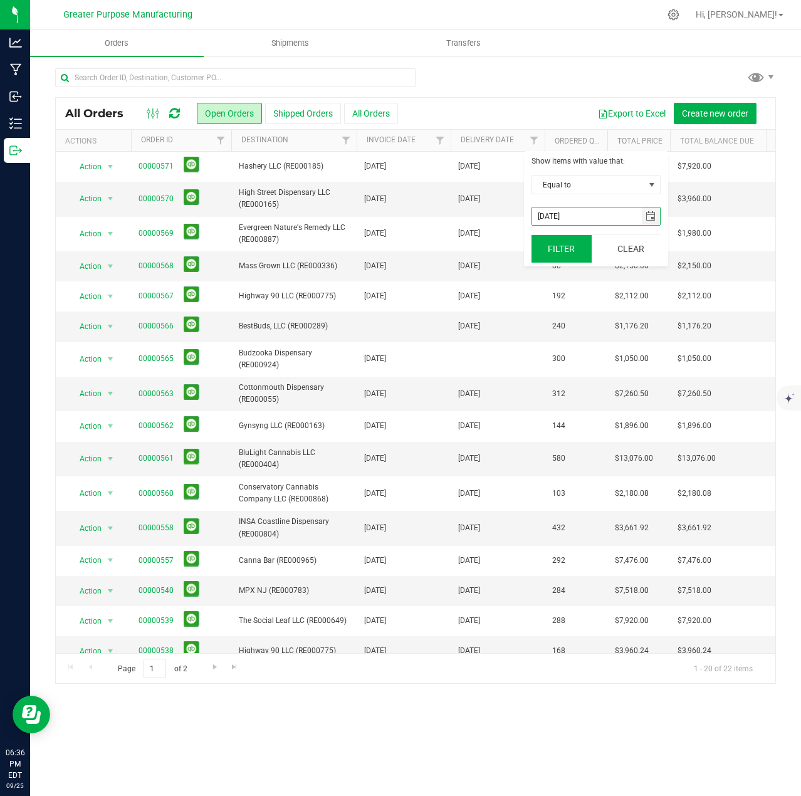
click at [565, 247] on button "Filter" at bounding box center [561, 249] width 60 height 28
